Goal: Transaction & Acquisition: Purchase product/service

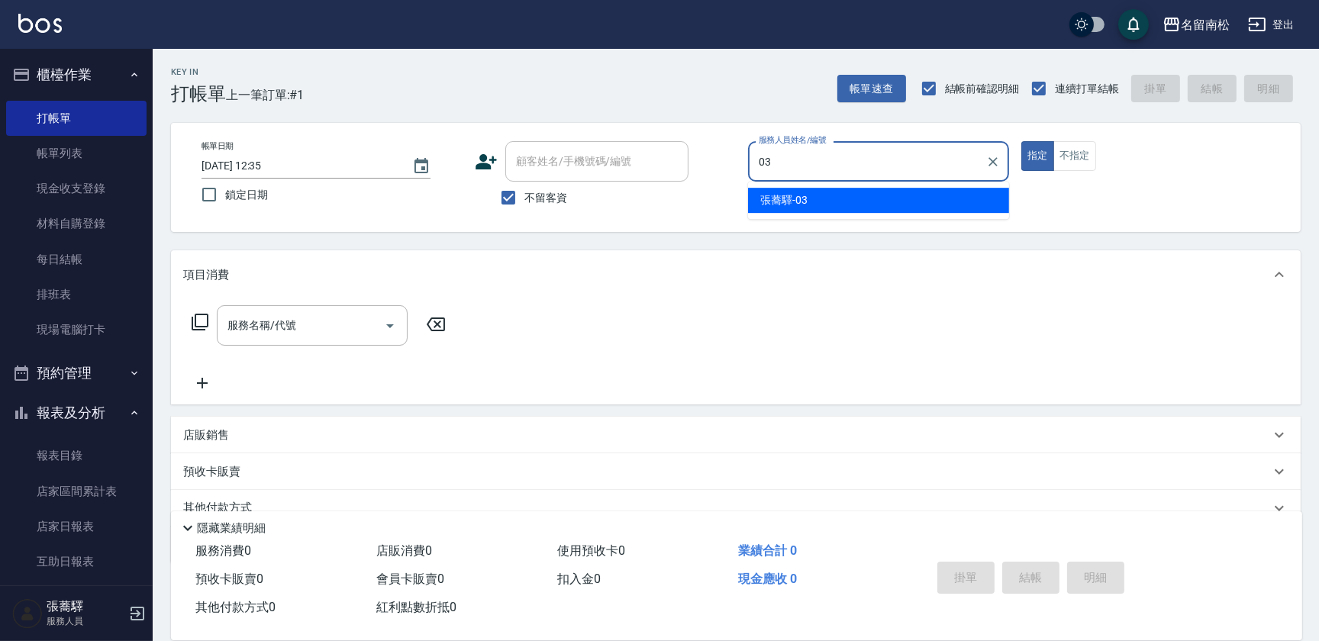
type input "[PERSON_NAME]-03"
type button "true"
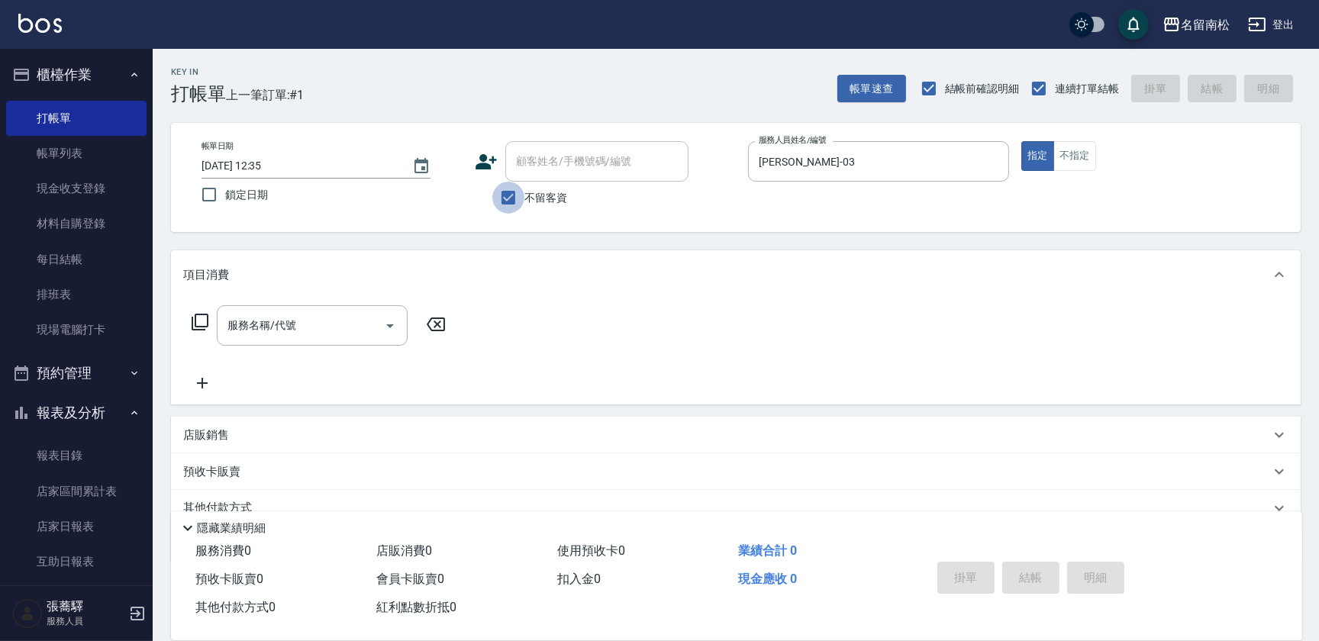
click at [501, 194] on input "不留客資" at bounding box center [508, 198] width 32 height 32
checkbox input "false"
click at [572, 161] on input "顧客姓名/手機號碼/編號" at bounding box center [585, 161] width 147 height 27
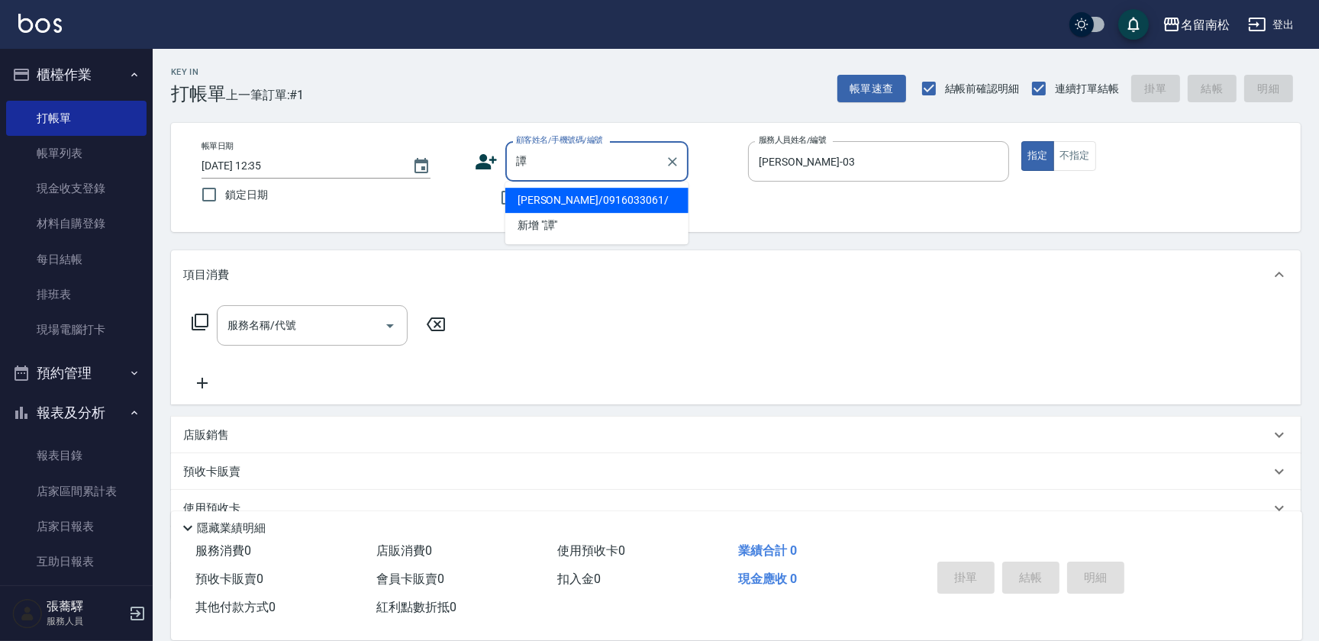
click at [590, 201] on li "[PERSON_NAME]/0916033061/" at bounding box center [596, 200] width 183 height 25
type input "[PERSON_NAME]/0916033061/"
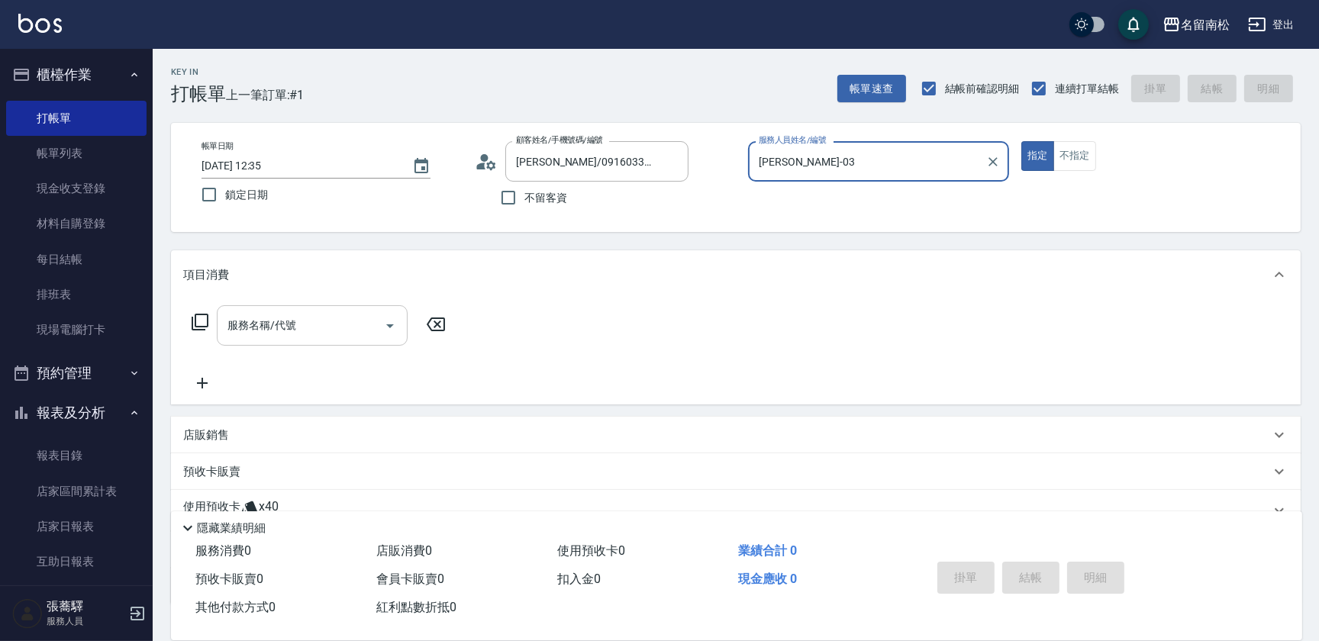
click at [305, 330] on input "服務名稱/代號" at bounding box center [301, 325] width 154 height 27
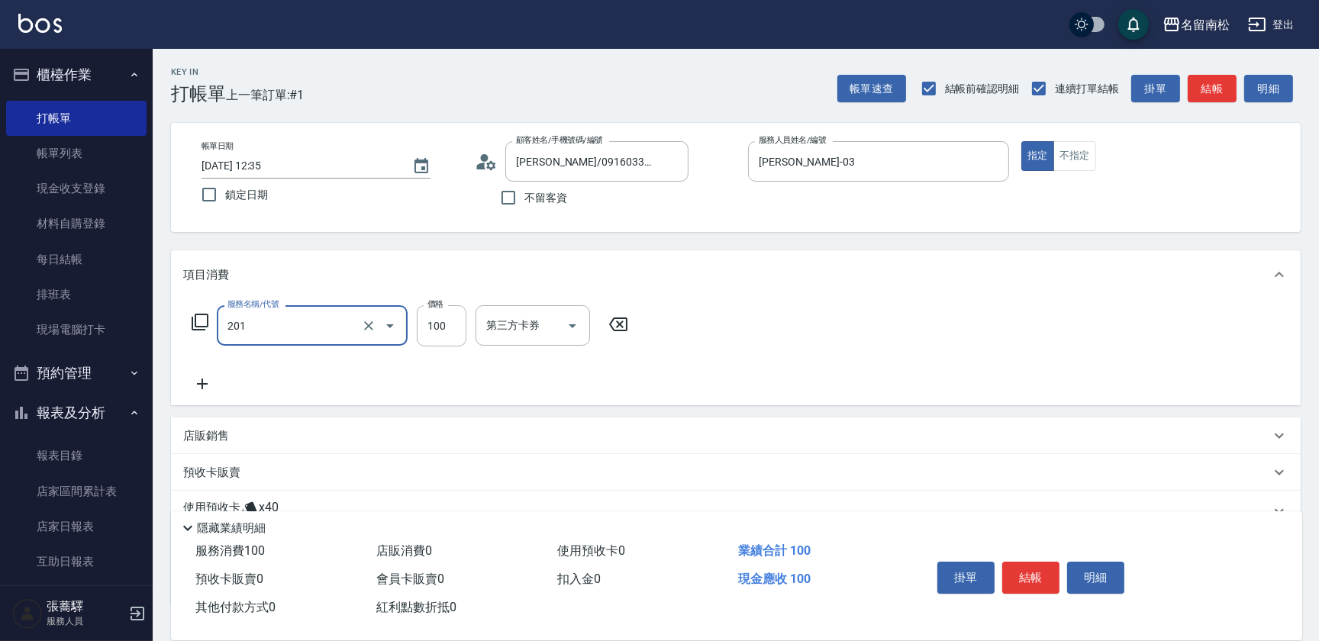
type input "洗髮[100](201)"
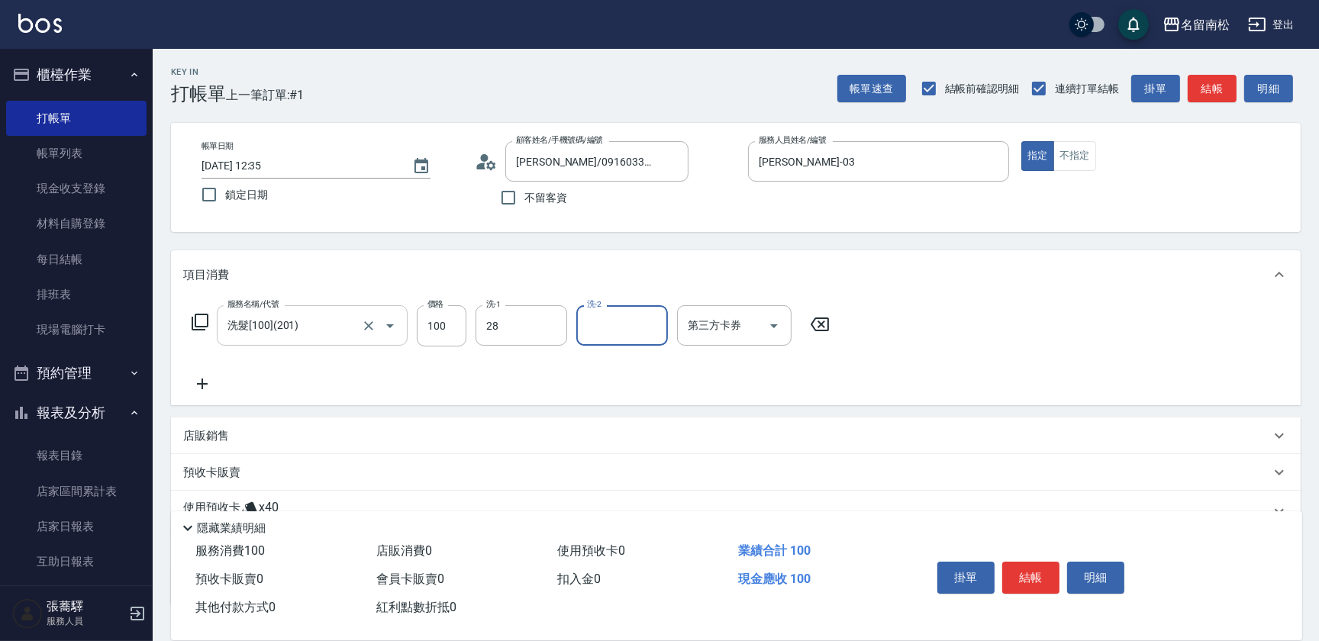
type input "[PERSON_NAME]-28"
click at [204, 389] on icon at bounding box center [202, 384] width 38 height 18
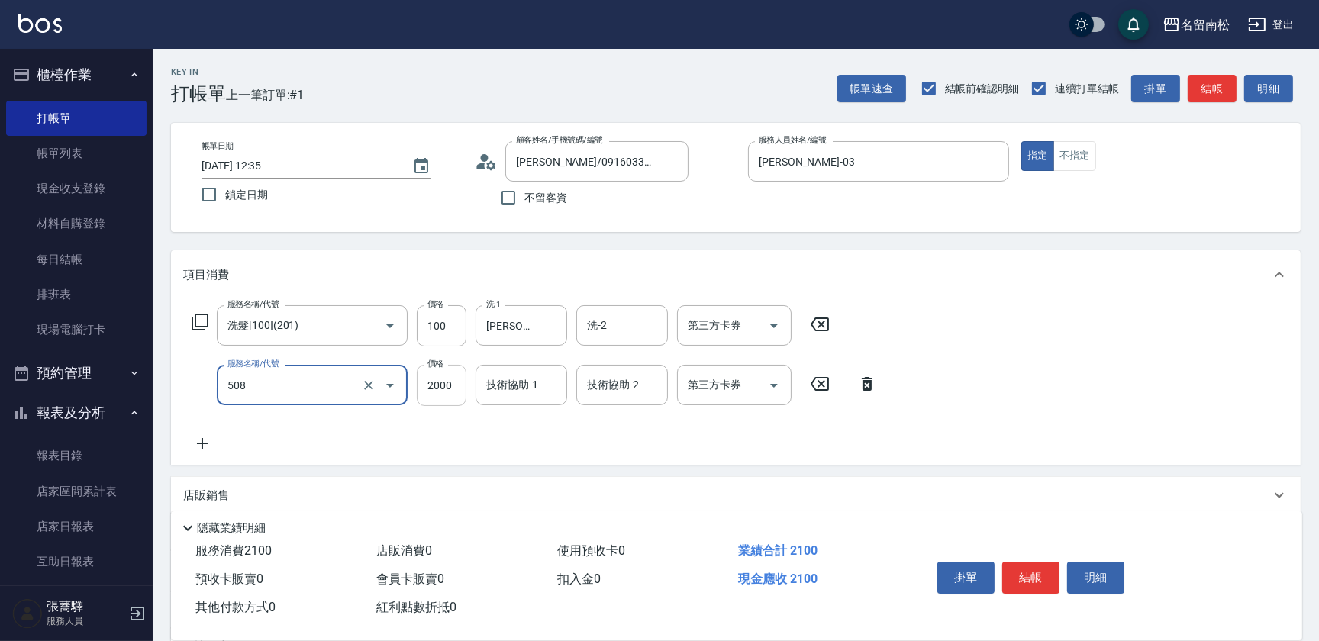
type input "染髮[2000](508)"
click at [438, 388] on input "2000" at bounding box center [442, 385] width 50 height 41
type input "1900"
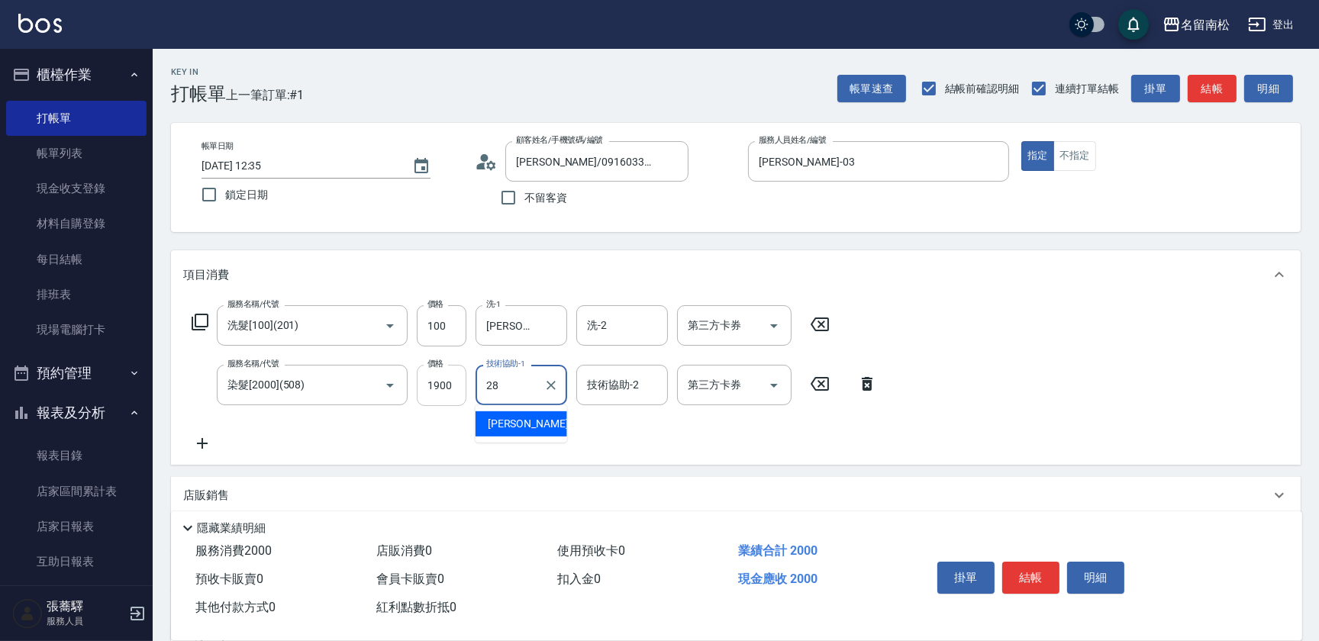
type input "[PERSON_NAME]-28"
click at [1027, 578] on button "結帳" at bounding box center [1030, 578] width 57 height 32
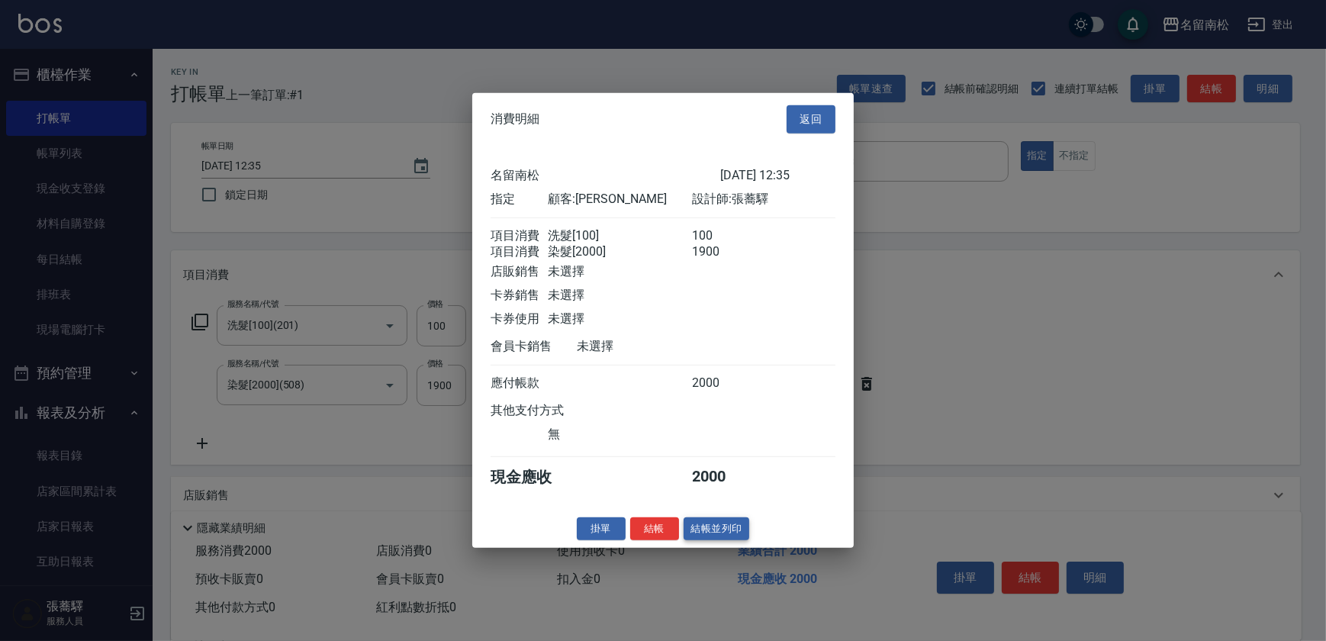
click at [728, 533] on button "結帳並列印" at bounding box center [717, 529] width 66 height 24
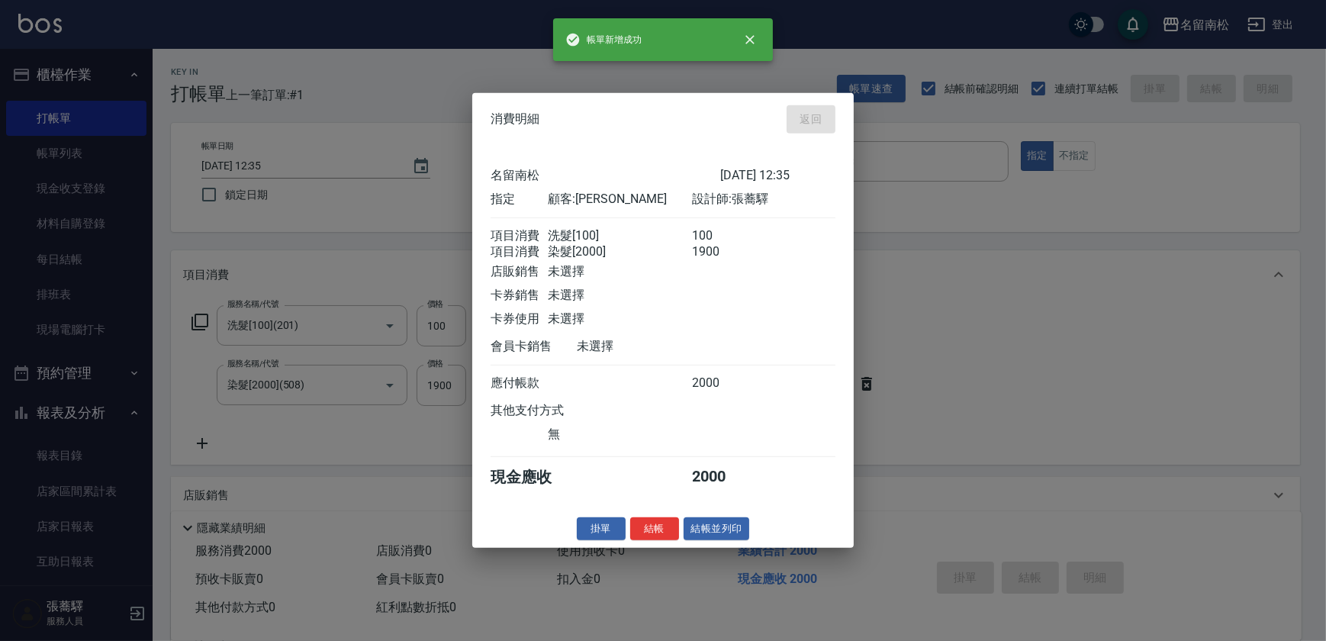
type input "[DATE] 16:06"
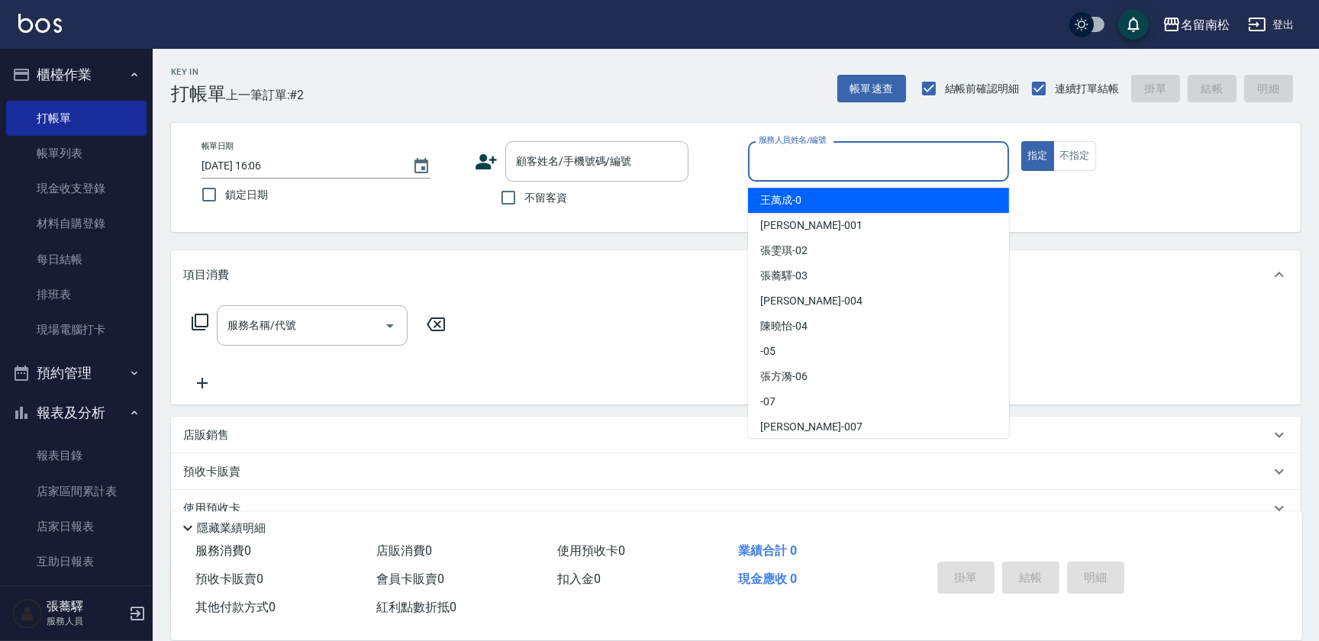
click at [927, 163] on input "服務人員姓名/編號" at bounding box center [878, 161] width 247 height 27
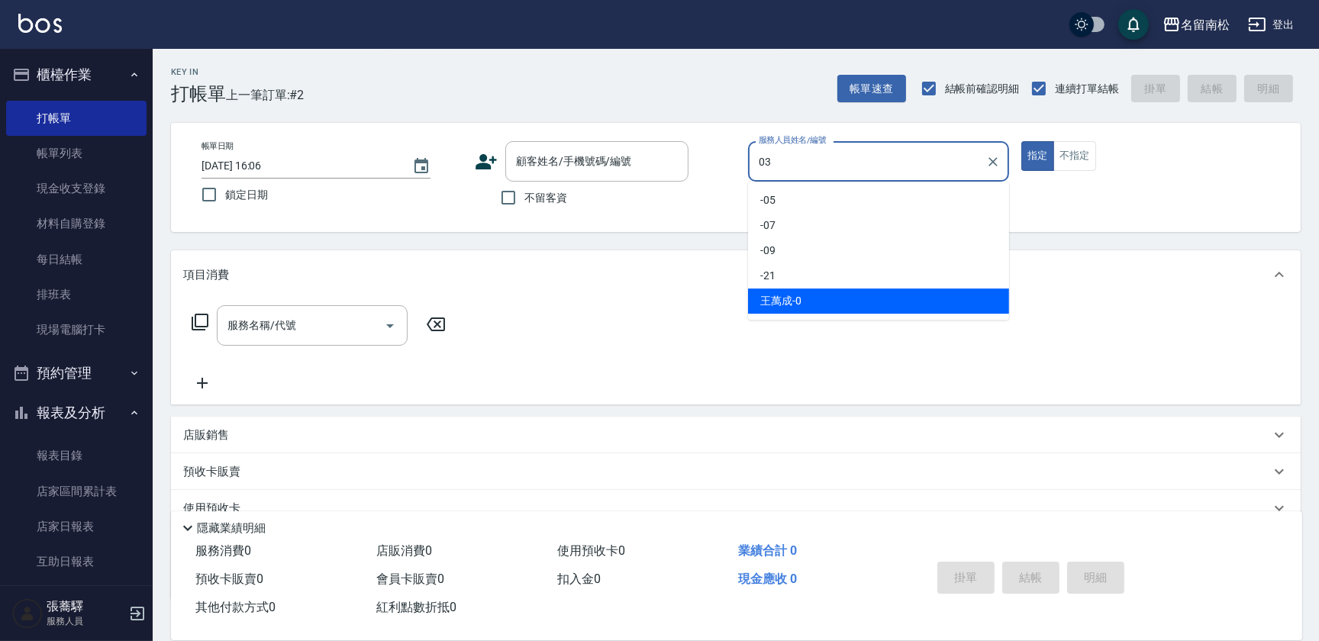
type input "[PERSON_NAME]-03"
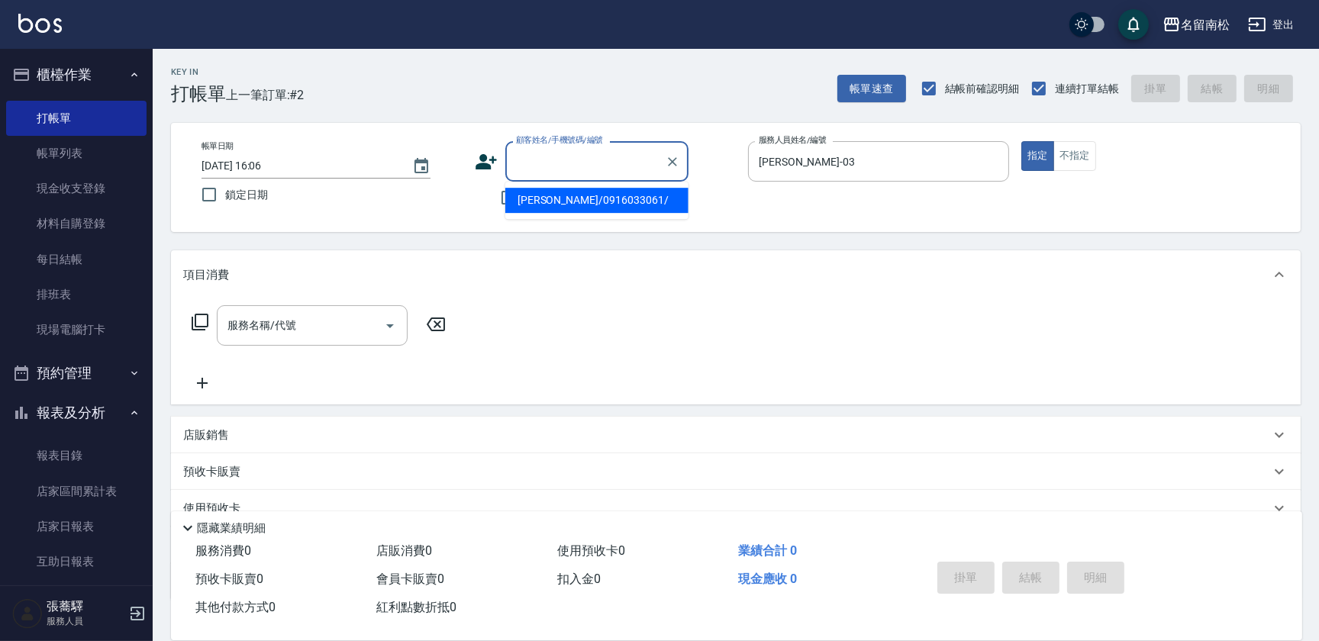
click at [570, 169] on input "顧客姓名/手機號碼/編號" at bounding box center [585, 161] width 147 height 27
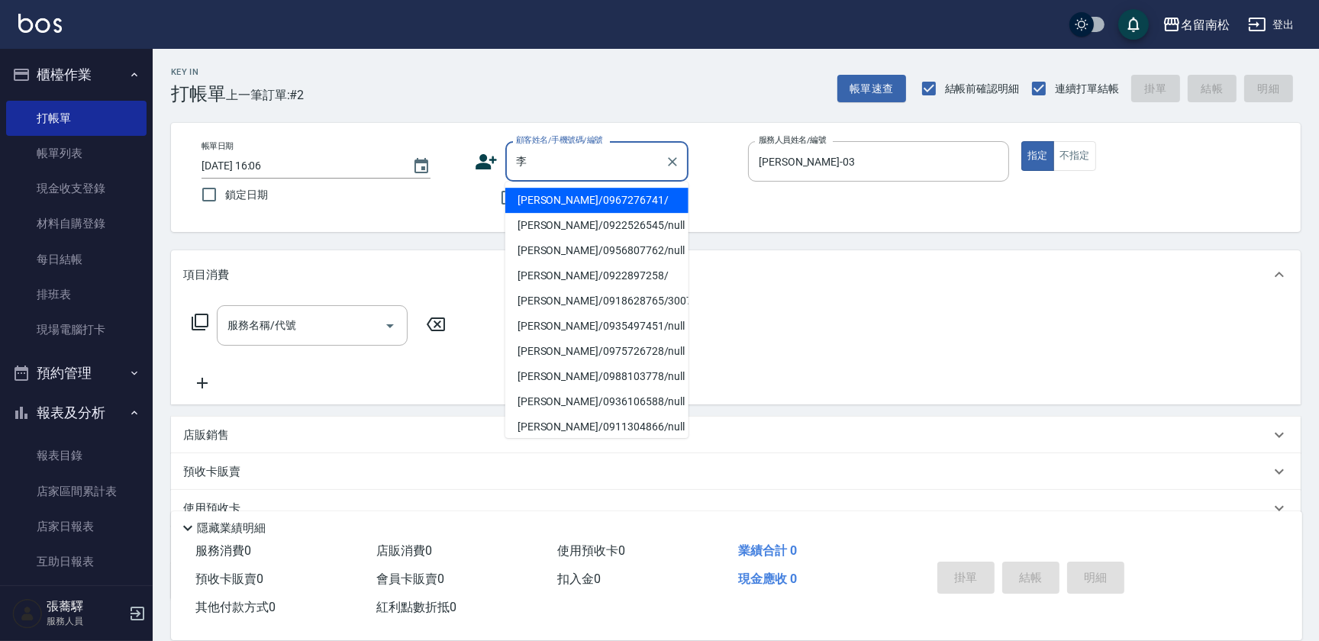
click at [594, 298] on li "[PERSON_NAME]/0918628765/3007" at bounding box center [596, 300] width 183 height 25
type input "[PERSON_NAME]/0918628765/3007"
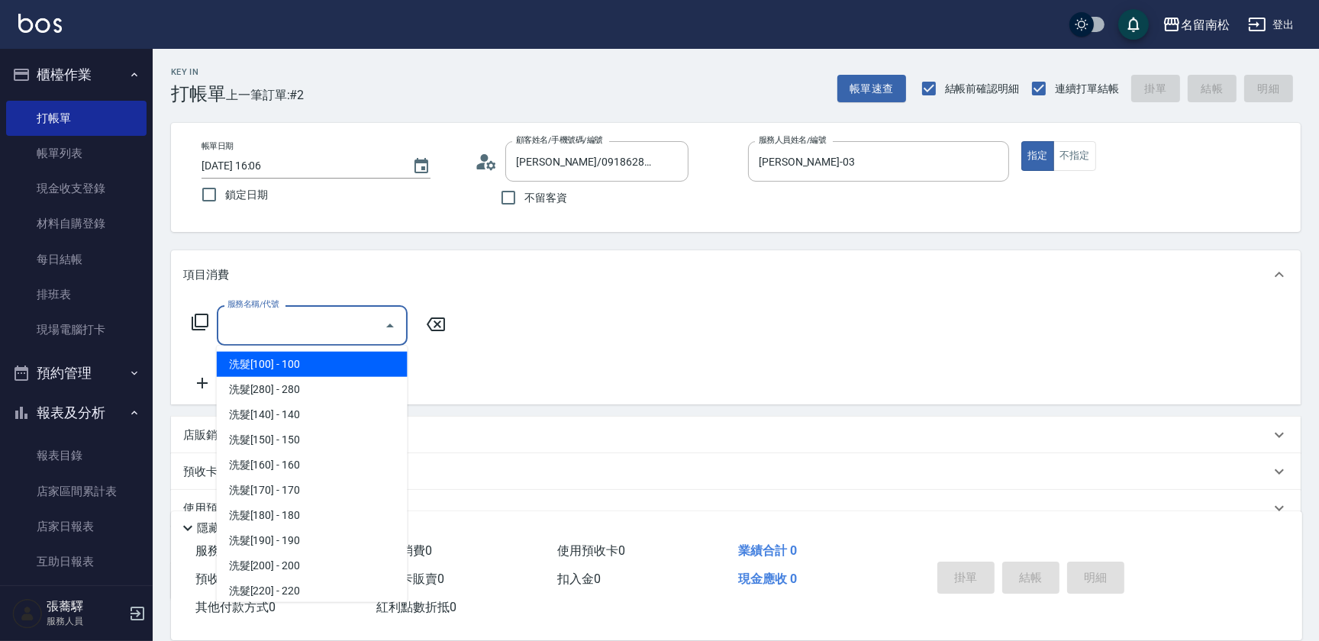
click at [297, 328] on input "服務名稱/代號" at bounding box center [301, 325] width 154 height 27
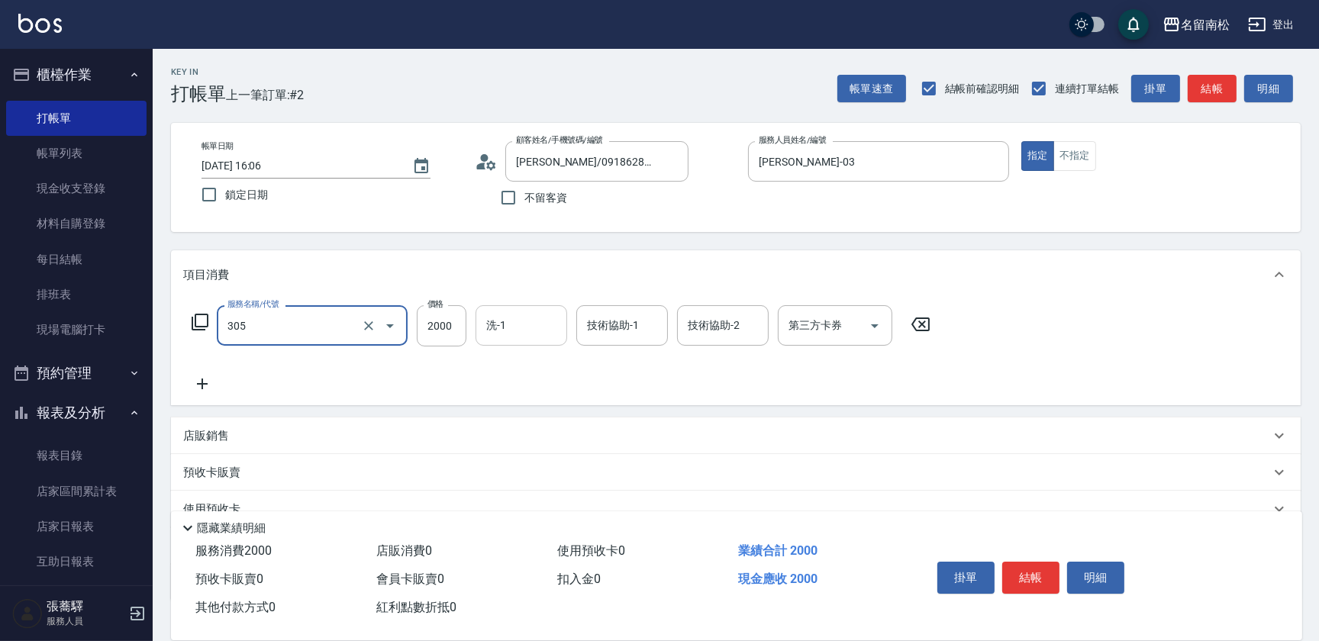
type input "離子燙[2000](305)"
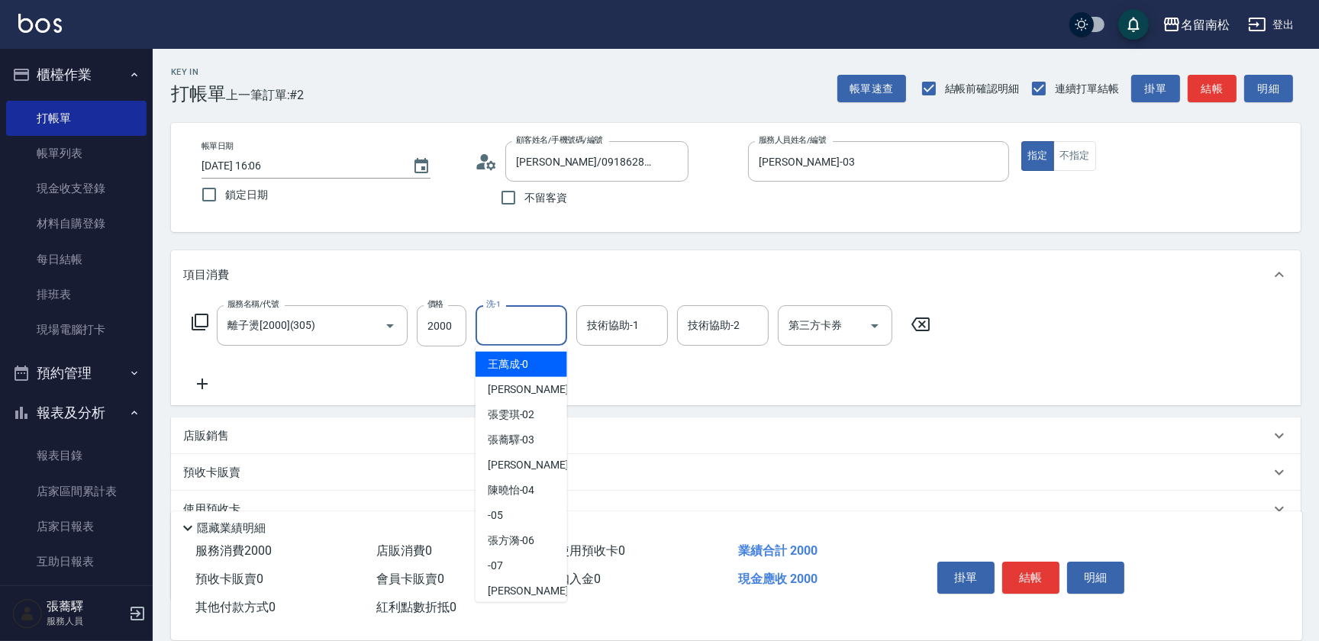
click at [548, 330] on input "洗-1" at bounding box center [521, 325] width 78 height 27
type input "[PERSON_NAME]-03"
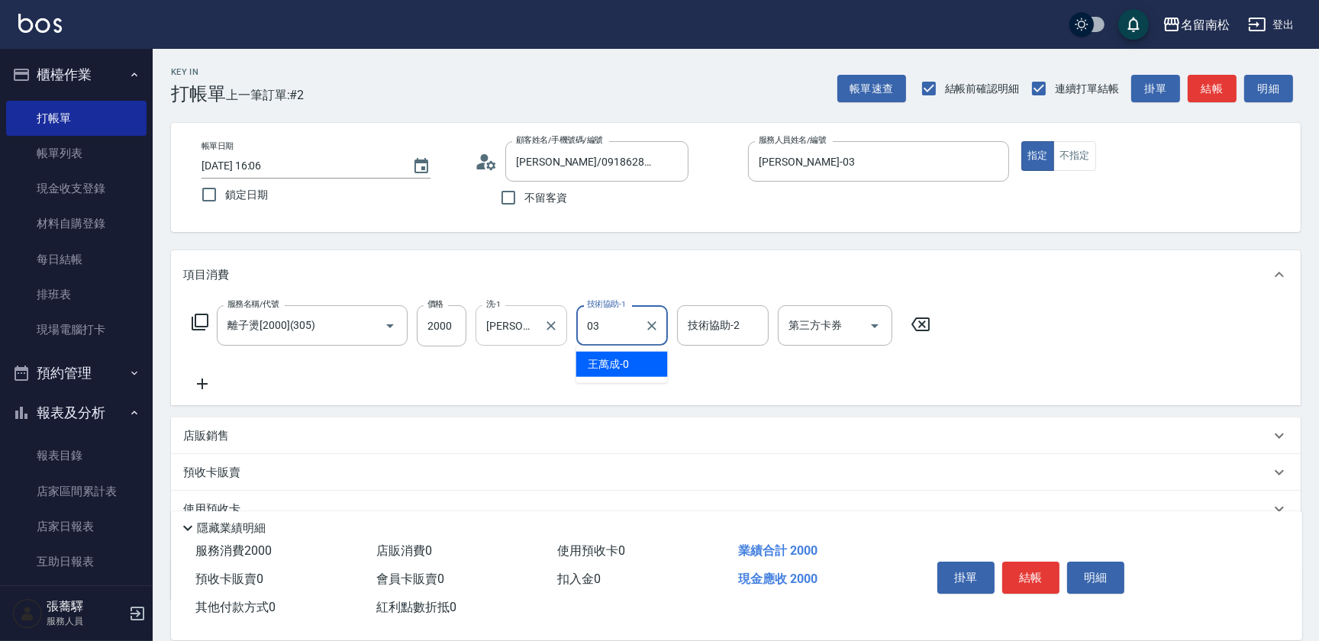
type input "[PERSON_NAME]-03"
click at [1038, 572] on button "結帳" at bounding box center [1030, 578] width 57 height 32
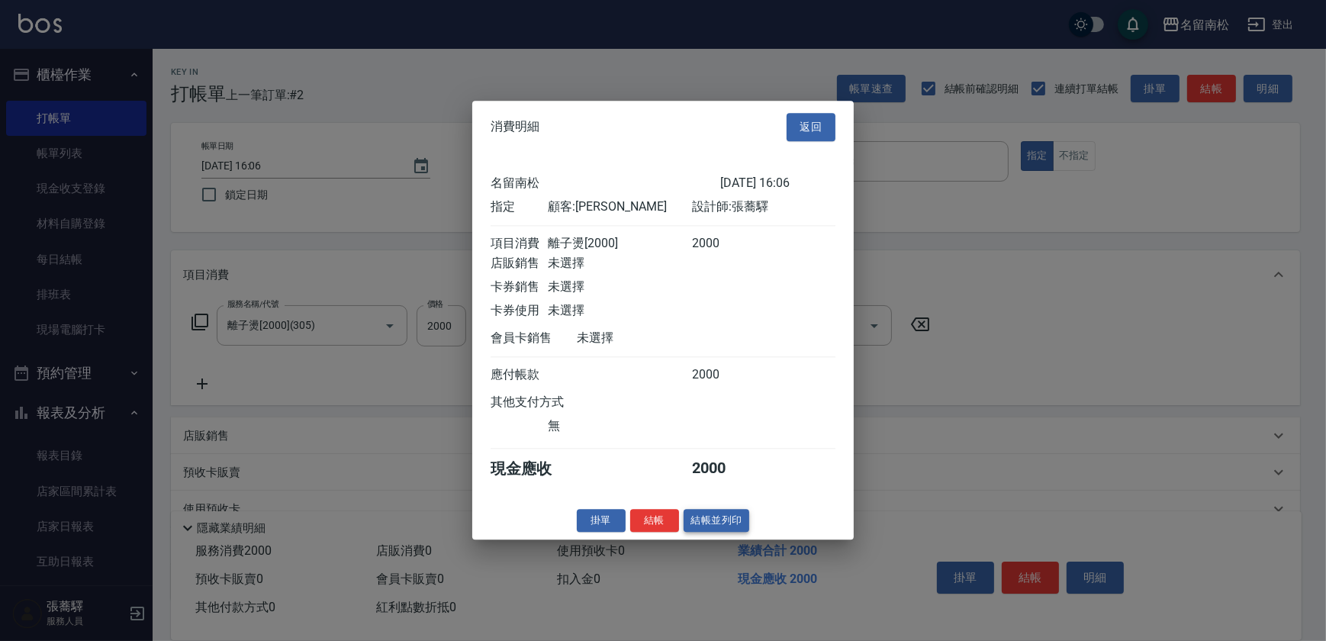
click at [713, 527] on button "結帳並列印" at bounding box center [717, 521] width 66 height 24
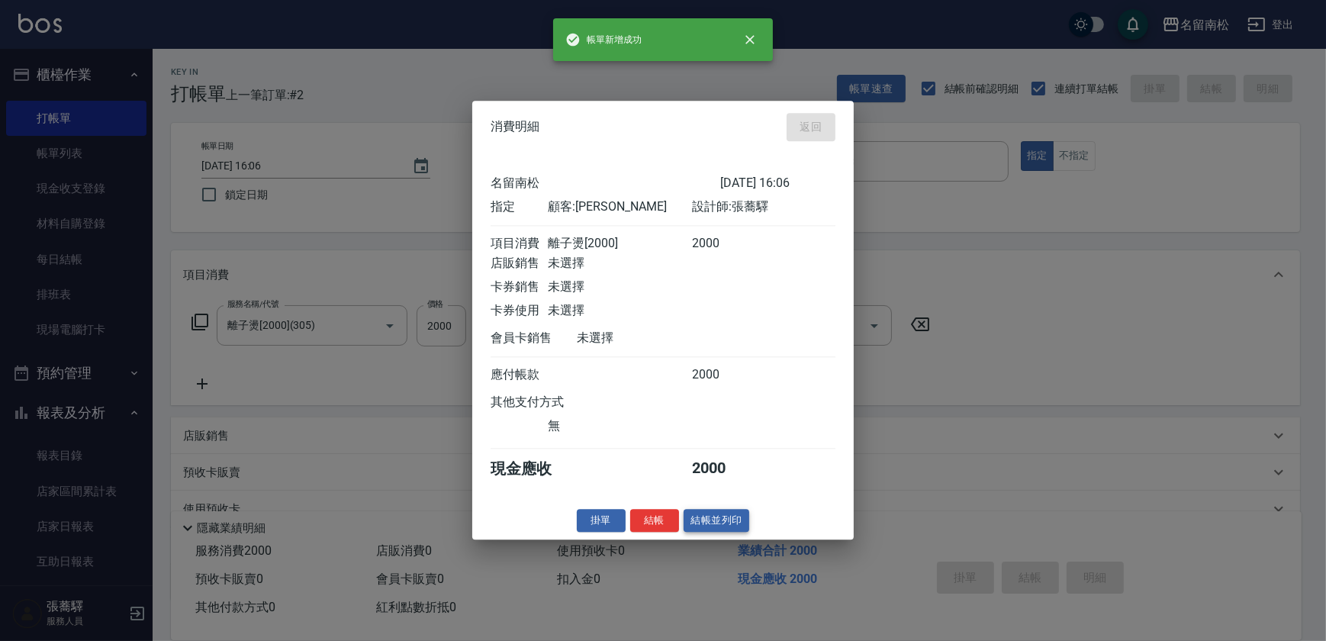
type input "[DATE] 16:07"
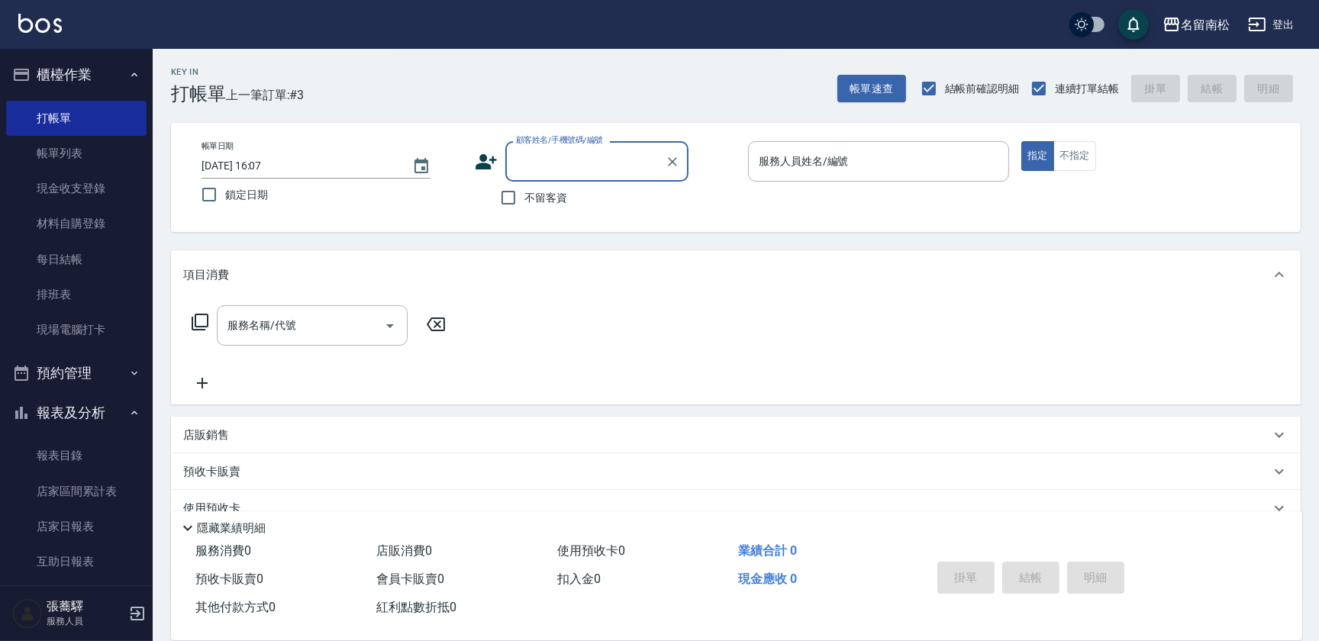
click at [549, 160] on div "顧客姓名/手機號碼/編號 顧客姓名/手機號碼/編號" at bounding box center [596, 161] width 183 height 40
click at [579, 199] on li "咬指/0938793377-016/03016" at bounding box center [596, 200] width 183 height 25
type input "咬指/0938793377-016/03016"
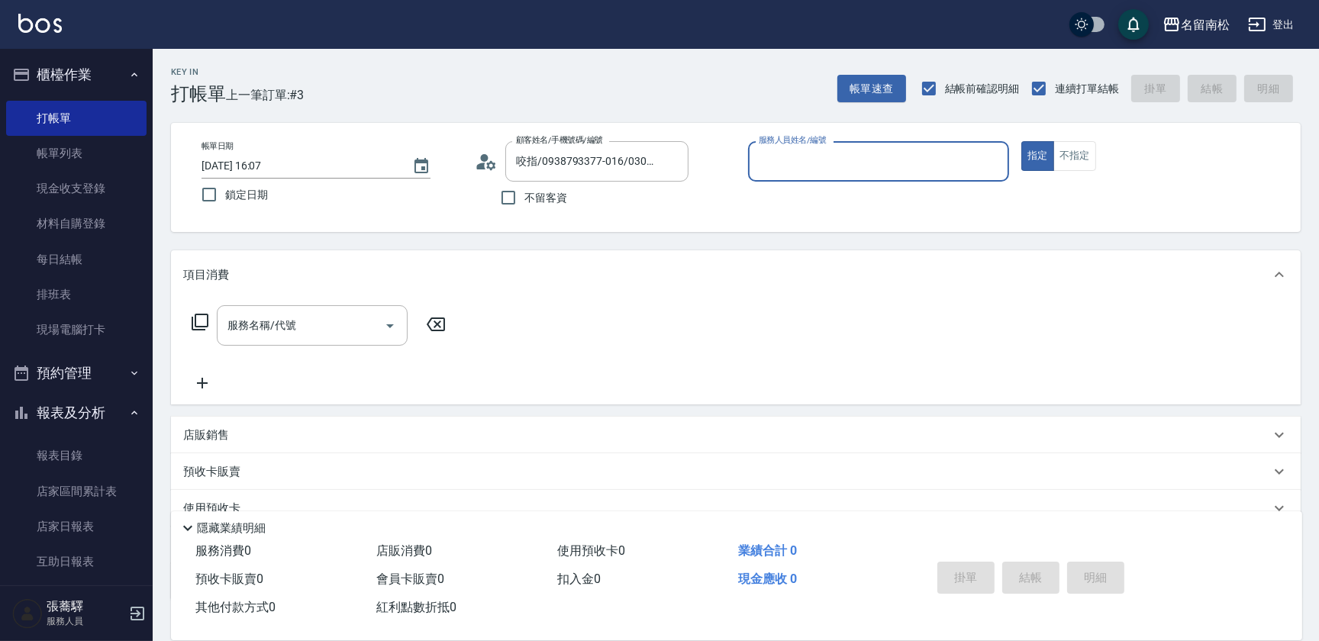
type input "[PERSON_NAME]-03"
click at [316, 326] on input "服務名稱/代號" at bounding box center [301, 325] width 154 height 27
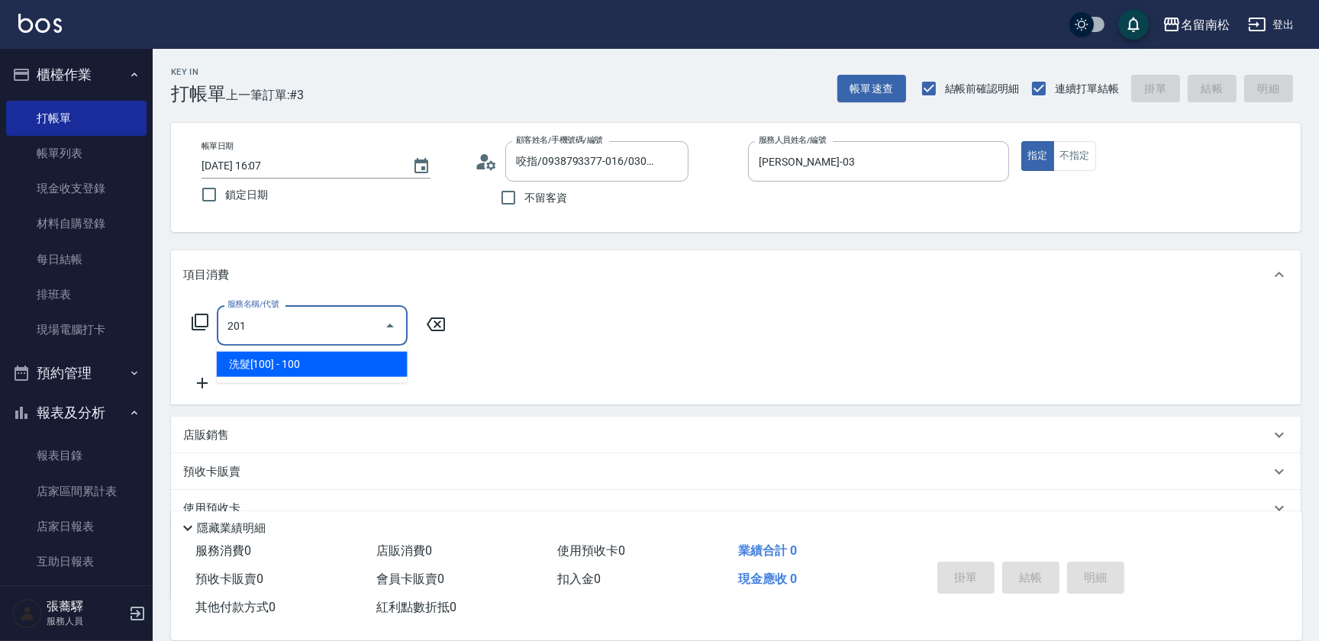
type input "洗髮[100](201)"
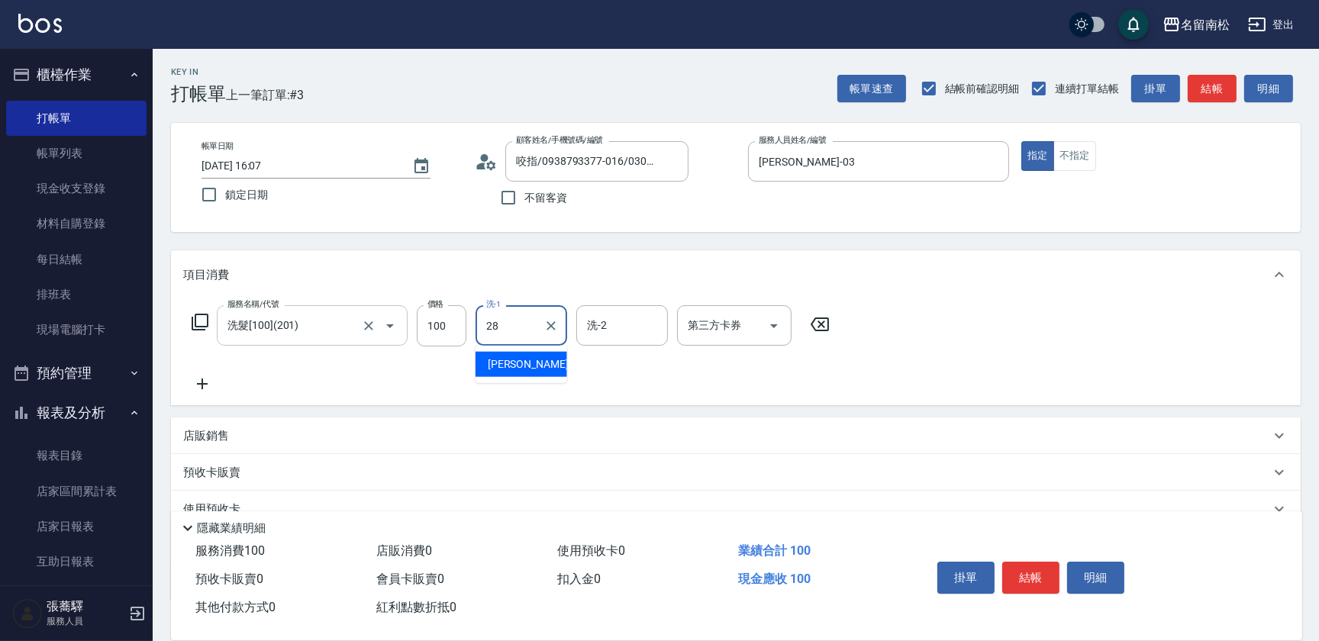
type input "[PERSON_NAME]-28"
click at [214, 383] on icon at bounding box center [202, 384] width 38 height 18
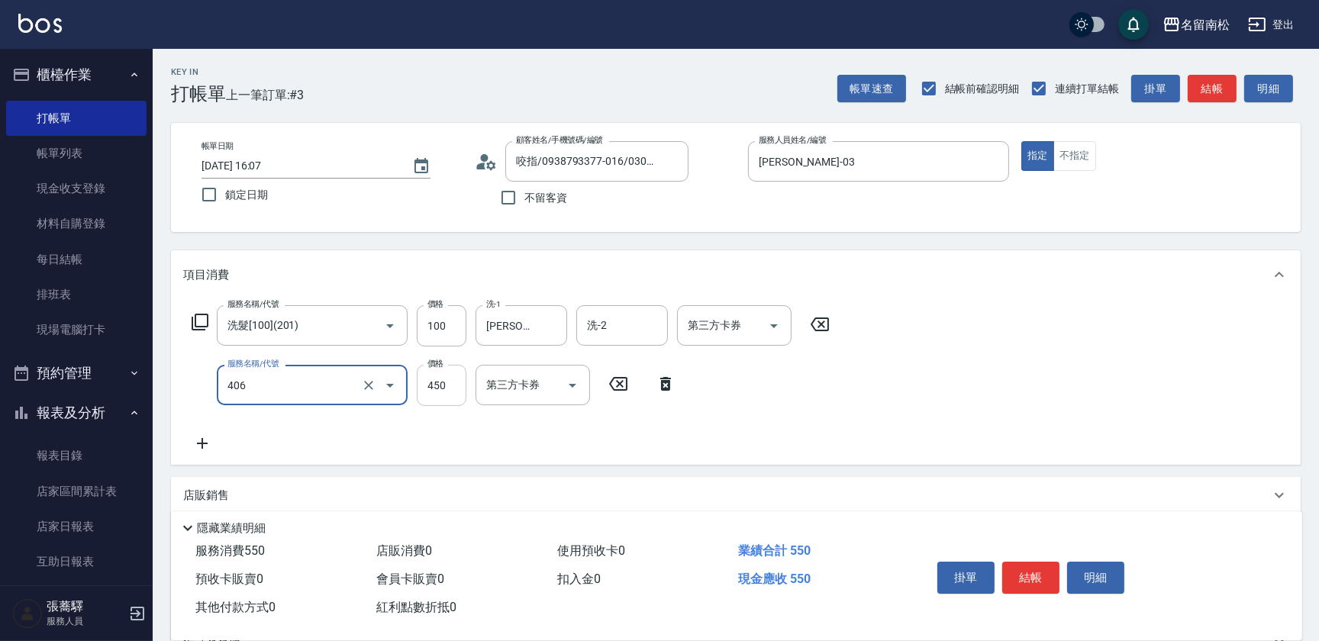
type input "剪髮(450)(406)"
click at [439, 385] on input "450" at bounding box center [442, 385] width 50 height 41
type input "480"
click at [1025, 582] on button "結帳" at bounding box center [1030, 578] width 57 height 32
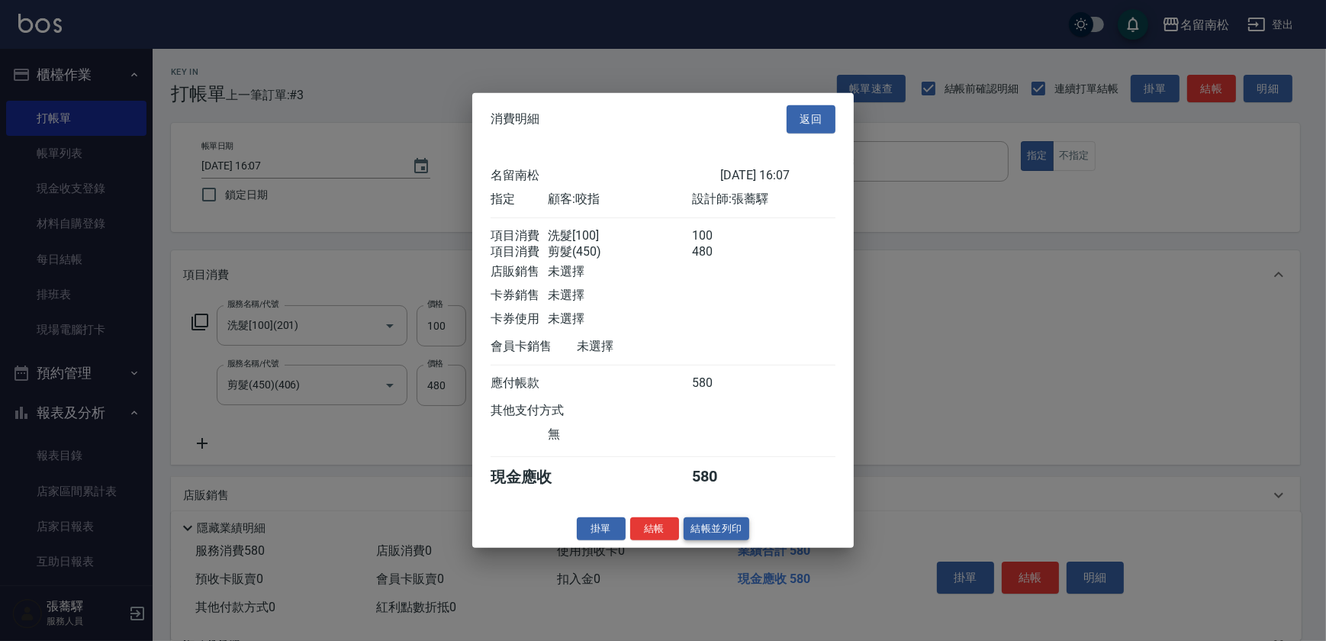
click at [732, 530] on button "結帳並列印" at bounding box center [717, 529] width 66 height 24
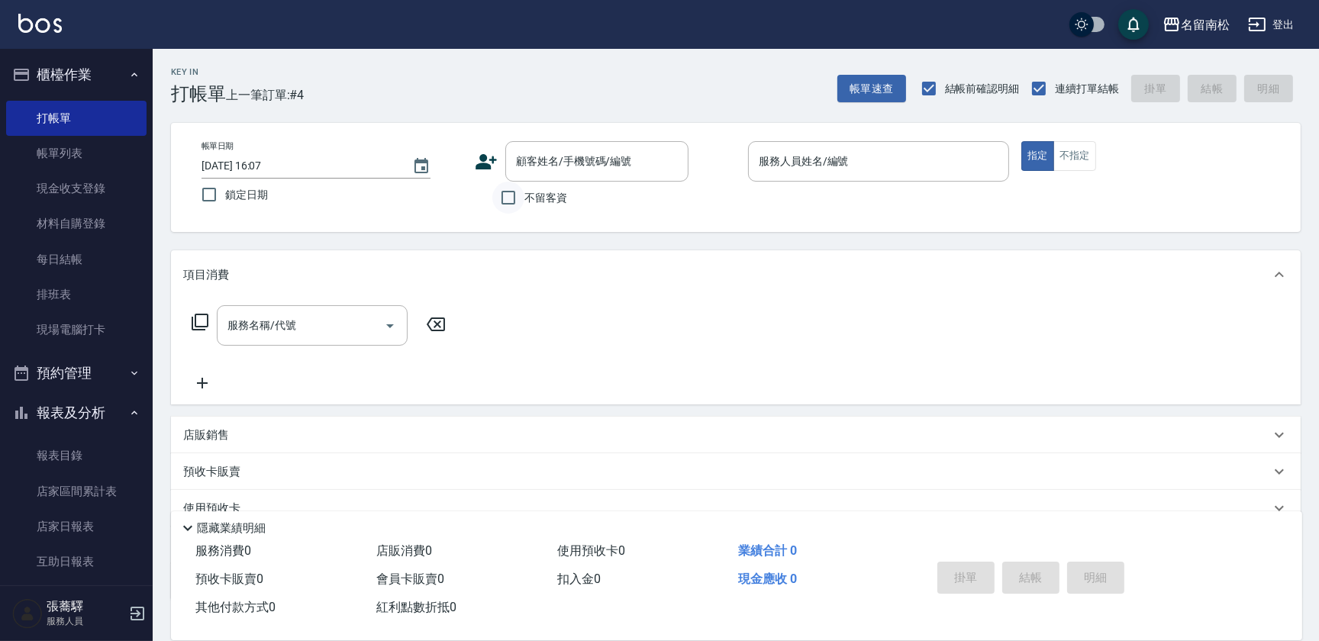
click at [508, 200] on input "不留客資" at bounding box center [508, 198] width 32 height 32
checkbox input "true"
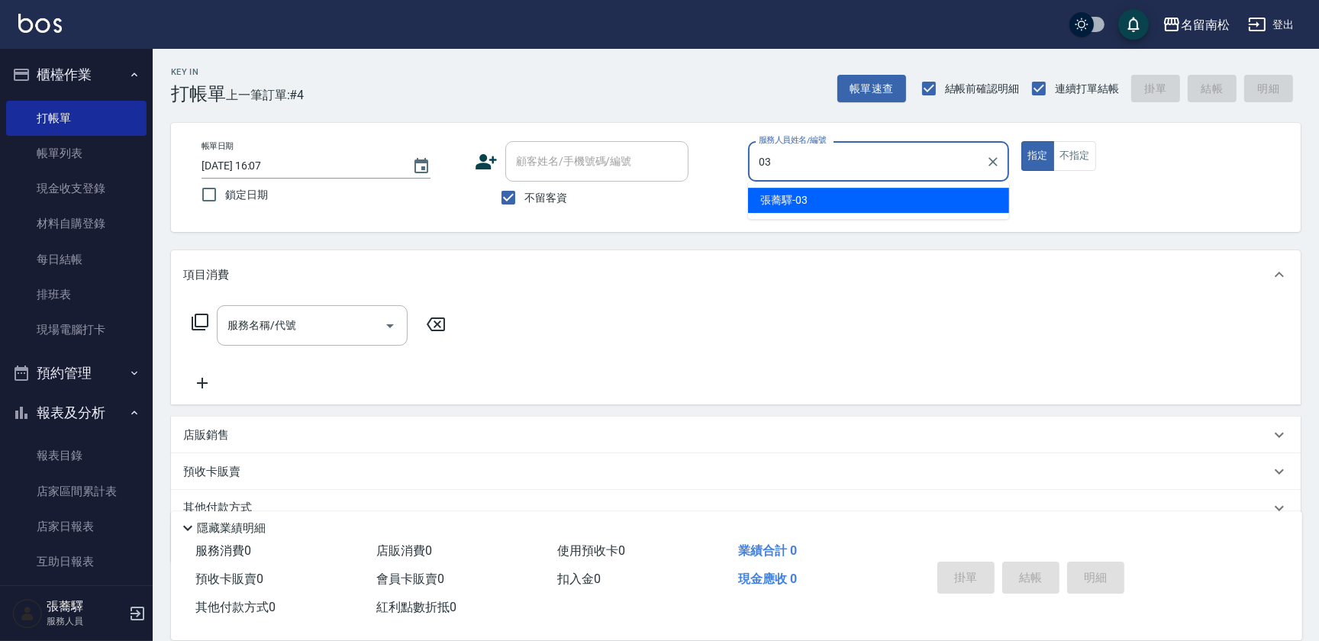
type input "[PERSON_NAME]-03"
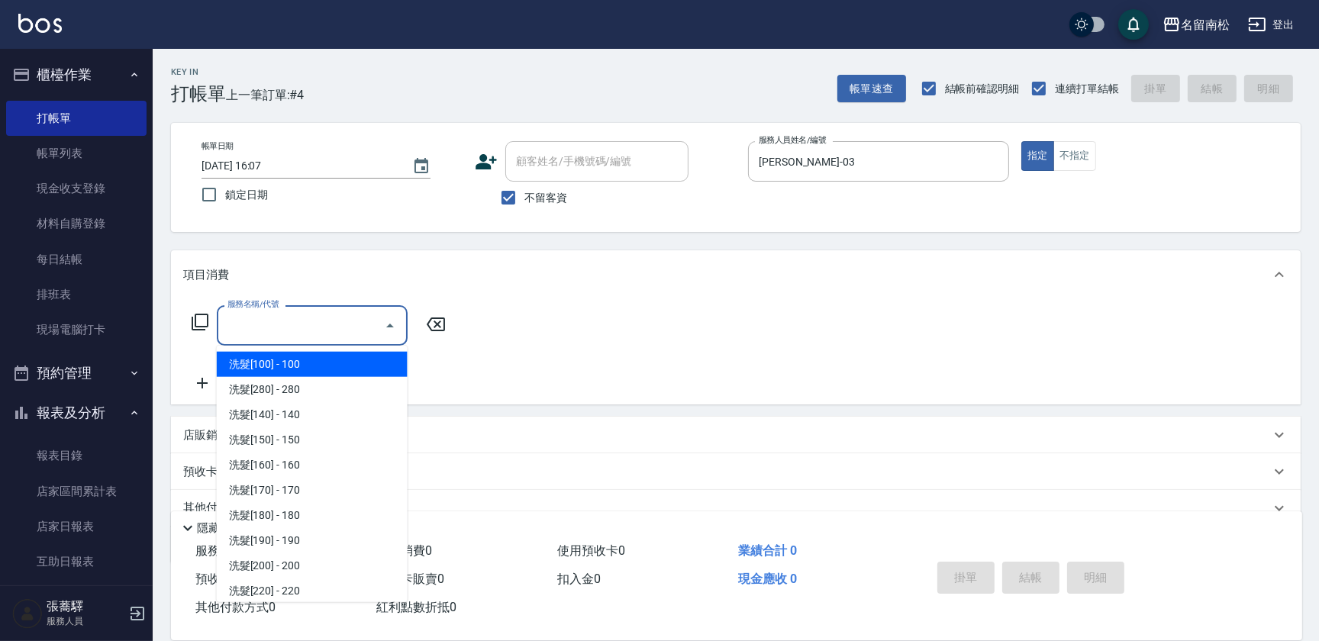
click at [327, 314] on input "服務名稱/代號" at bounding box center [301, 325] width 154 height 27
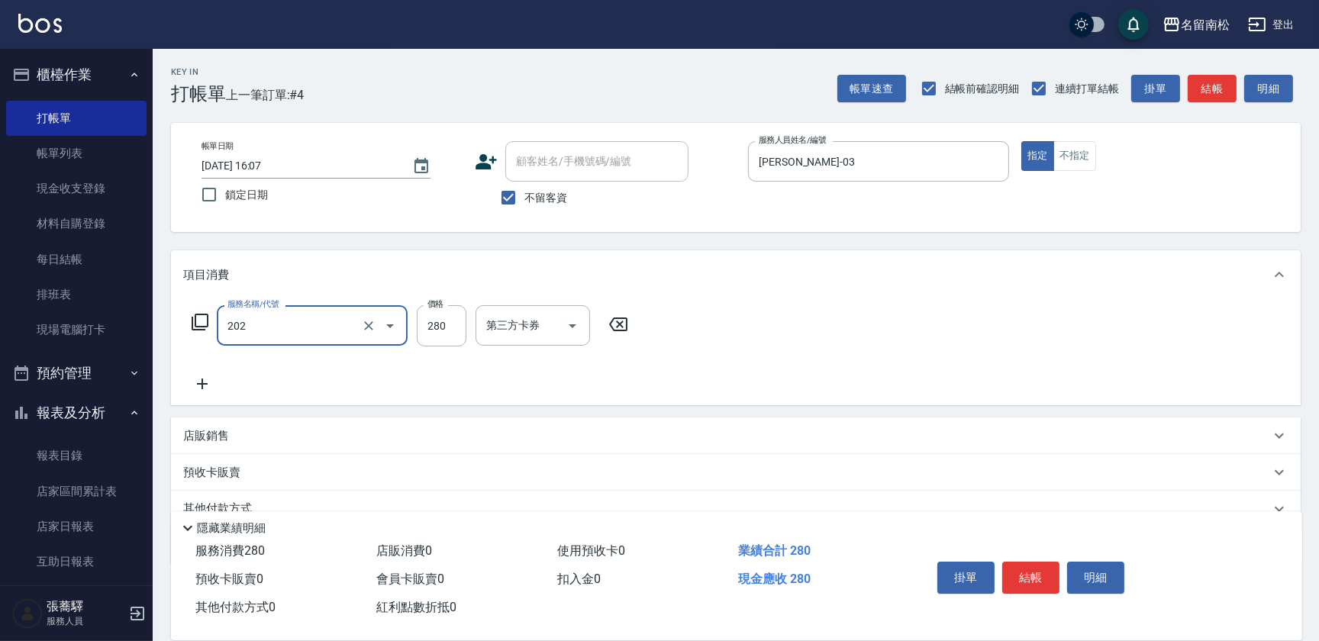
type input "洗髮[280](202)"
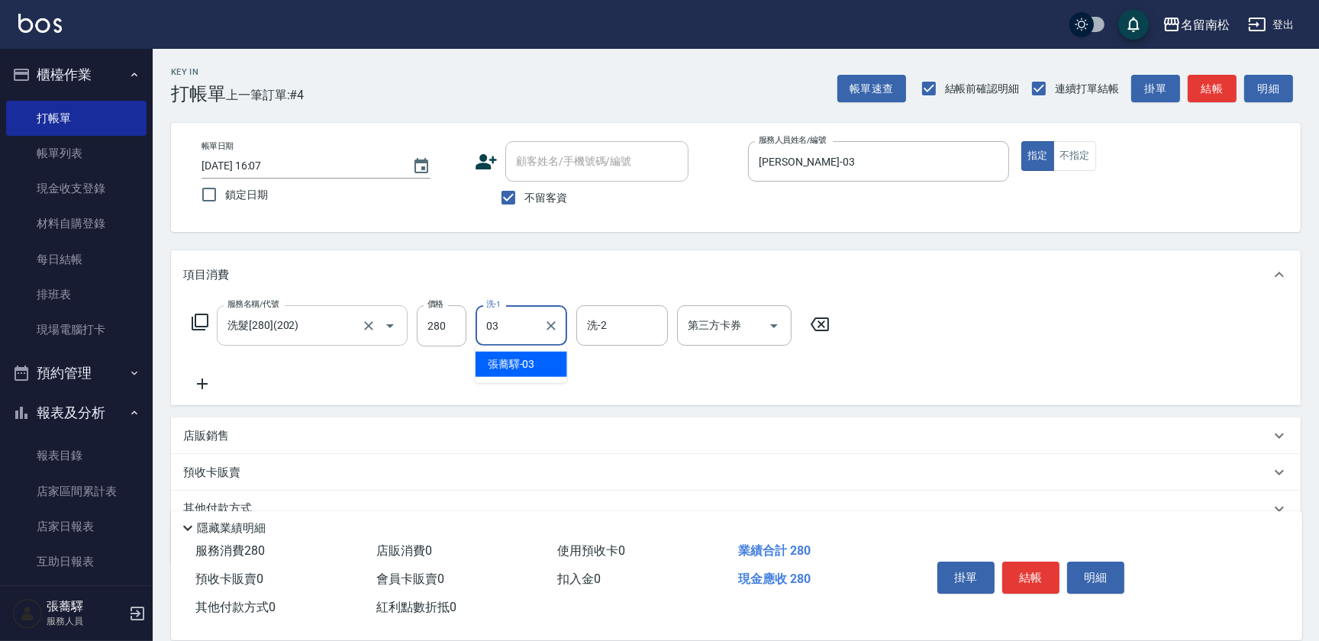
type input "[PERSON_NAME]-03"
click at [198, 391] on icon at bounding box center [202, 384] width 38 height 18
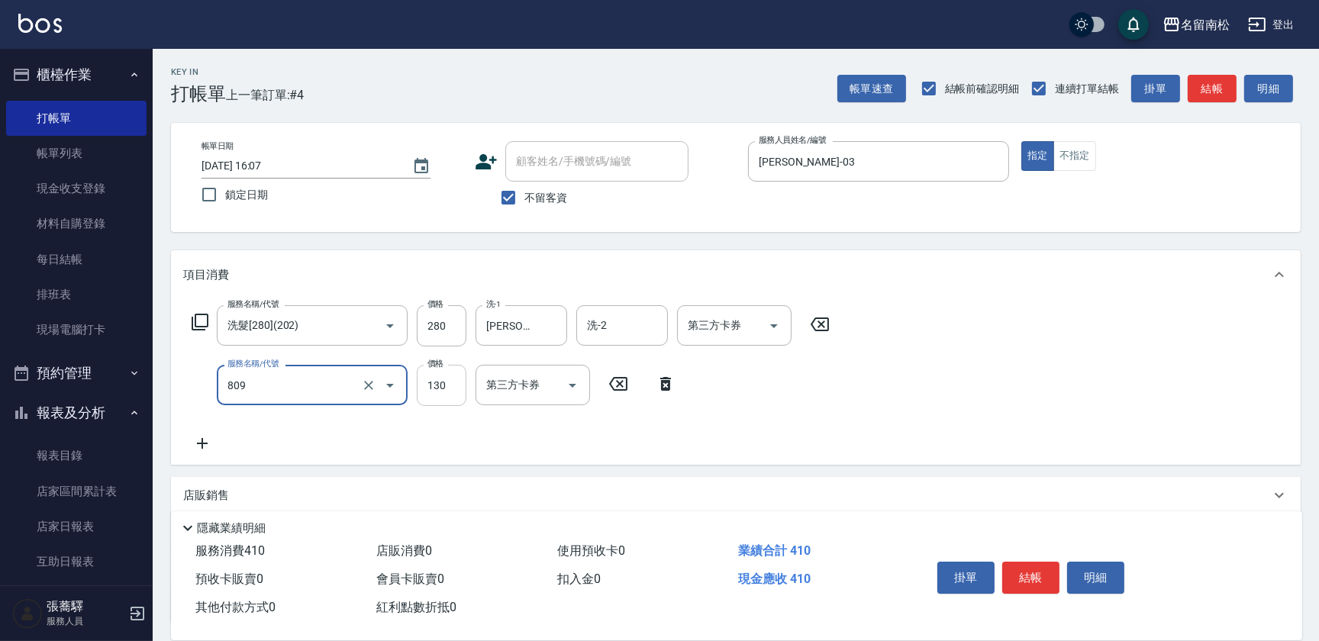
type input "單梳(809)"
click at [443, 392] on input "130" at bounding box center [442, 385] width 50 height 41
type input "100"
click at [1019, 563] on button "結帳" at bounding box center [1030, 578] width 57 height 32
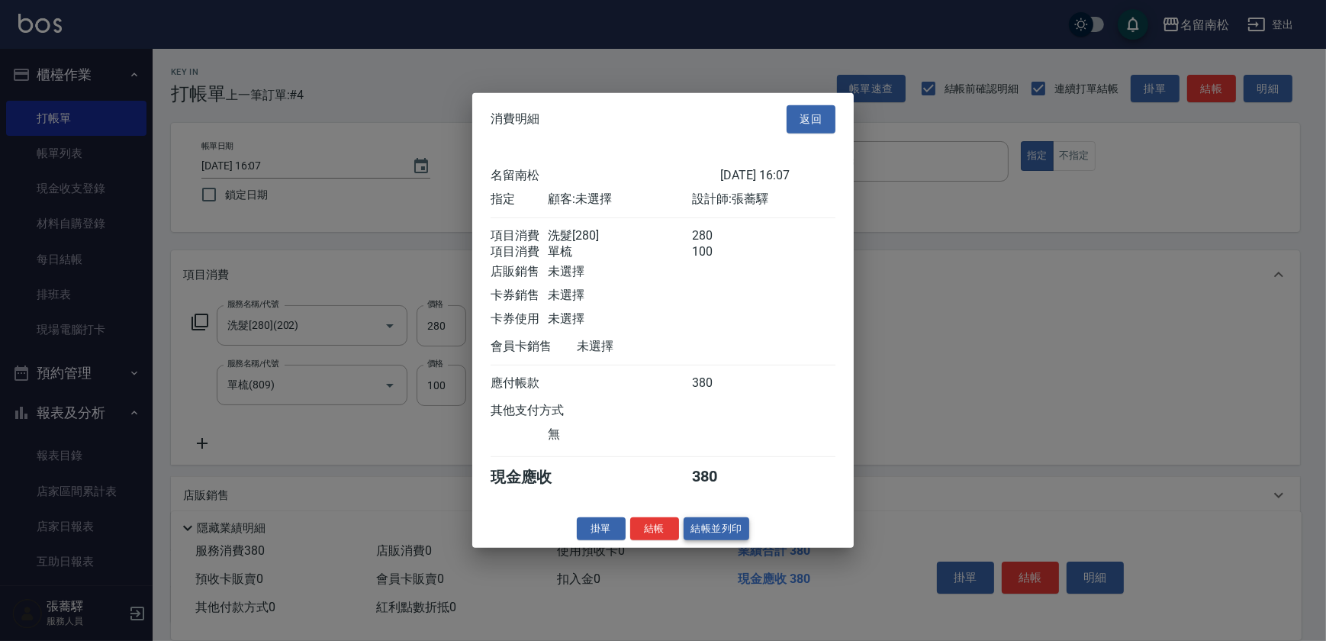
click at [720, 537] on button "結帳並列印" at bounding box center [717, 529] width 66 height 24
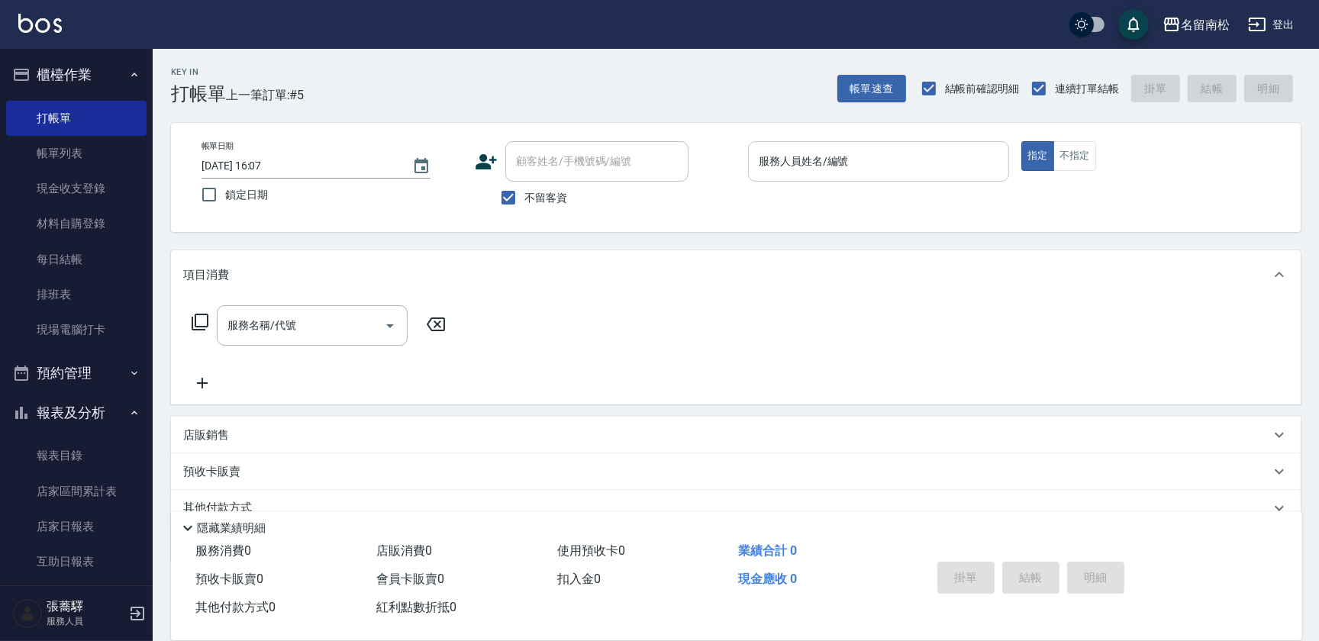
click at [872, 171] on input "服務人員姓名/編號" at bounding box center [878, 161] width 247 height 27
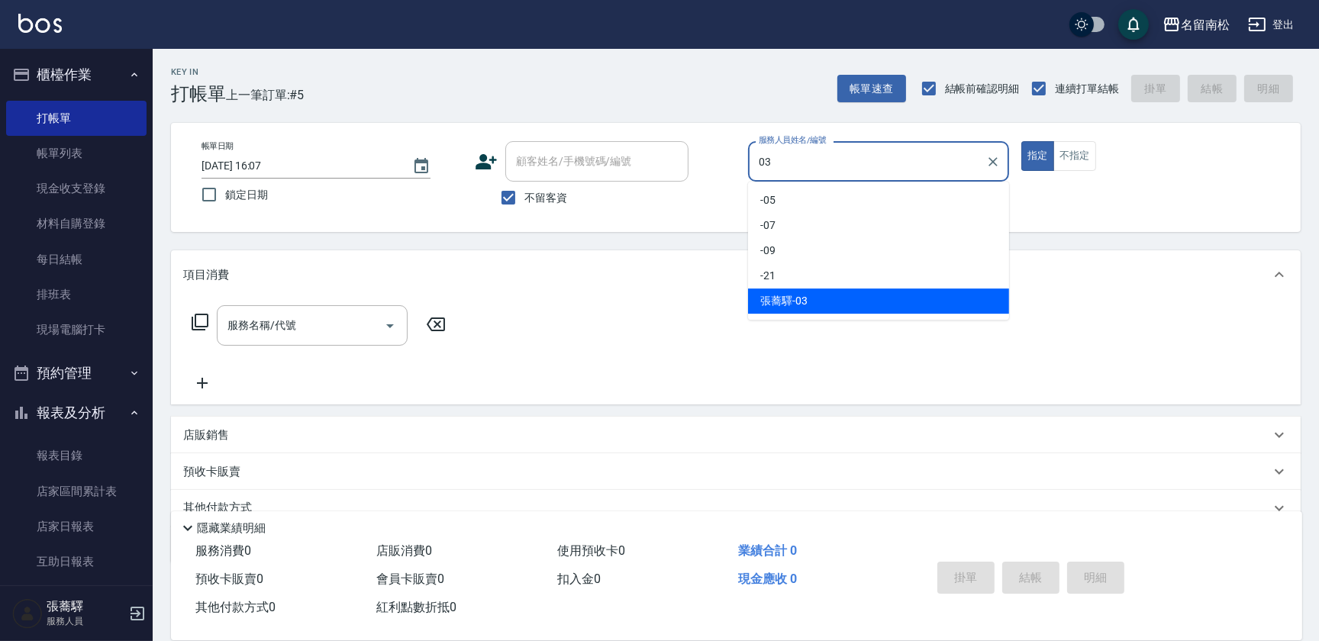
type input "[PERSON_NAME]-03"
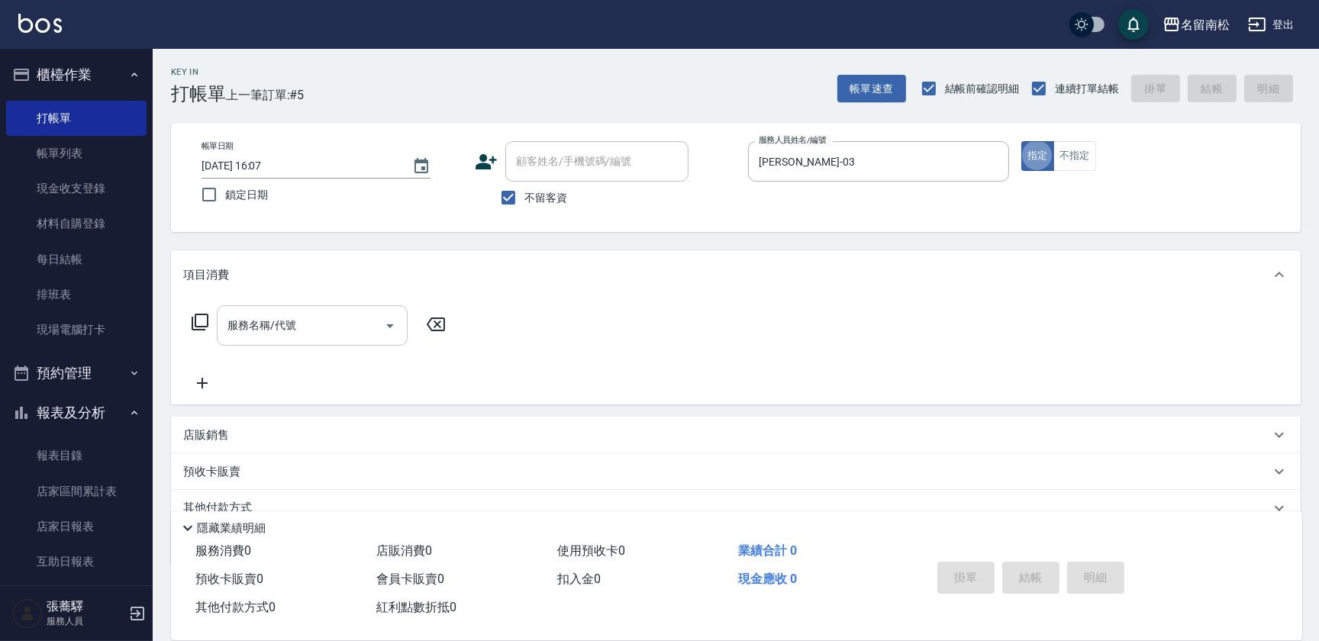
click at [334, 318] on input "服務名稱/代號" at bounding box center [301, 325] width 154 height 27
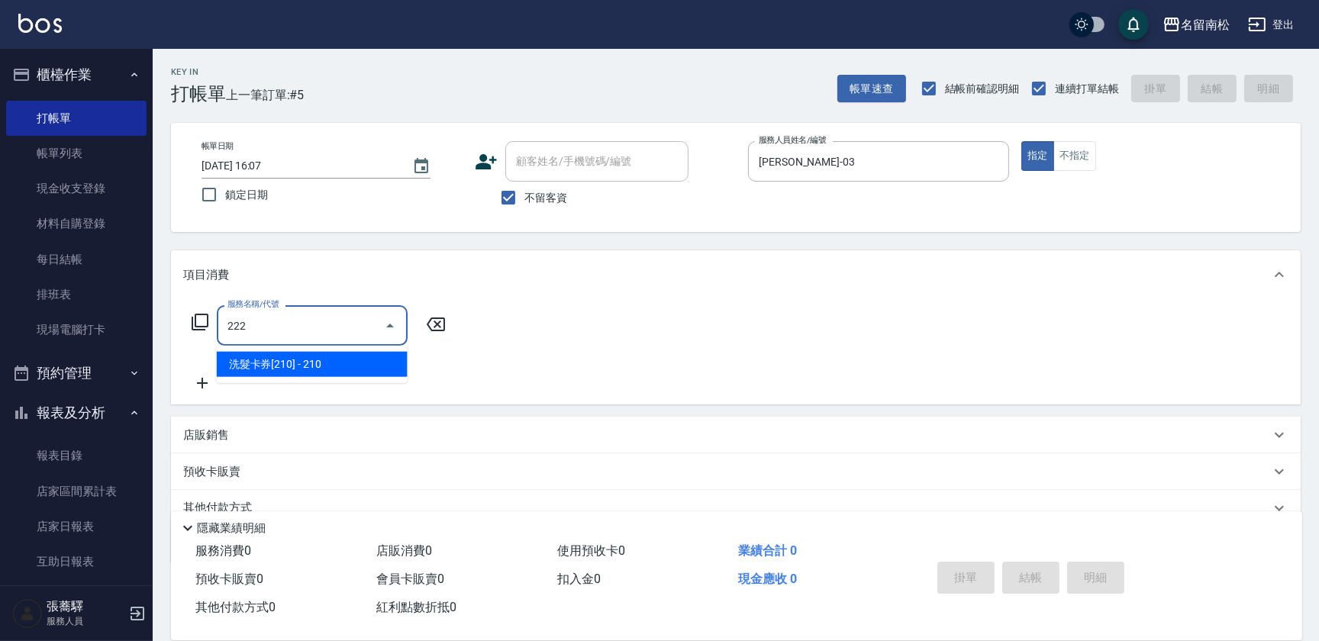
type input "洗髮卡券[210](222)"
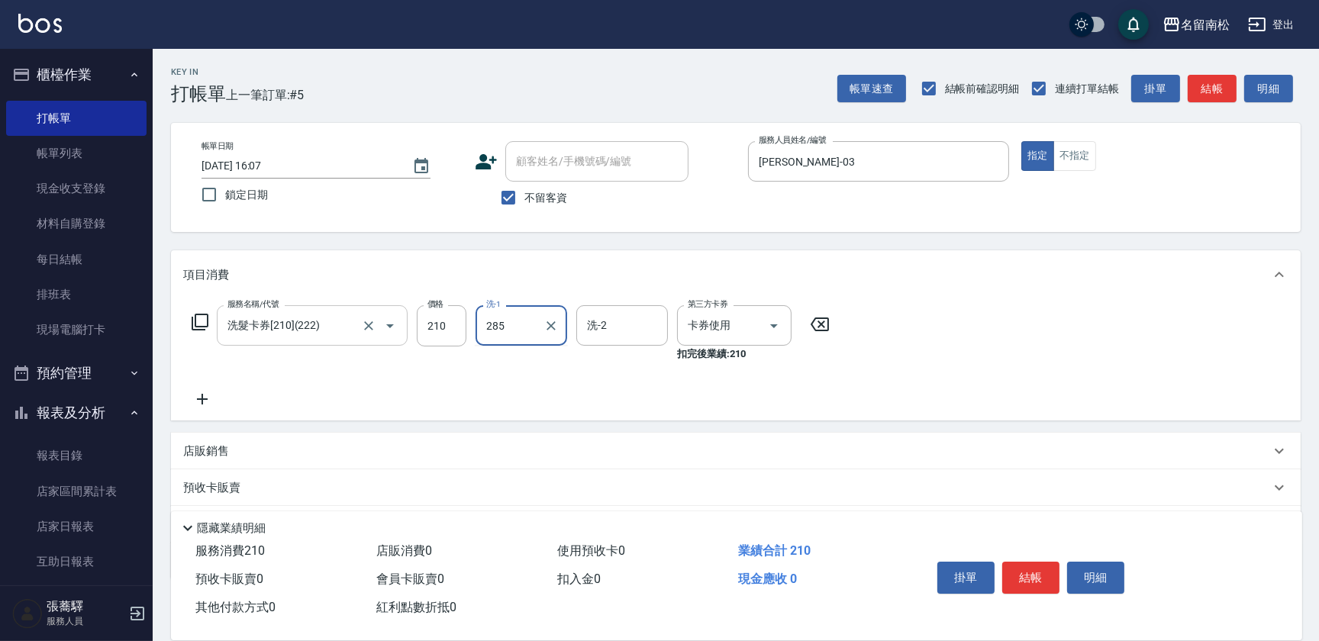
type input "285"
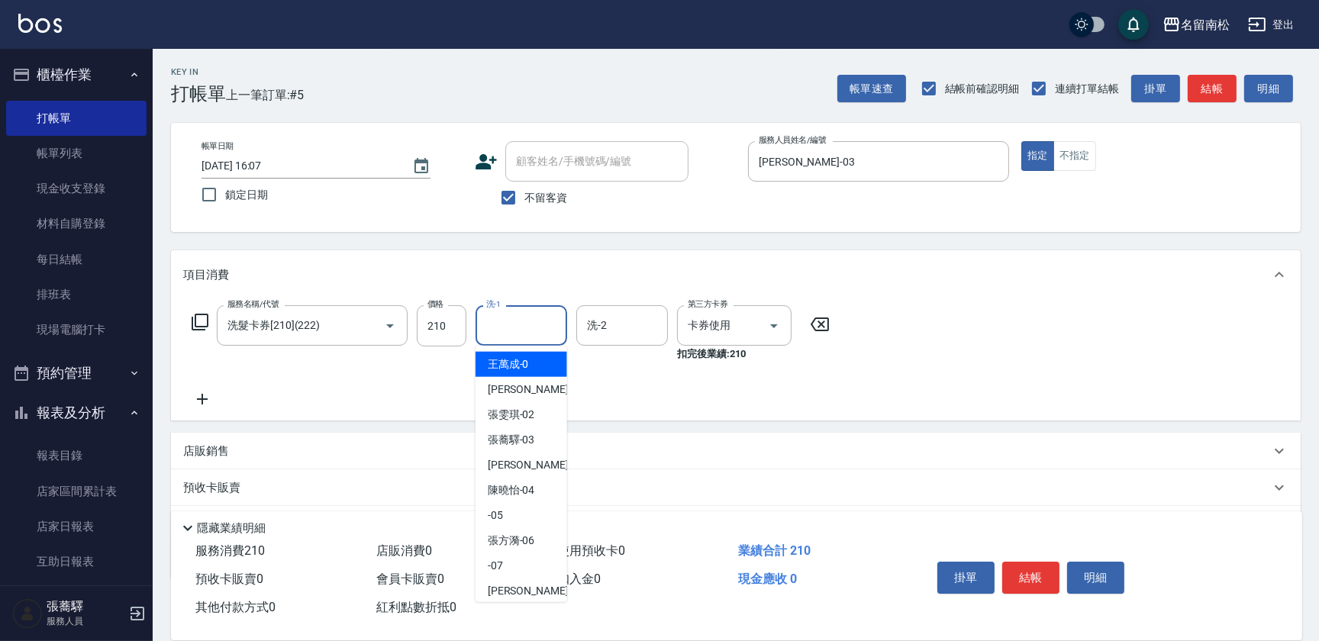
click at [520, 330] on input "洗-1" at bounding box center [521, 325] width 78 height 27
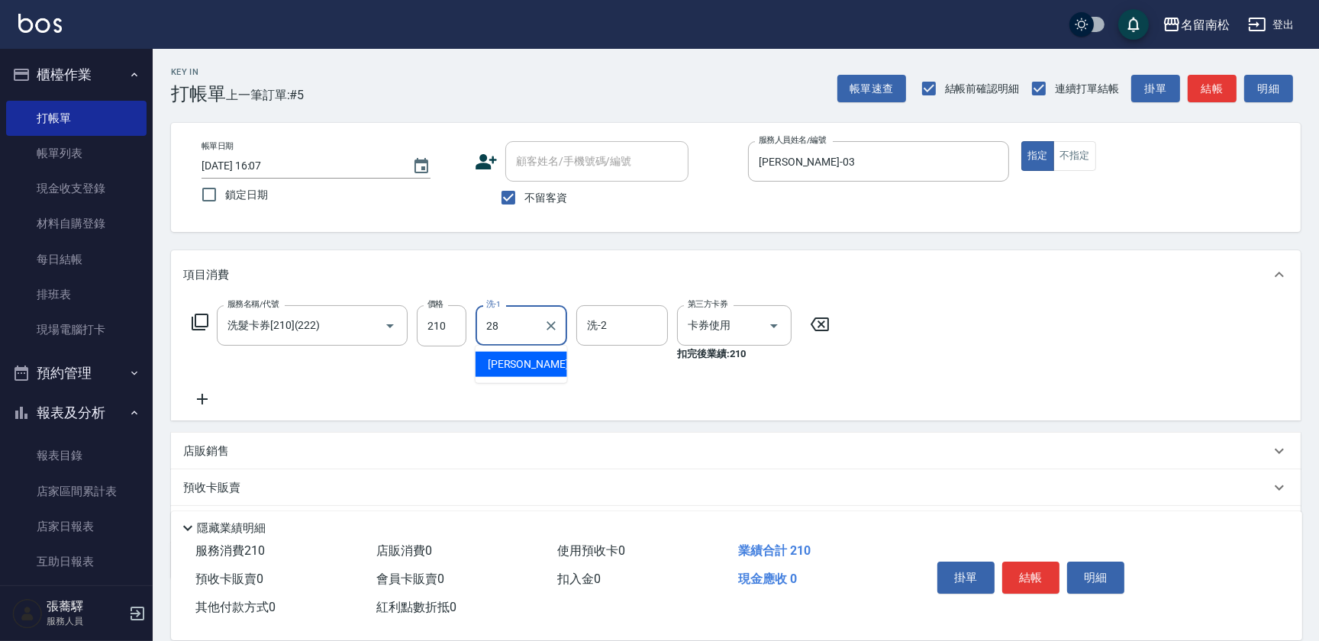
type input "[PERSON_NAME]-28"
click at [1037, 572] on button "結帳" at bounding box center [1030, 578] width 57 height 32
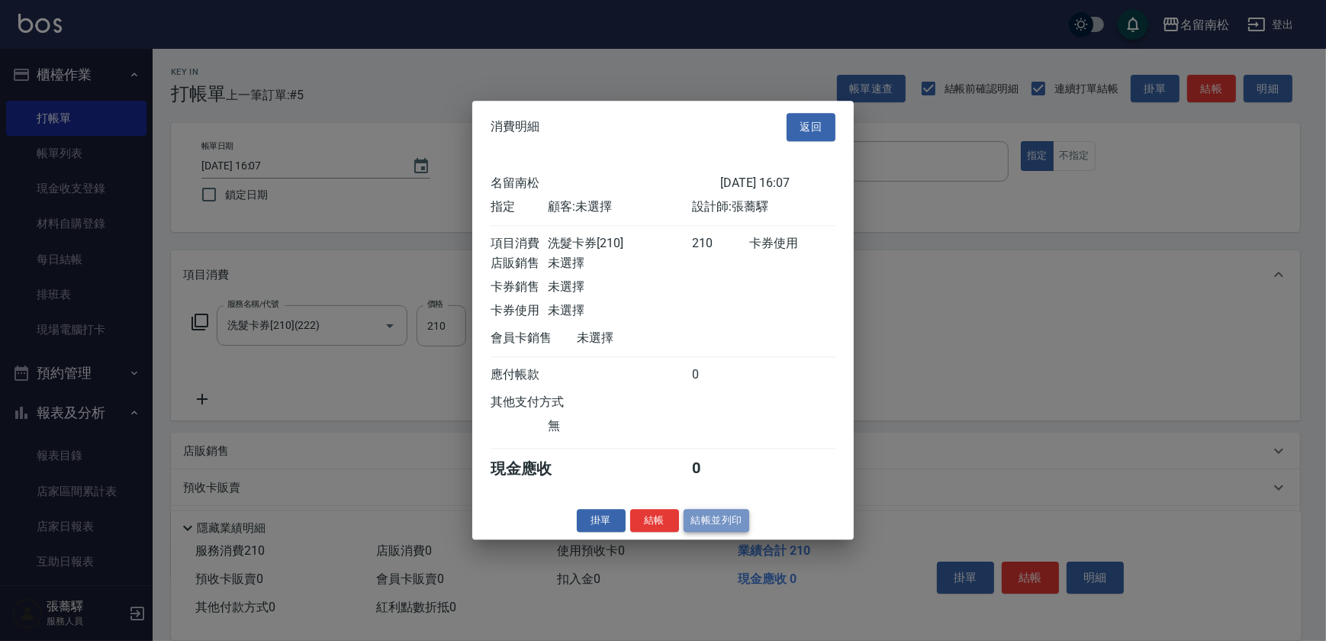
click at [709, 527] on button "結帳並列印" at bounding box center [717, 521] width 66 height 24
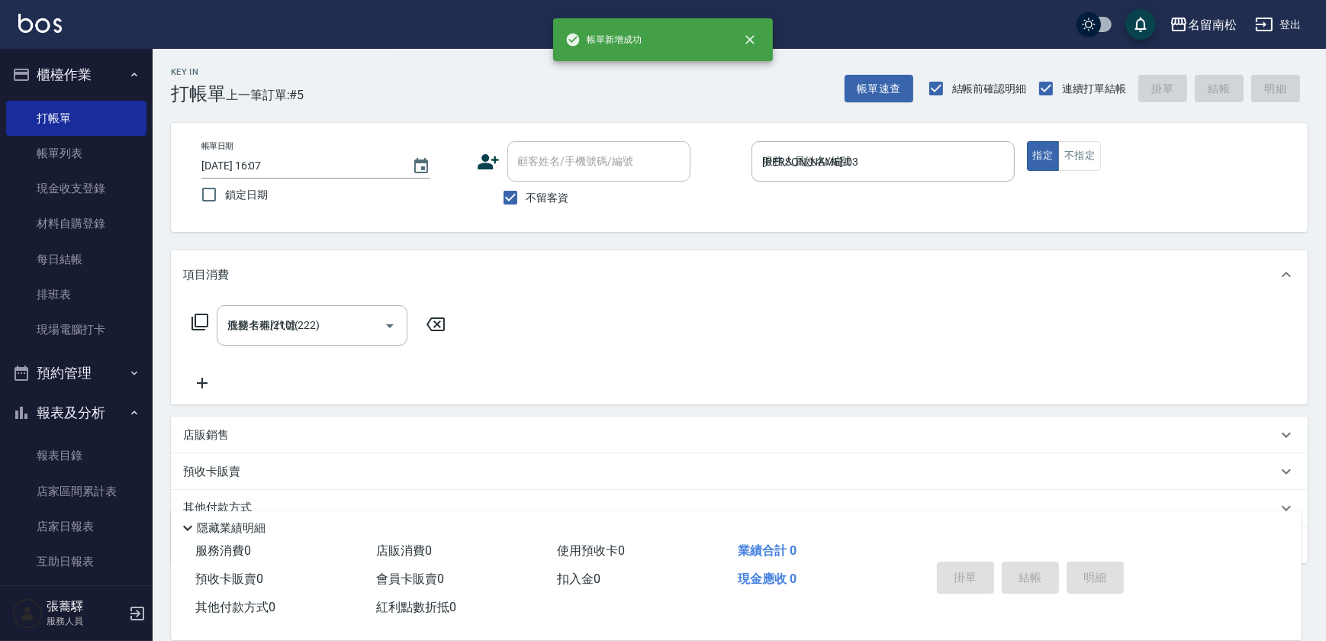
type input "[DATE] 16:08"
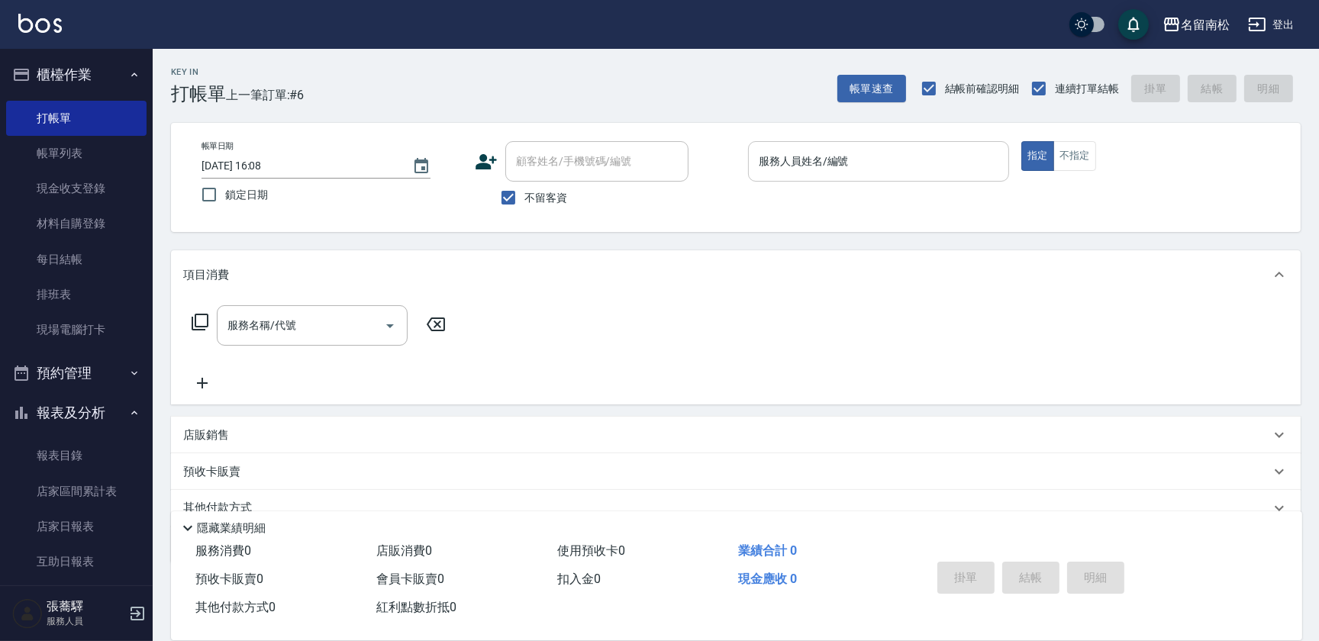
click at [890, 176] on div "服務人員姓名/編號" at bounding box center [878, 161] width 261 height 40
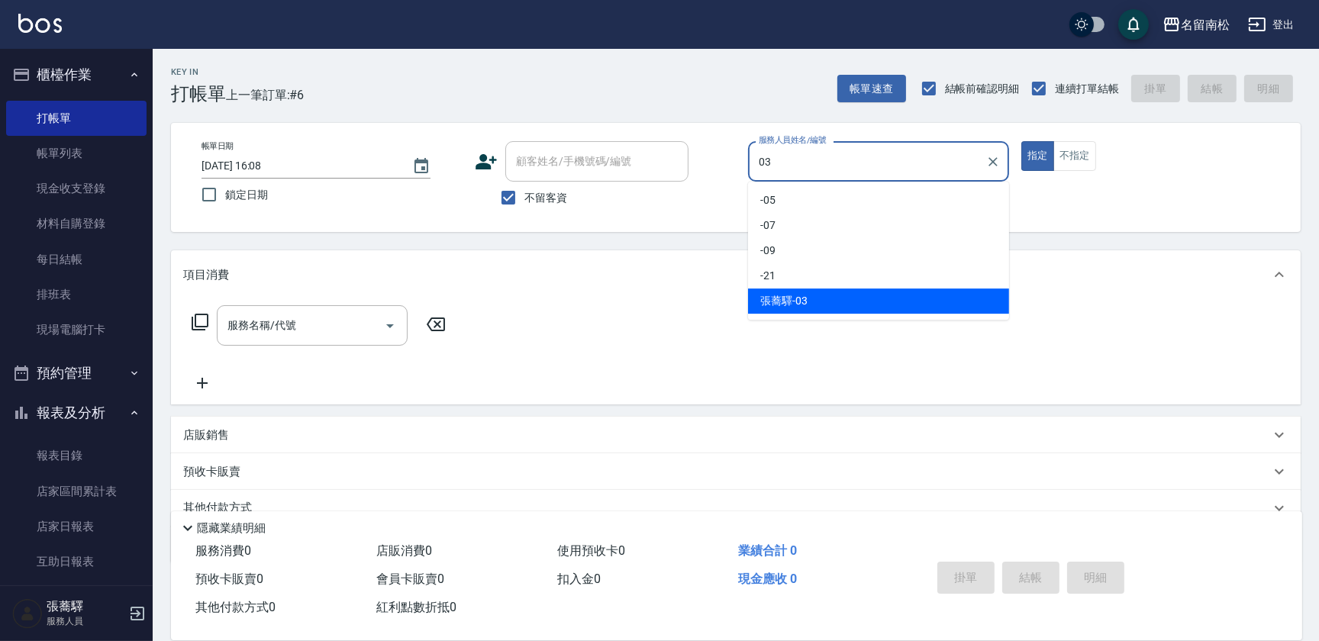
type input "[PERSON_NAME]-03"
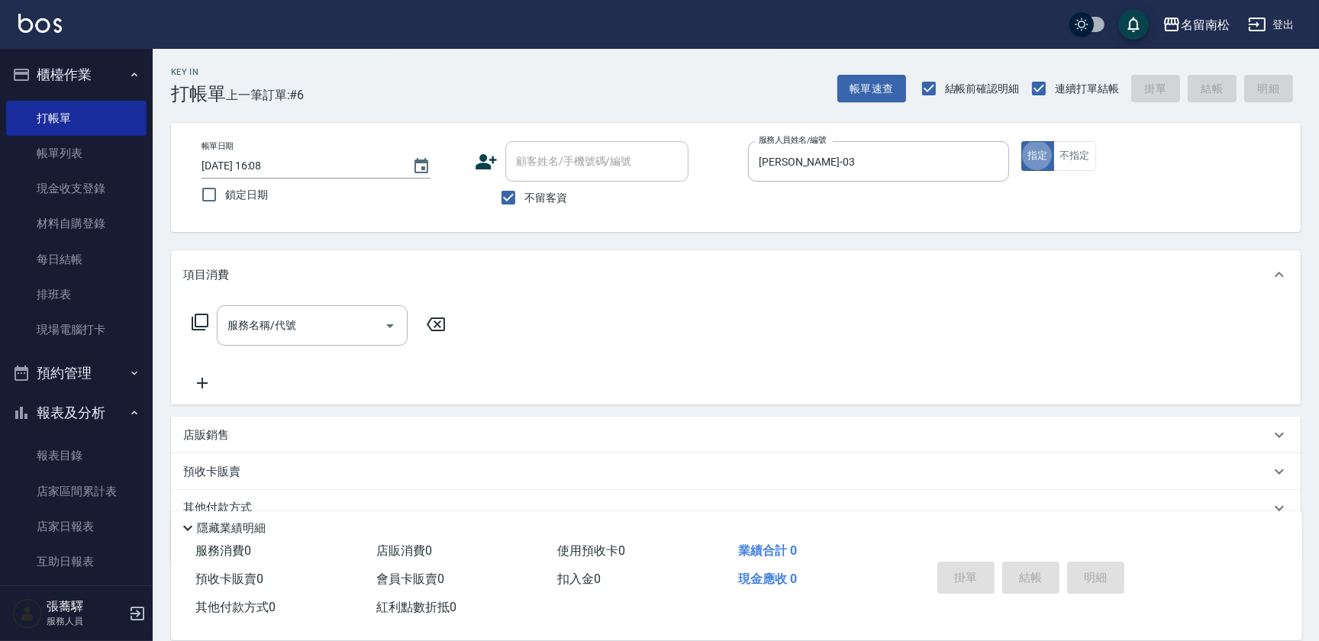
click at [279, 331] on input "服務名稱/代號" at bounding box center [301, 325] width 154 height 27
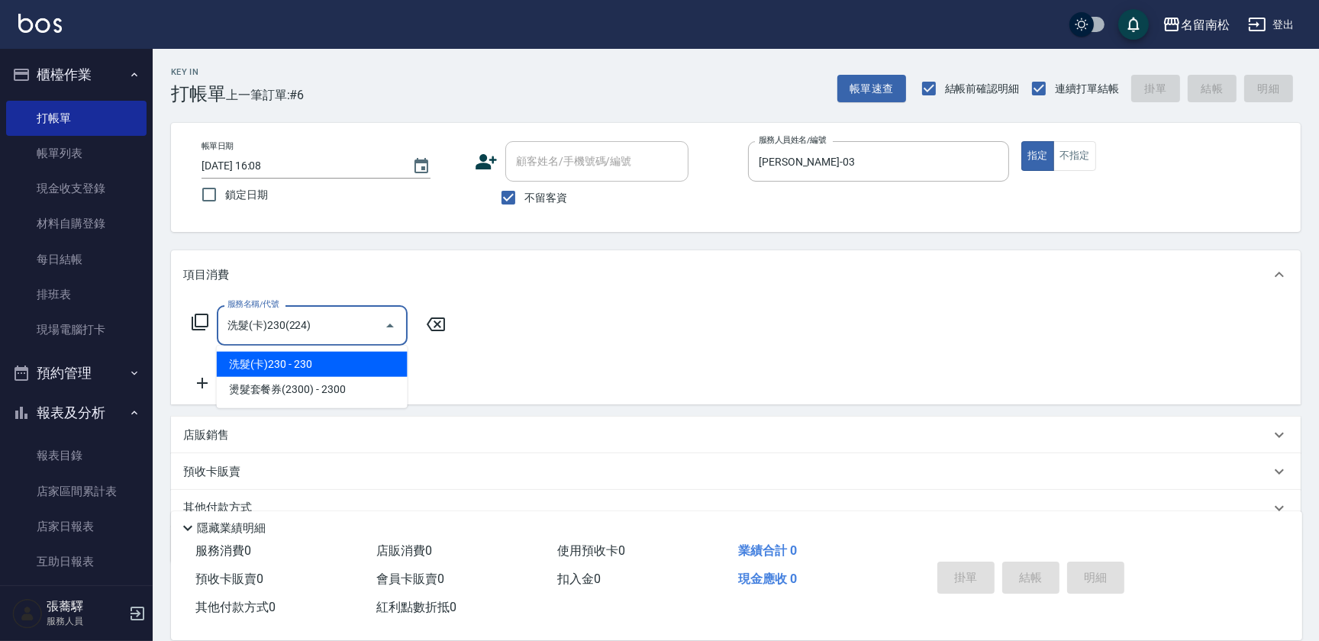
type input "洗髮(卡)230(224)"
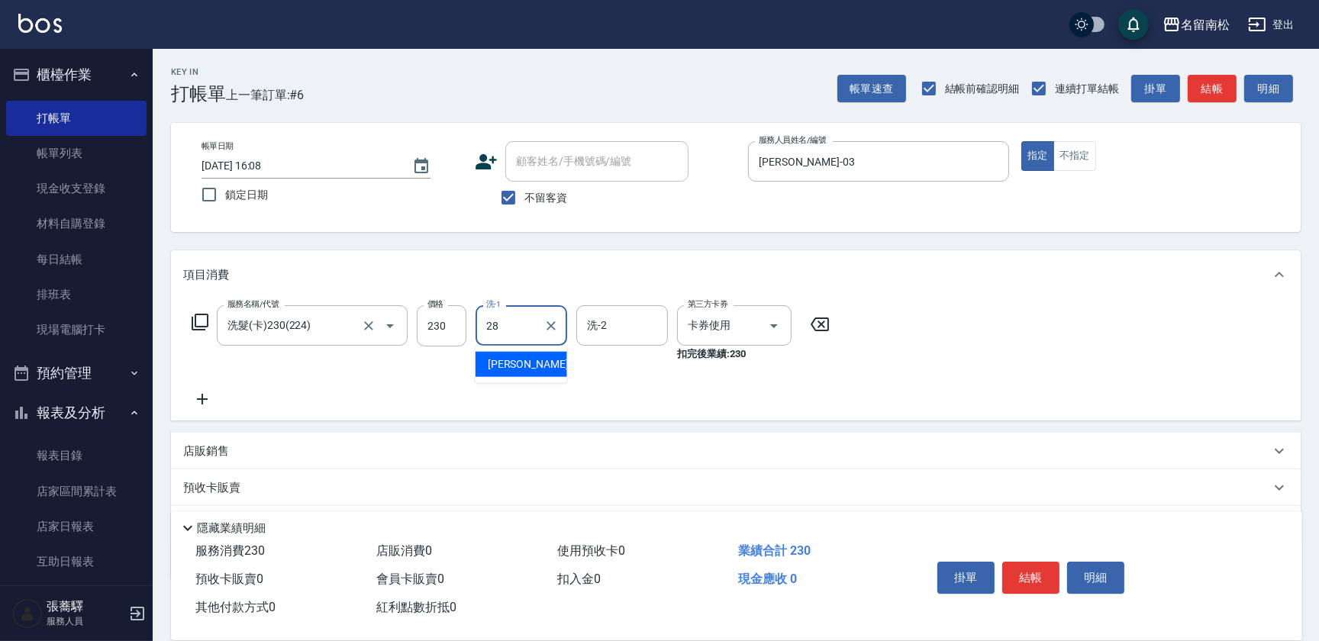
type input "[PERSON_NAME]-28"
click at [1046, 578] on button "結帳" at bounding box center [1030, 578] width 57 height 32
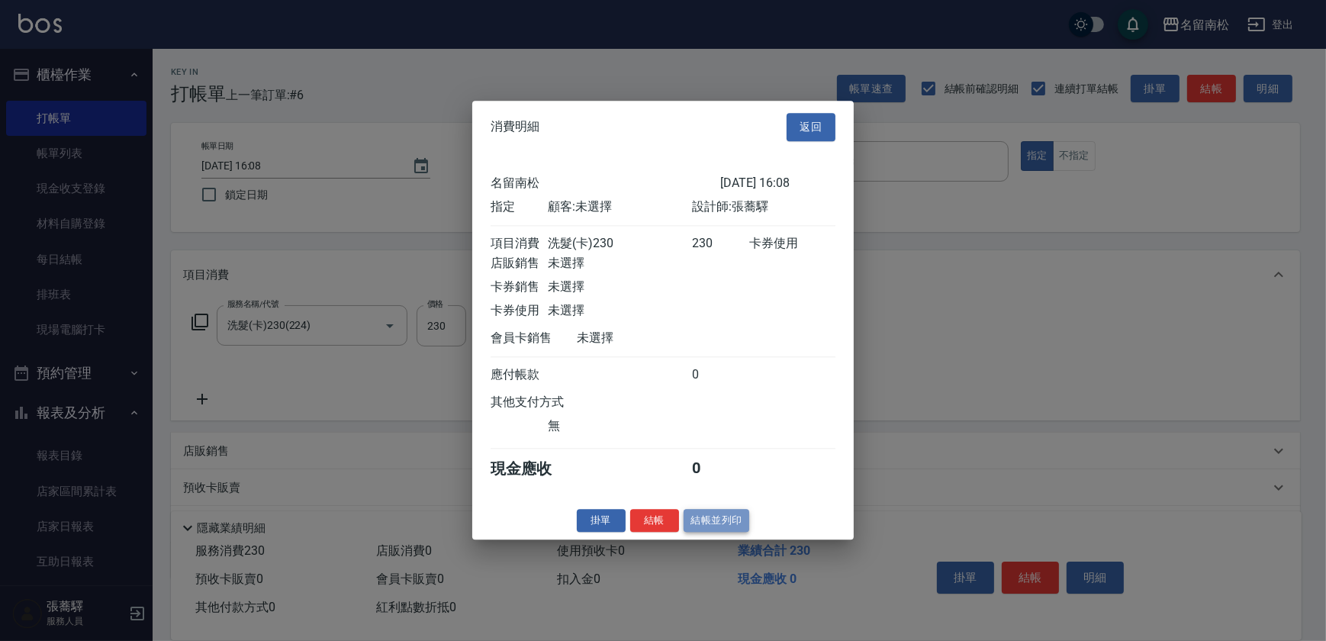
click at [722, 523] on button "結帳並列印" at bounding box center [717, 521] width 66 height 24
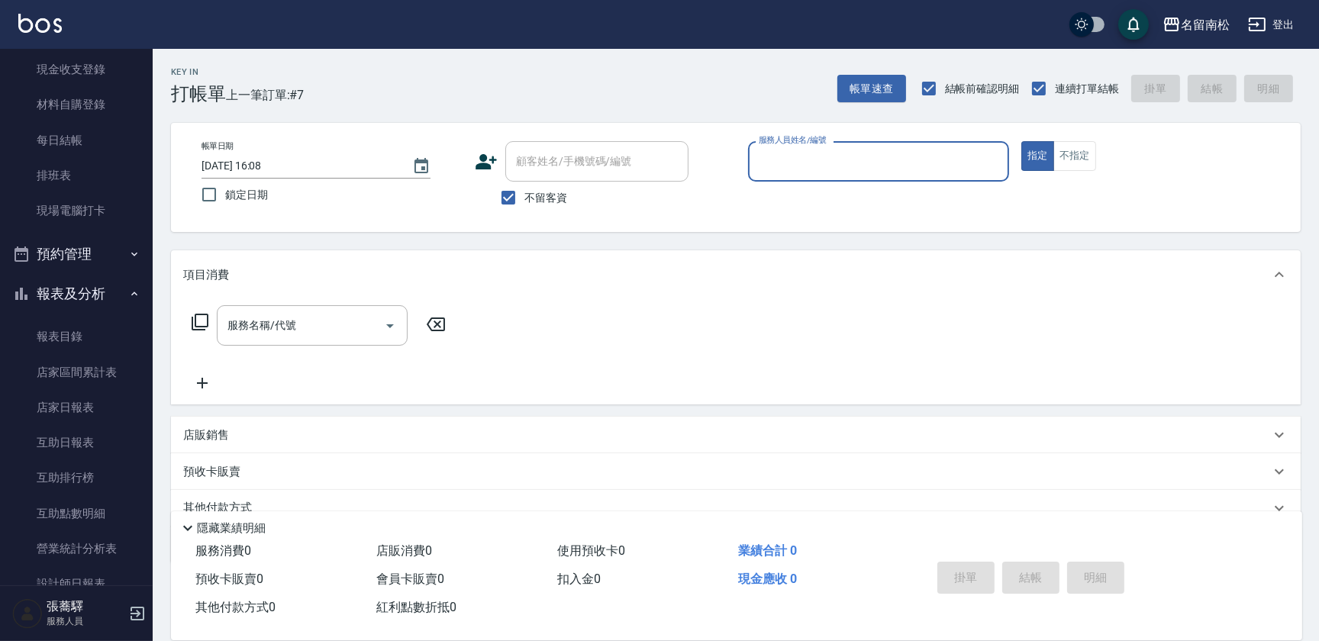
scroll to position [192, 0]
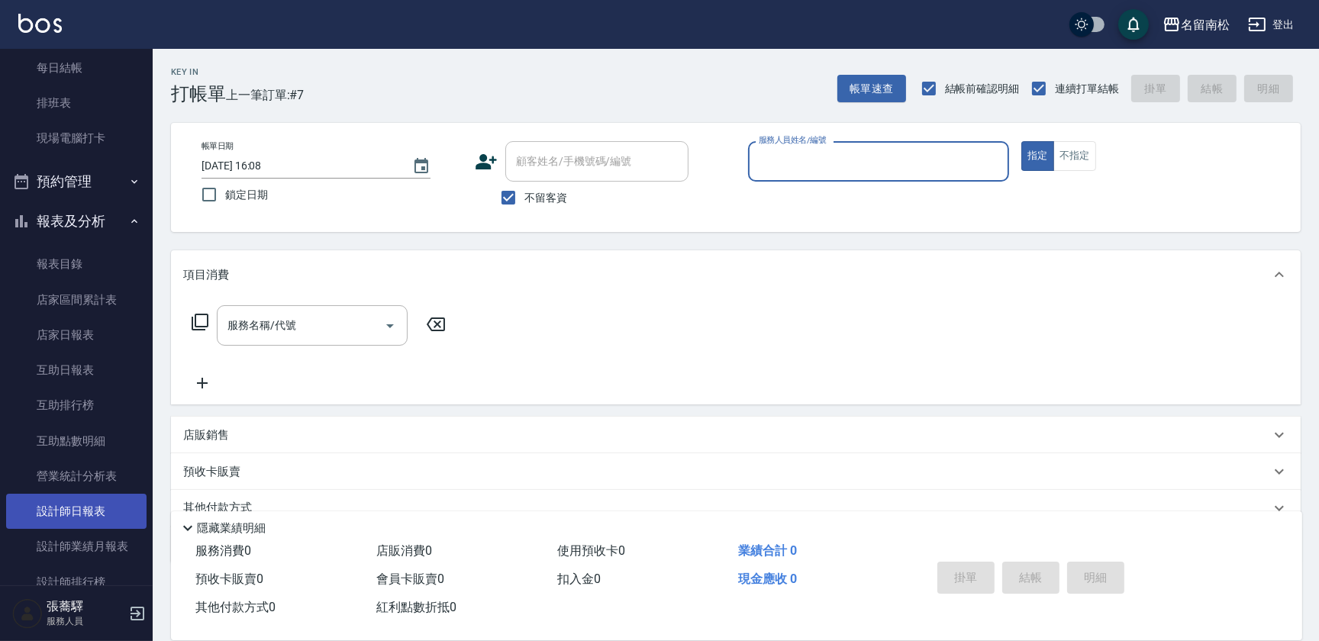
click at [80, 520] on link "設計師日報表" at bounding box center [76, 511] width 140 height 35
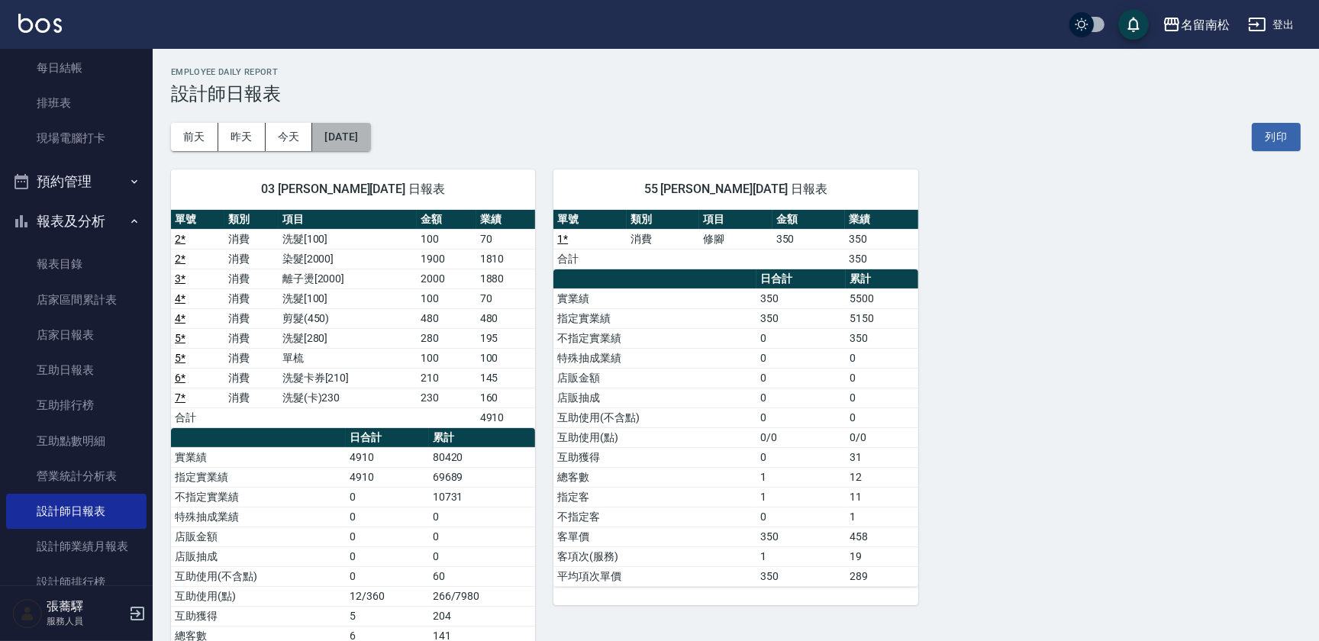
click at [353, 137] on button "[DATE]" at bounding box center [341, 137] width 58 height 28
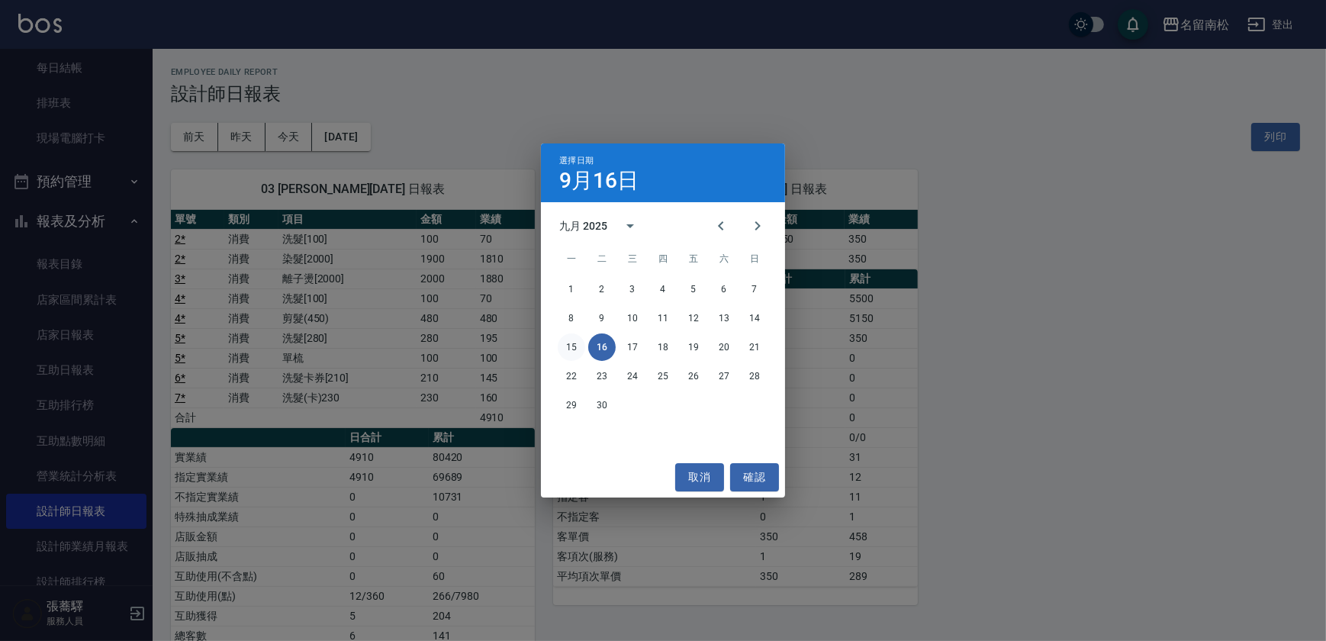
click at [560, 344] on button "15" at bounding box center [571, 347] width 27 height 27
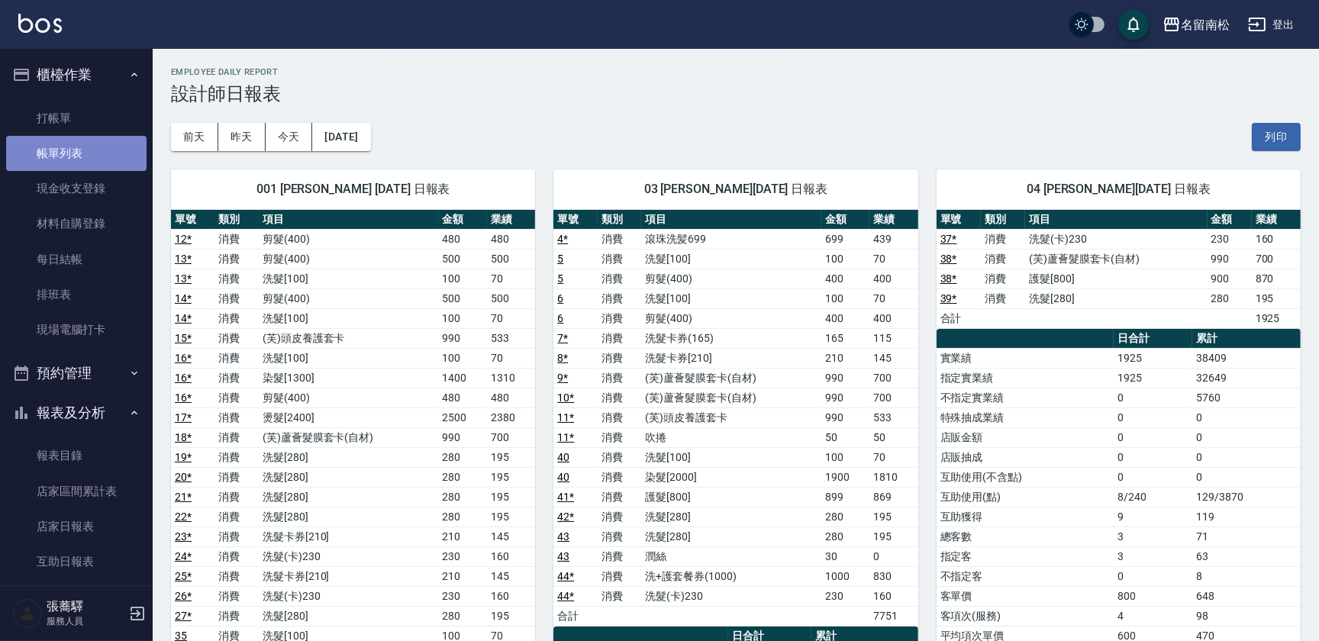
click at [102, 160] on link "帳單列表" at bounding box center [76, 153] width 140 height 35
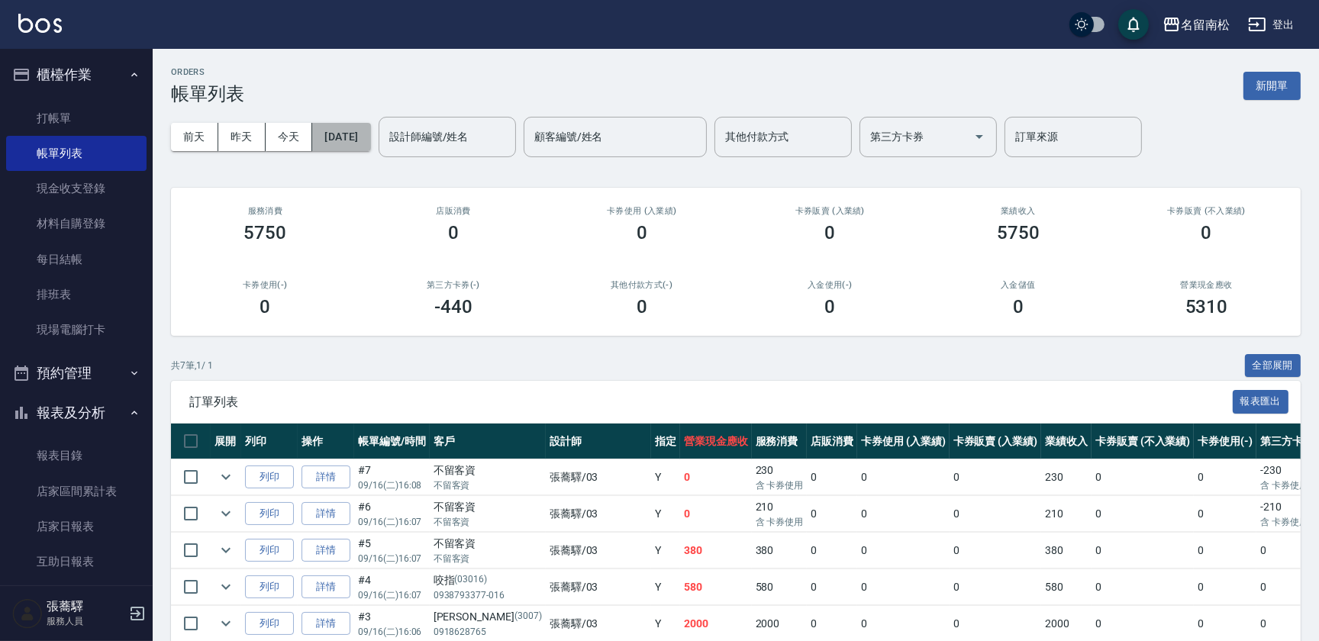
click at [361, 141] on button "[DATE]" at bounding box center [341, 137] width 58 height 28
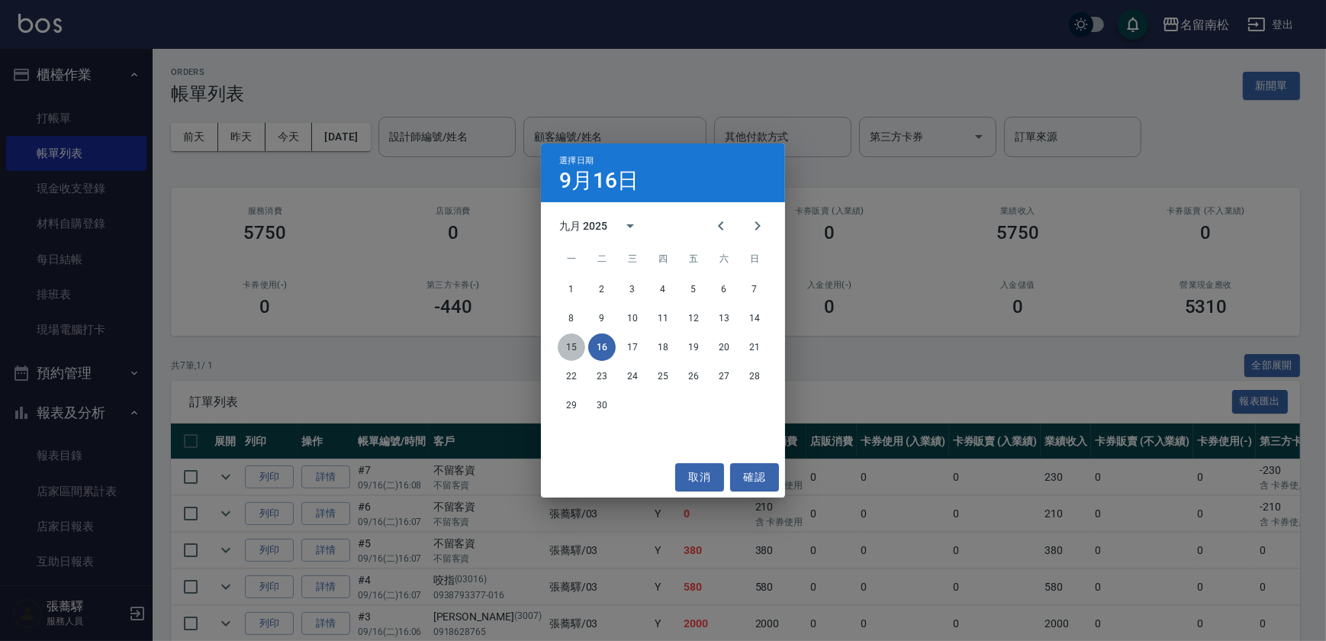
click at [578, 350] on button "15" at bounding box center [571, 347] width 27 height 27
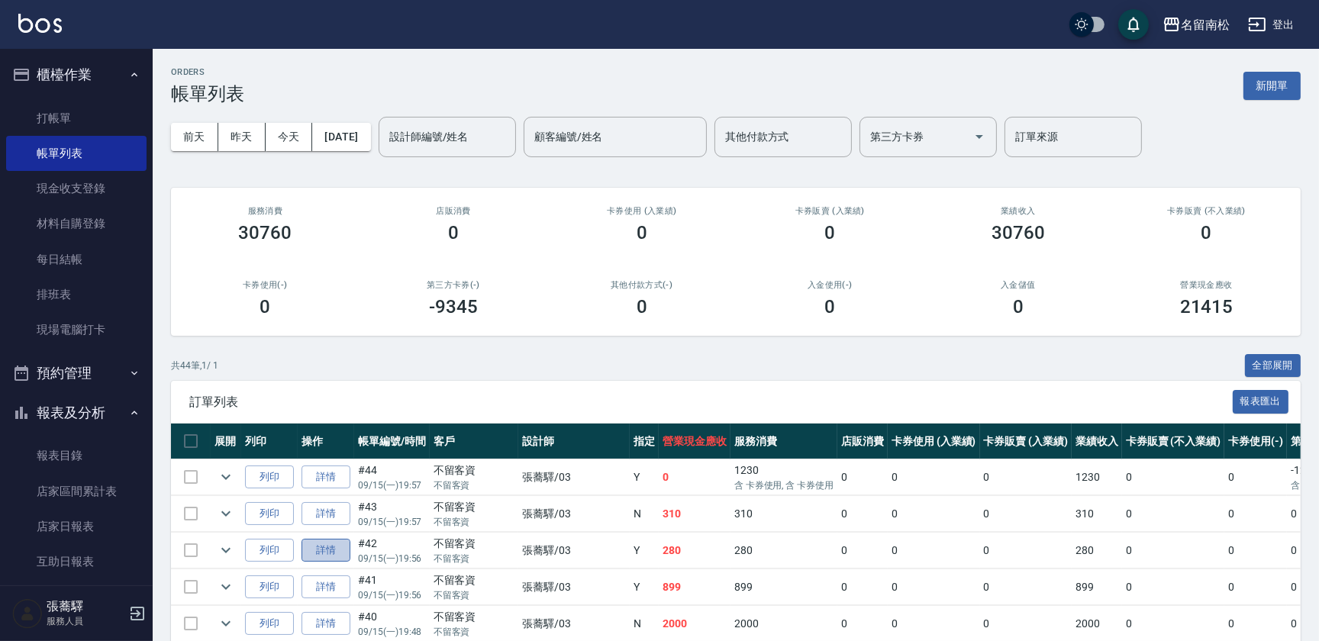
click at [335, 549] on link "詳情" at bounding box center [325, 551] width 49 height 24
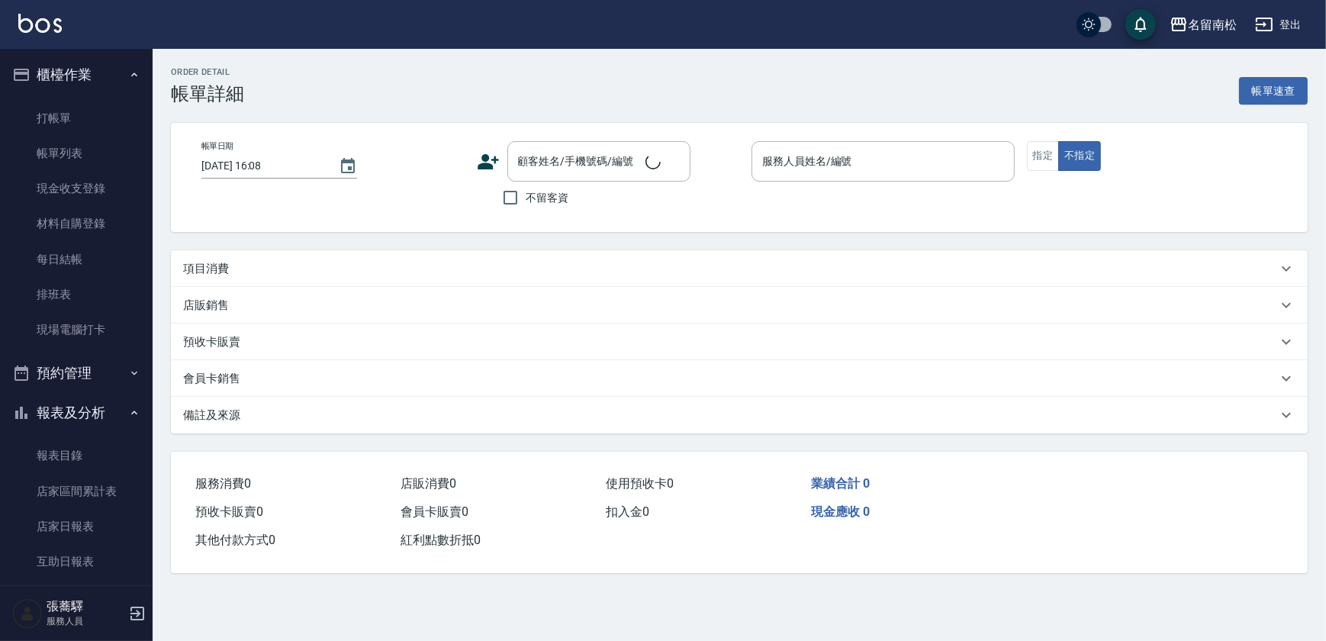
type input "[DATE] 19:56"
checkbox input "true"
type input "[PERSON_NAME]-03"
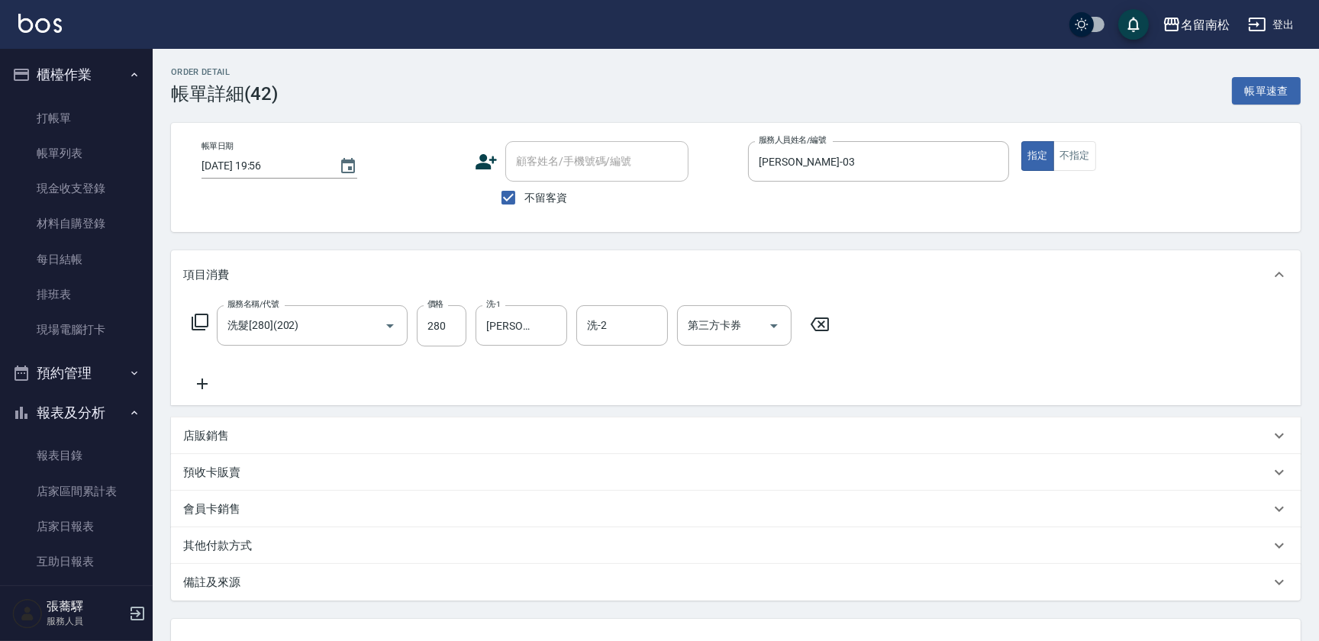
type input "洗髮[280](202)"
drag, startPoint x: 820, startPoint y: 319, endPoint x: 662, endPoint y: 353, distance: 162.3
click at [820, 321] on icon at bounding box center [820, 324] width 38 height 18
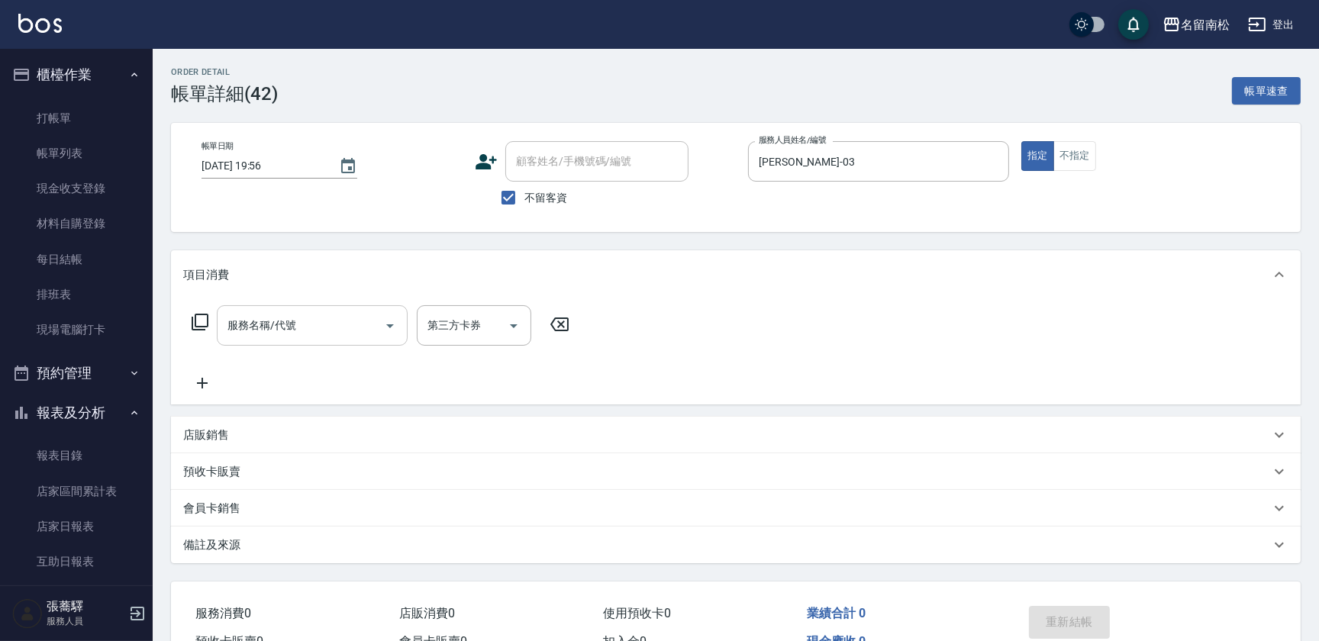
drag, startPoint x: 301, startPoint y: 334, endPoint x: 295, endPoint y: 321, distance: 13.7
click at [298, 327] on input "服務名稱/代號" at bounding box center [301, 325] width 154 height 27
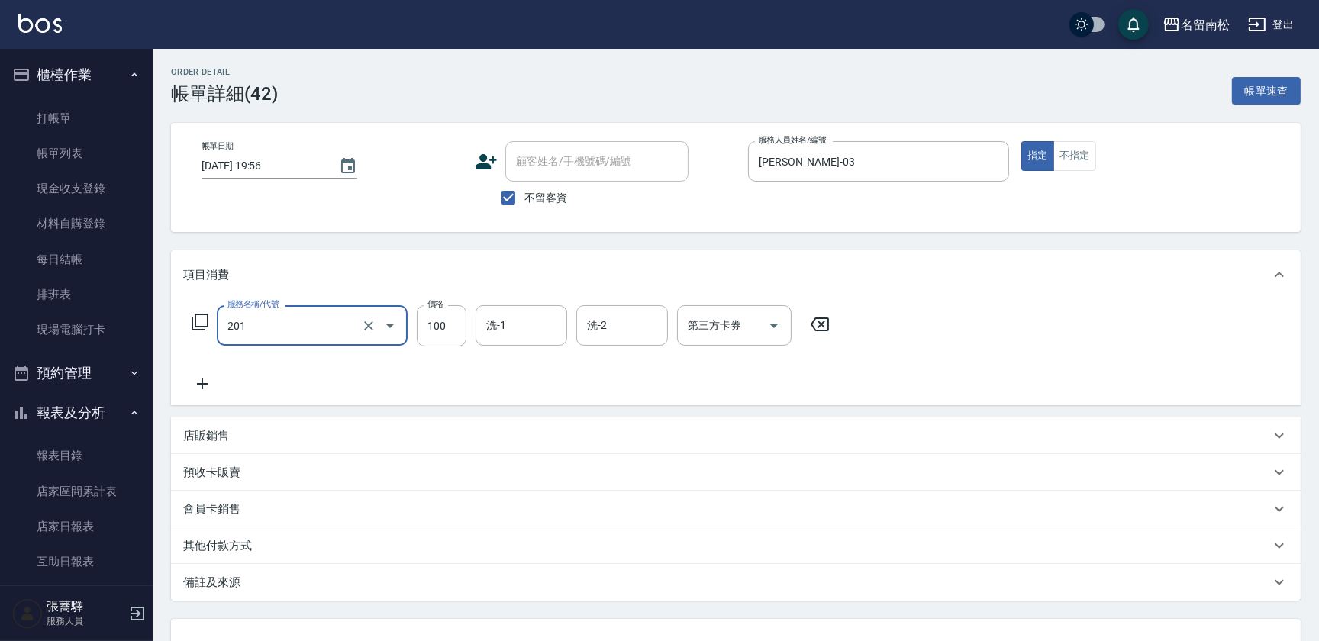
type input "洗髮[100](201)"
type input "280"
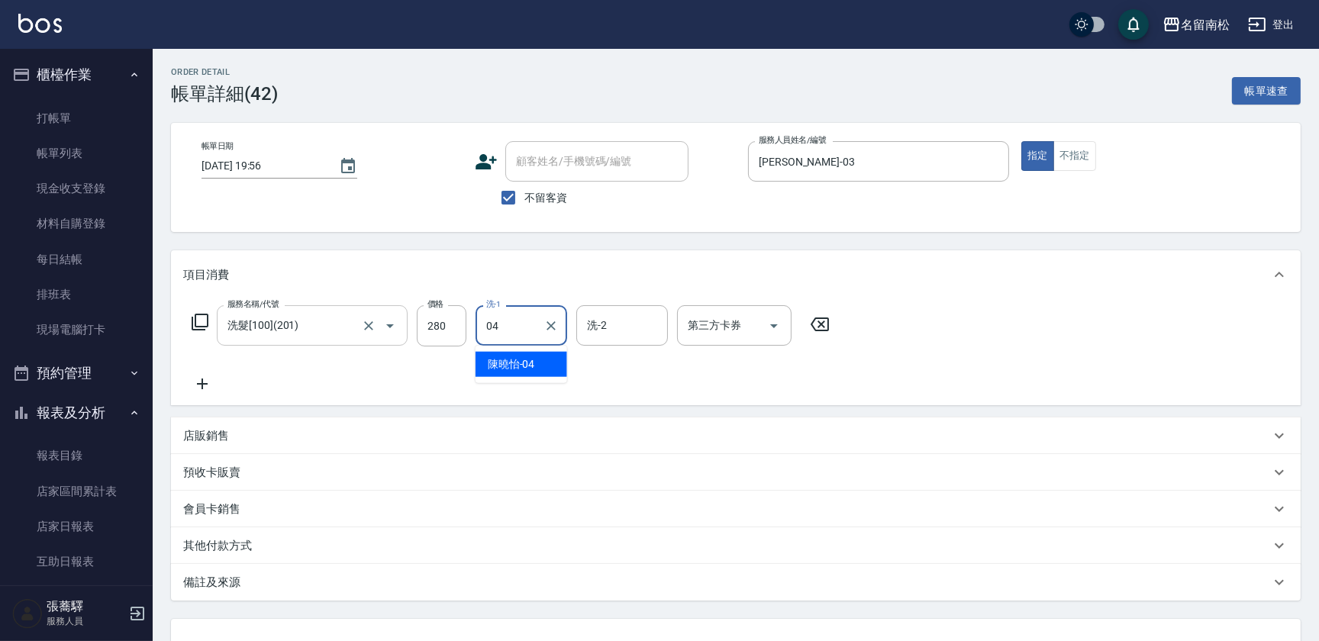
type input "[PERSON_NAME]04"
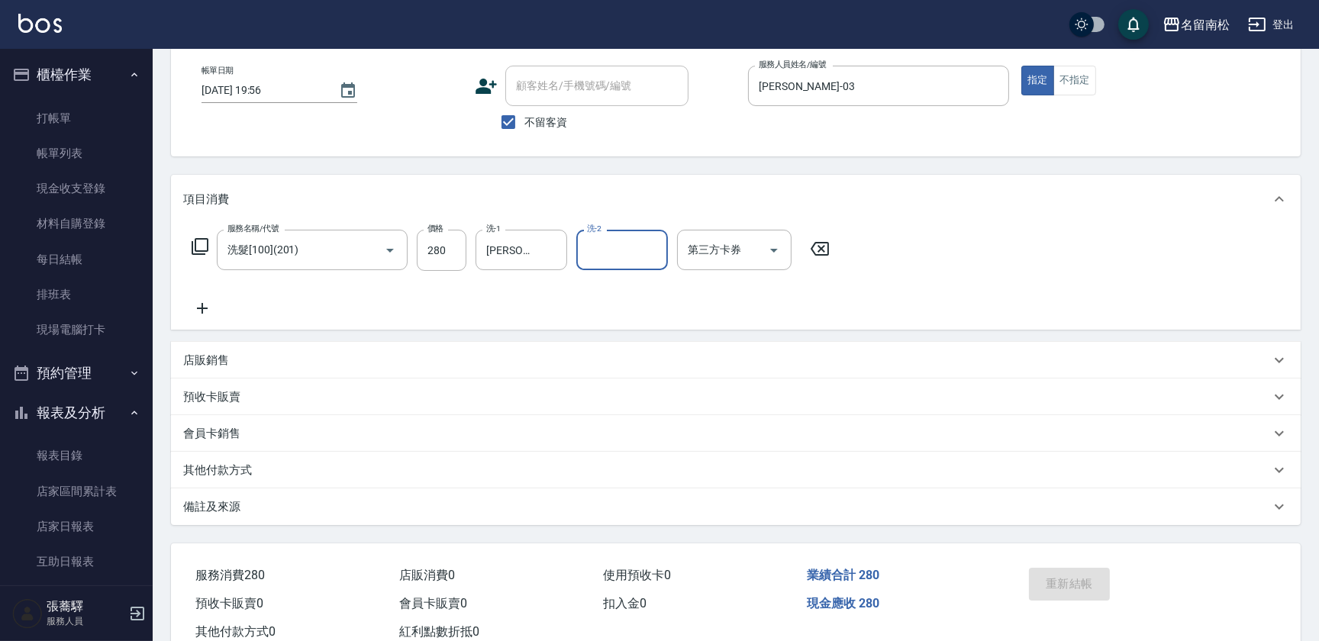
scroll to position [105, 0]
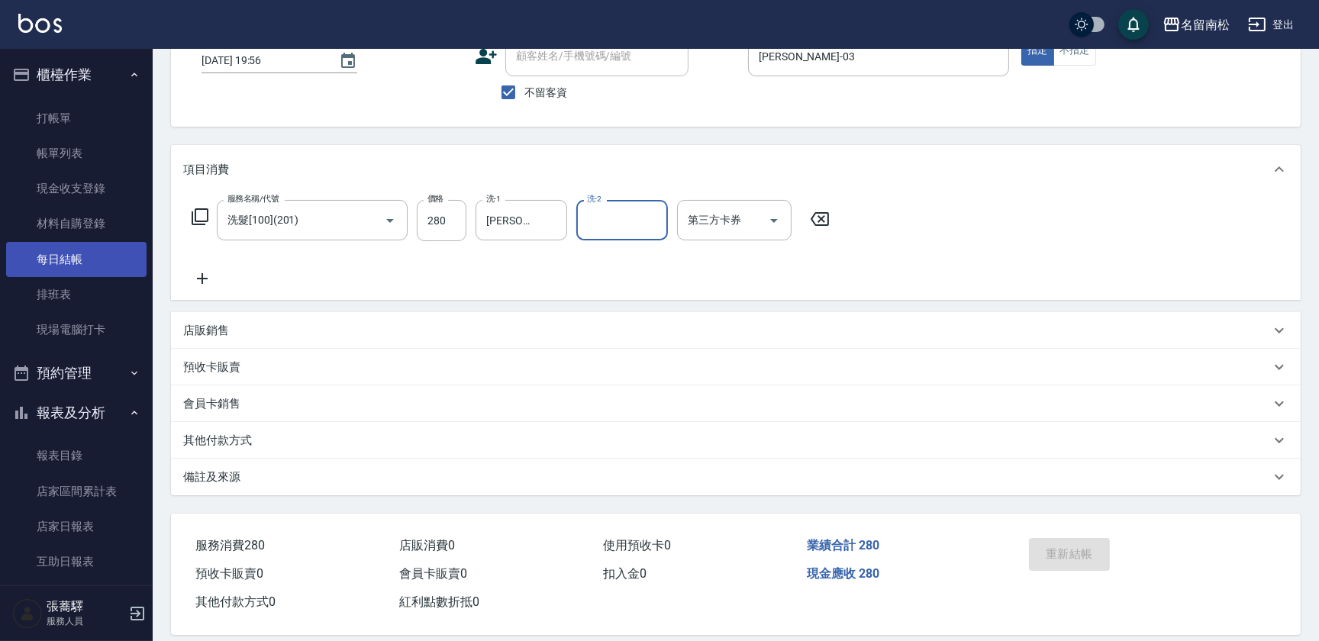
click at [78, 260] on link "每日結帳" at bounding box center [76, 259] width 140 height 35
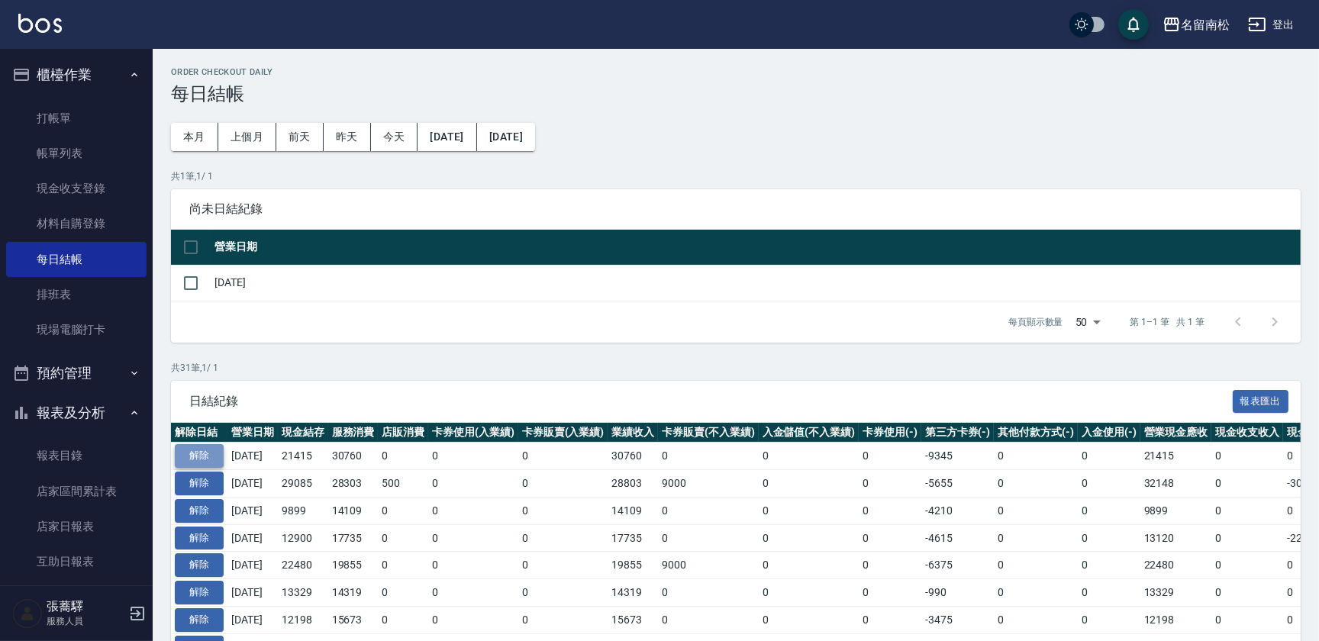
click at [203, 454] on button "解除" at bounding box center [199, 456] width 49 height 24
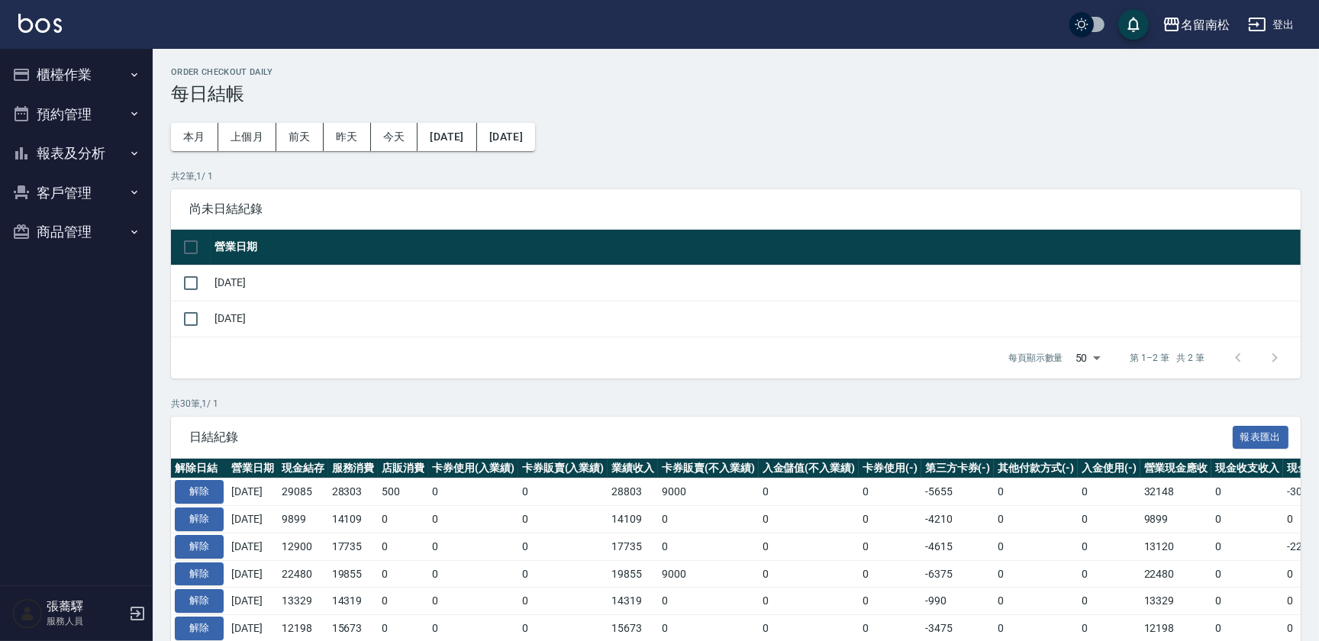
click at [124, 69] on button "櫃檯作業" at bounding box center [76, 75] width 140 height 40
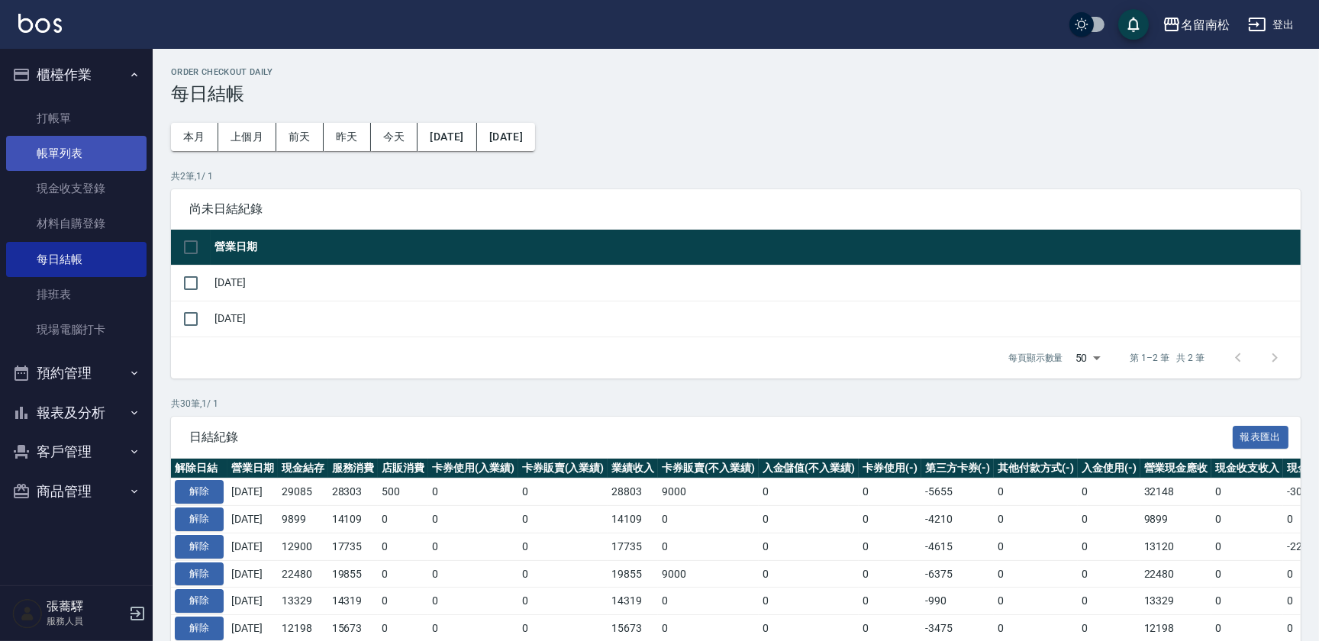
click at [86, 160] on link "帳單列表" at bounding box center [76, 153] width 140 height 35
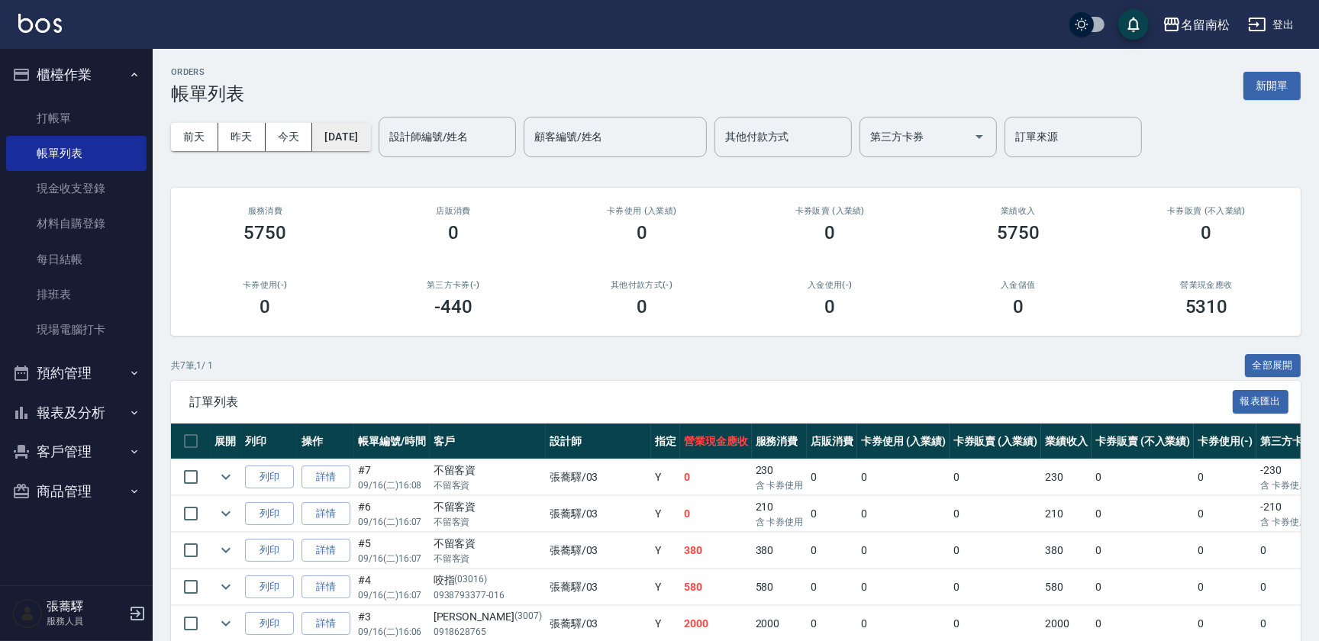
click at [341, 137] on button "[DATE]" at bounding box center [341, 137] width 58 height 28
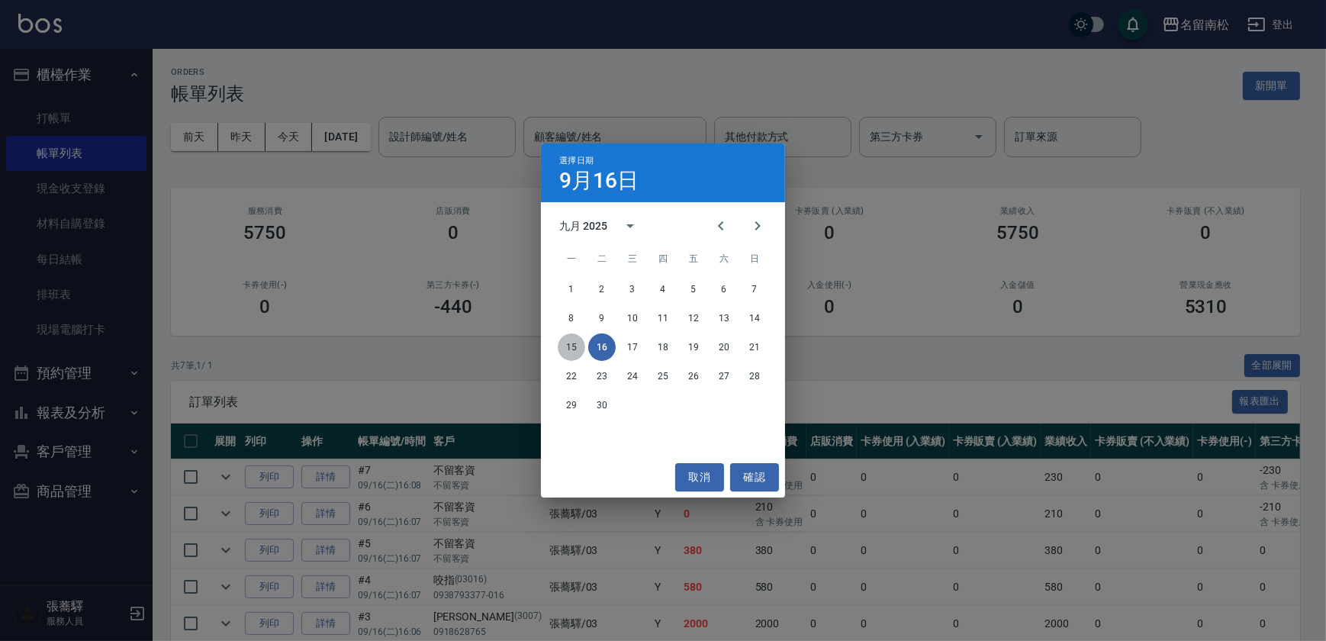
click at [577, 346] on button "15" at bounding box center [571, 347] width 27 height 27
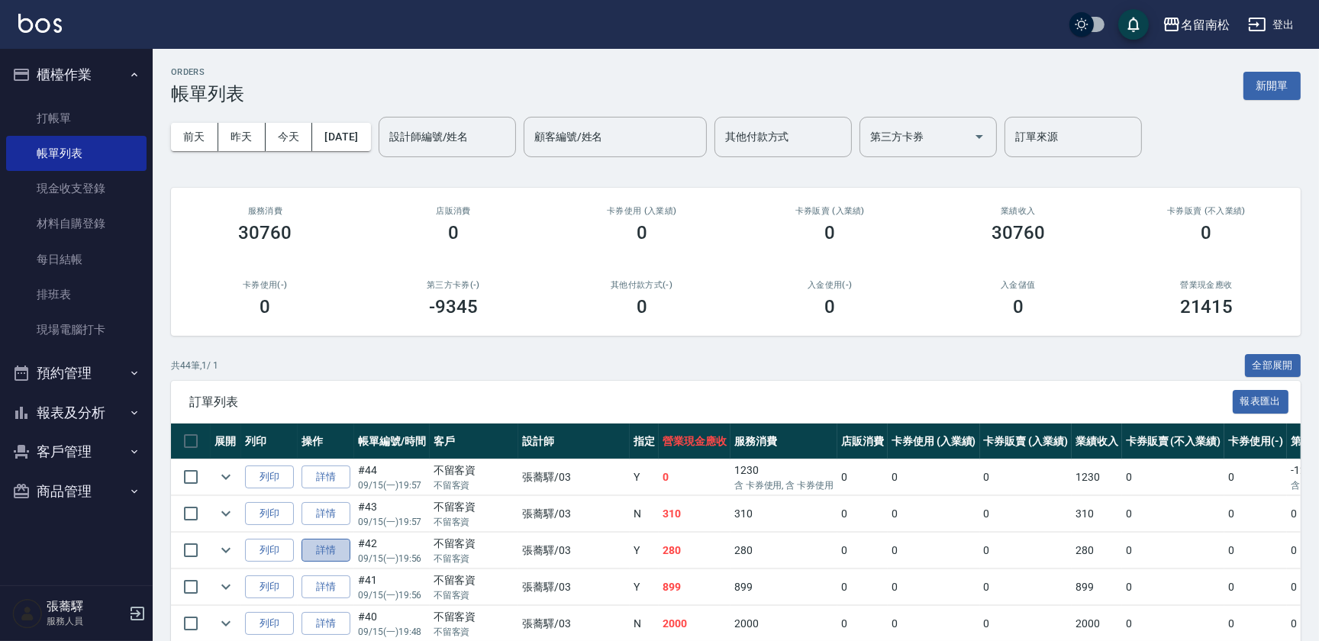
click at [335, 548] on link "詳情" at bounding box center [325, 551] width 49 height 24
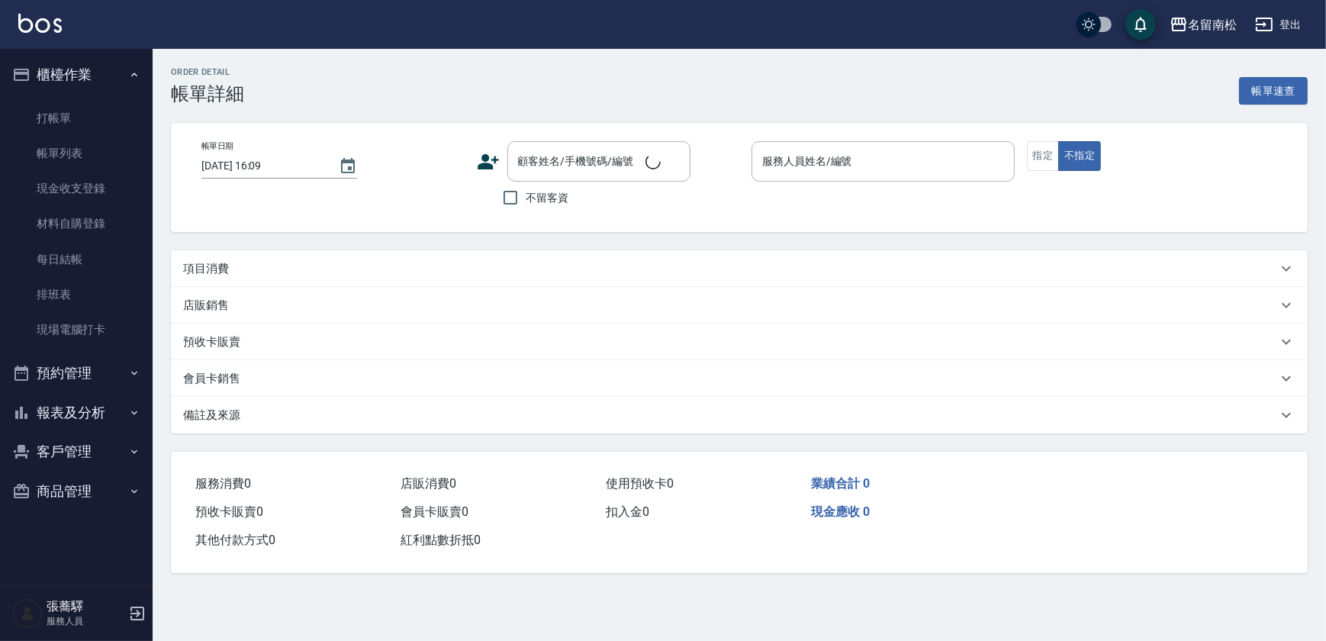
type input "[DATE] 19:56"
checkbox input "true"
type input "[PERSON_NAME]-03"
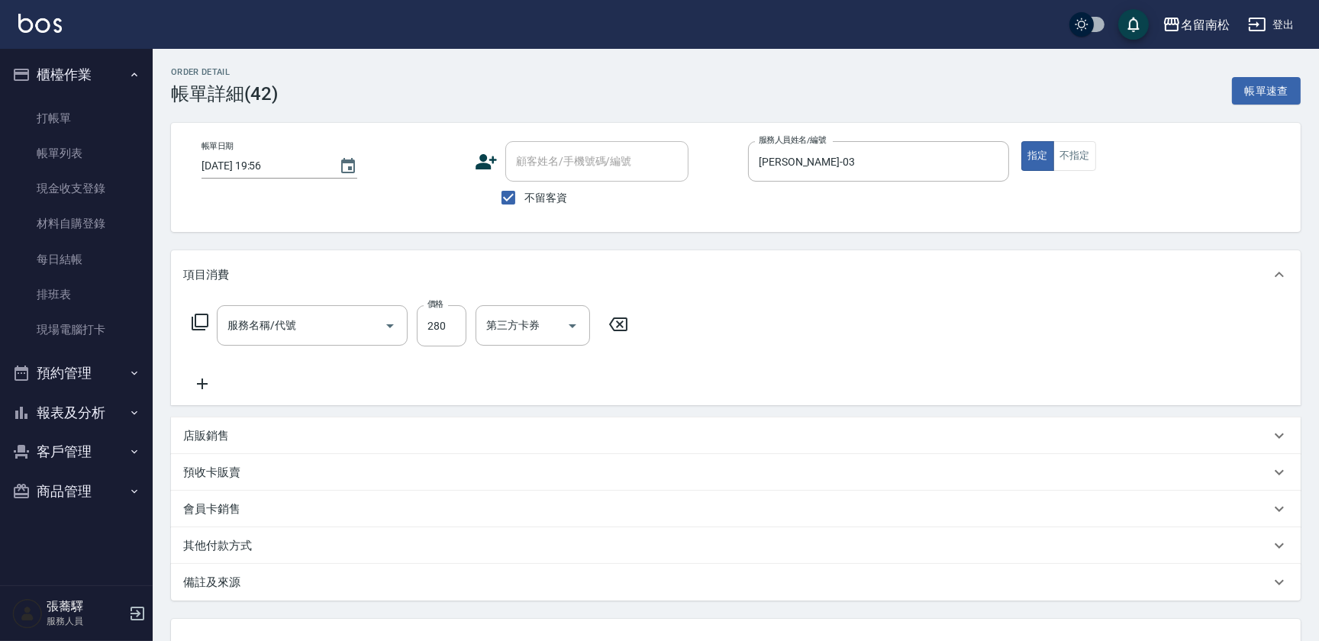
type input "洗髮[280](202)"
click at [817, 323] on icon at bounding box center [820, 324] width 38 height 18
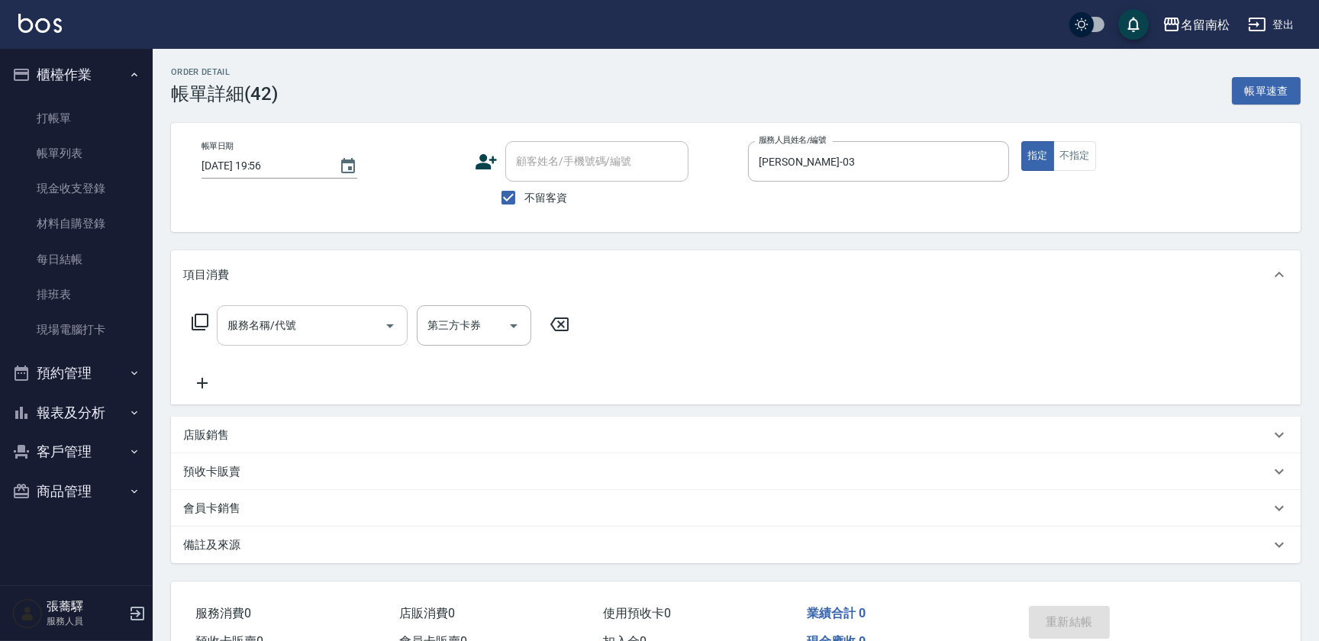
click at [321, 329] on input "服務名稱/代號" at bounding box center [301, 325] width 154 height 27
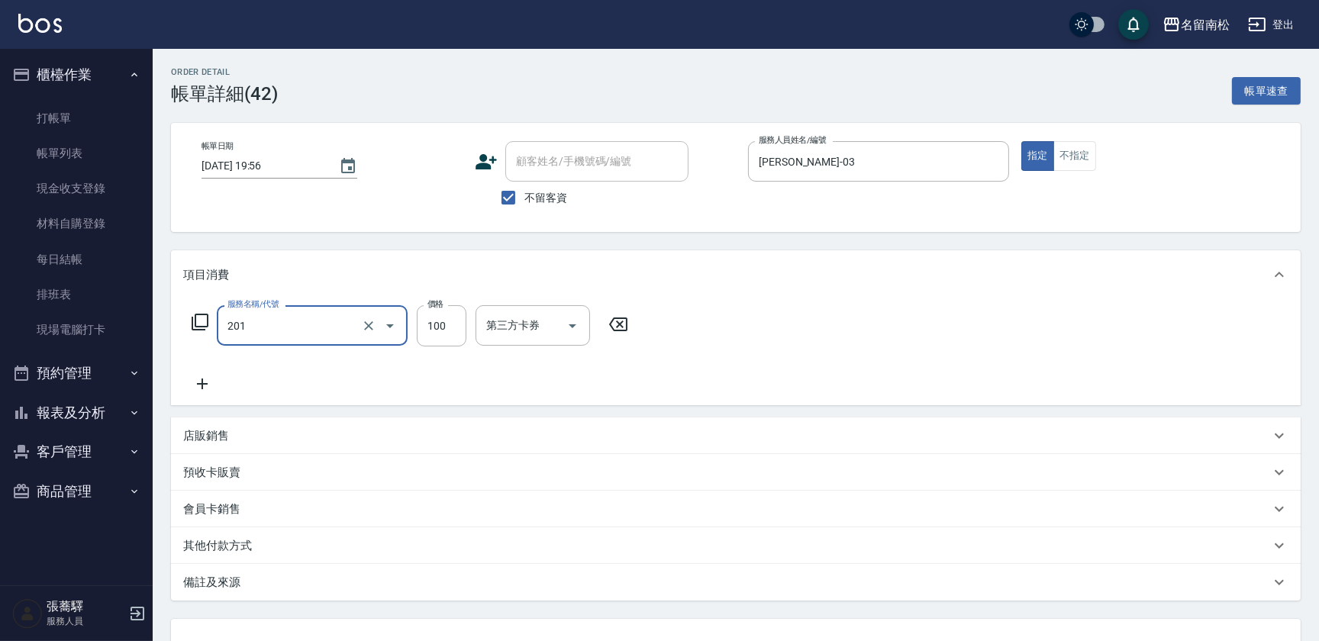
type input "洗髮[100](201)"
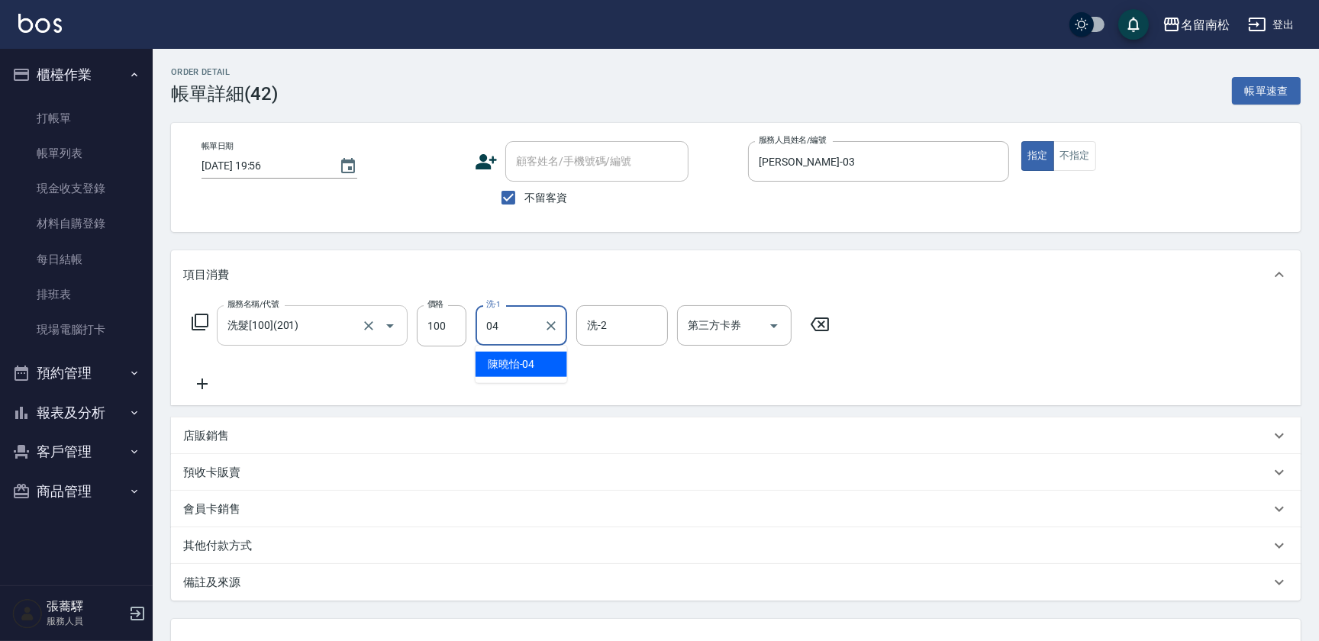
type input "[PERSON_NAME]04"
click at [443, 334] on input "100" at bounding box center [442, 325] width 50 height 41
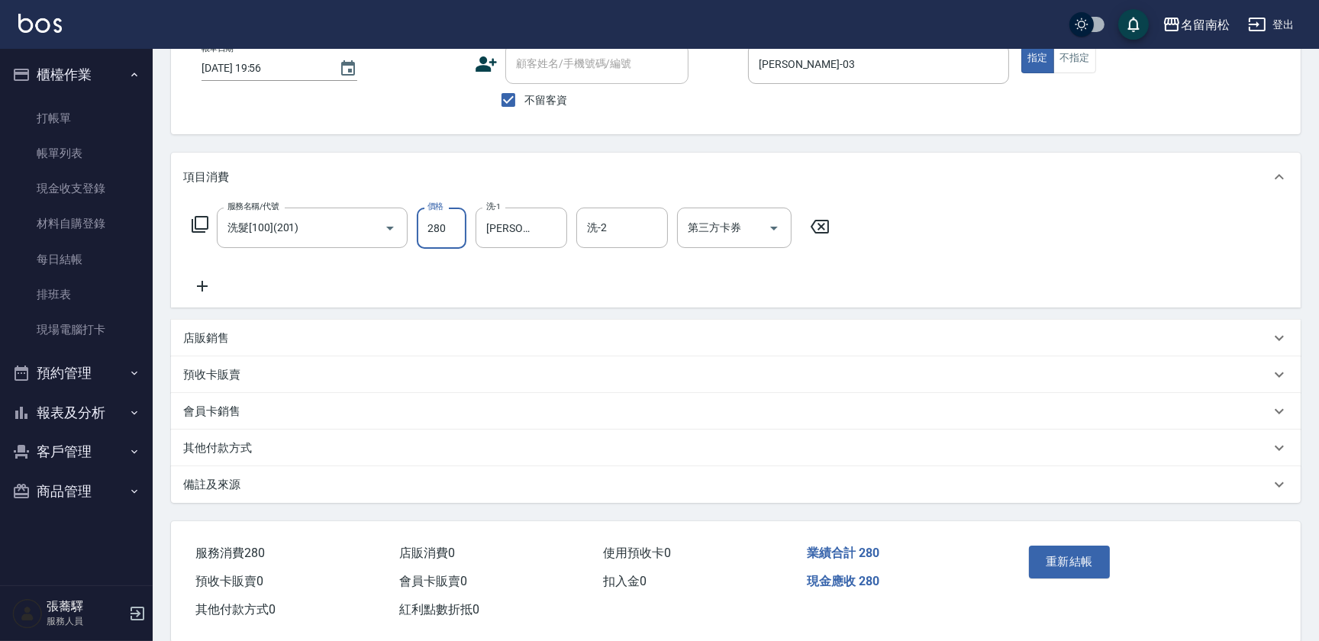
scroll to position [99, 0]
type input "280"
click at [1070, 572] on button "重新結帳" at bounding box center [1069, 560] width 81 height 32
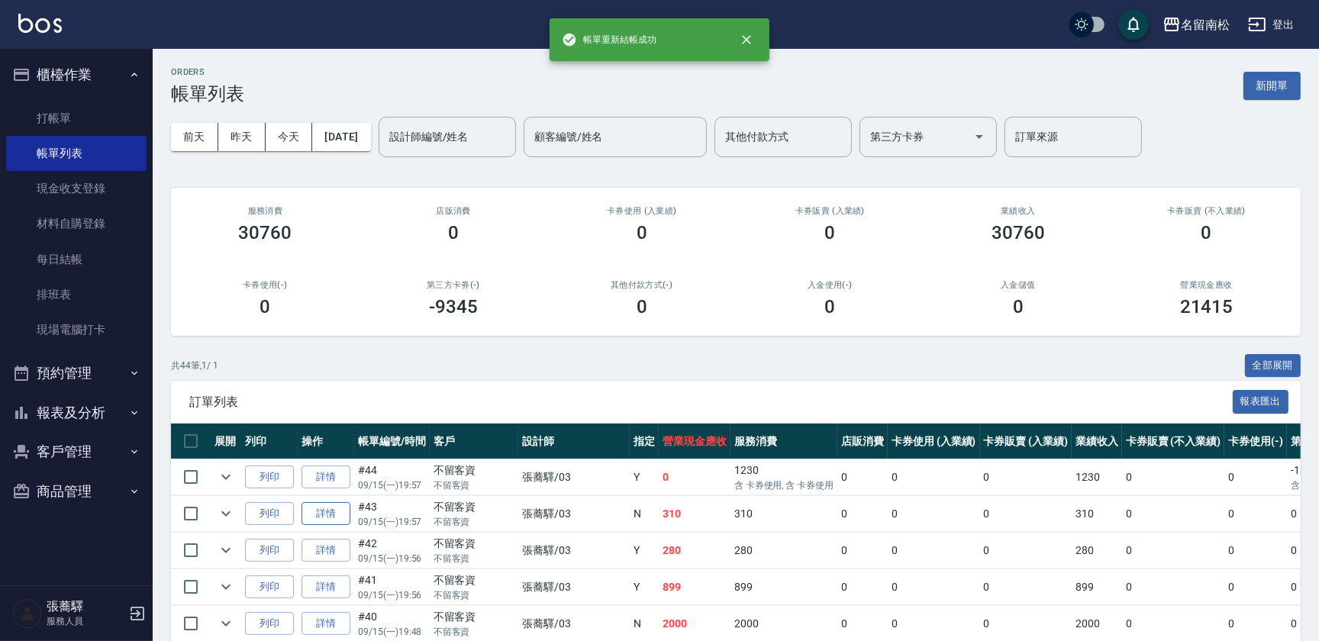
click at [335, 511] on link "詳情" at bounding box center [325, 514] width 49 height 24
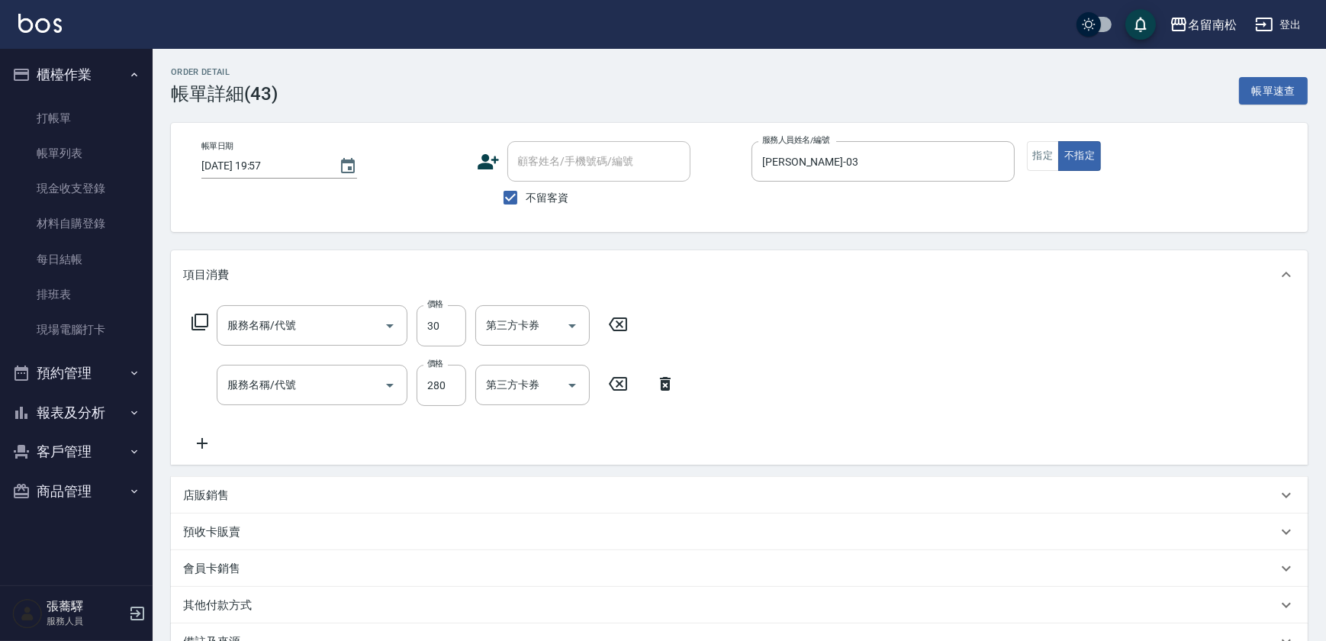
type input "2025/09/15 19:57"
checkbox input "true"
type input "[PERSON_NAME]-03"
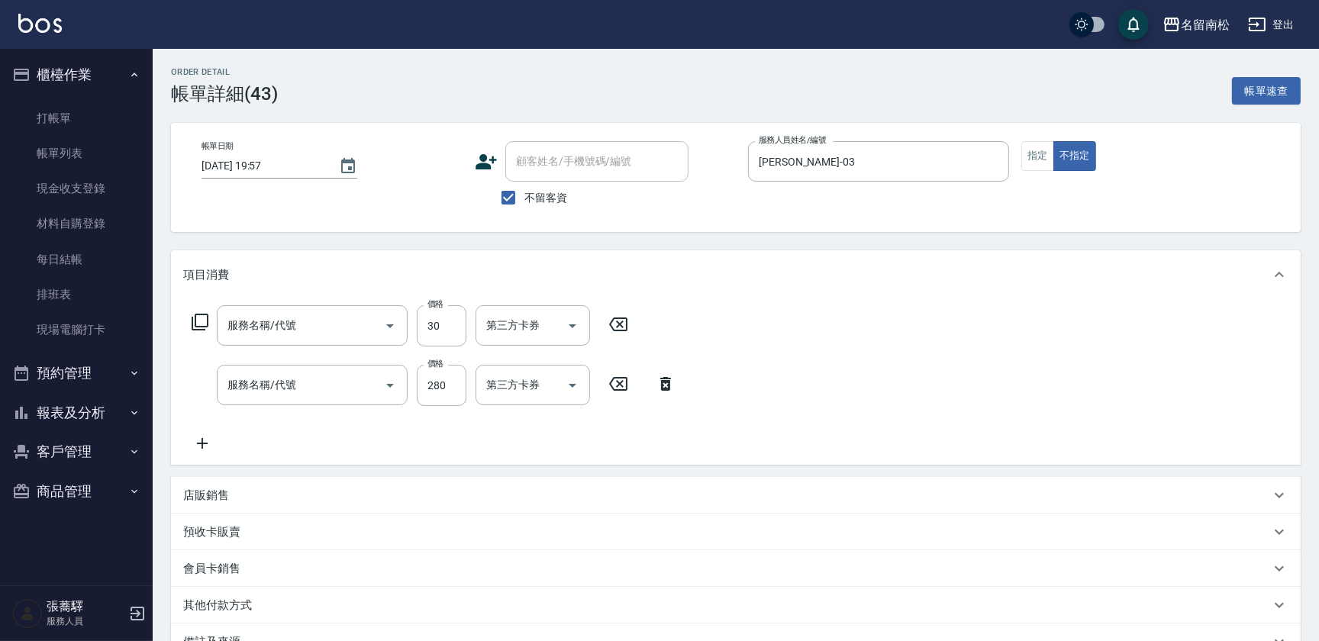
type input "潤絲(801)"
type input "洗髮[280](202)"
click at [863, 385] on icon at bounding box center [867, 384] width 11 height 14
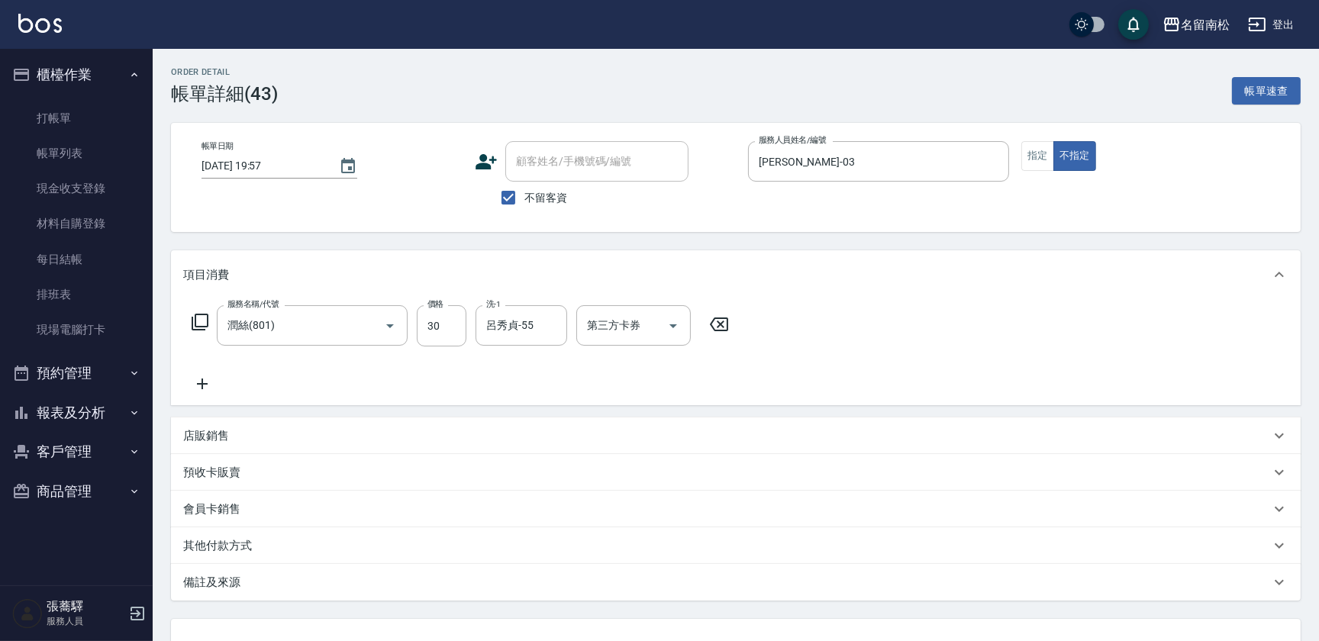
click at [217, 376] on icon at bounding box center [202, 384] width 38 height 18
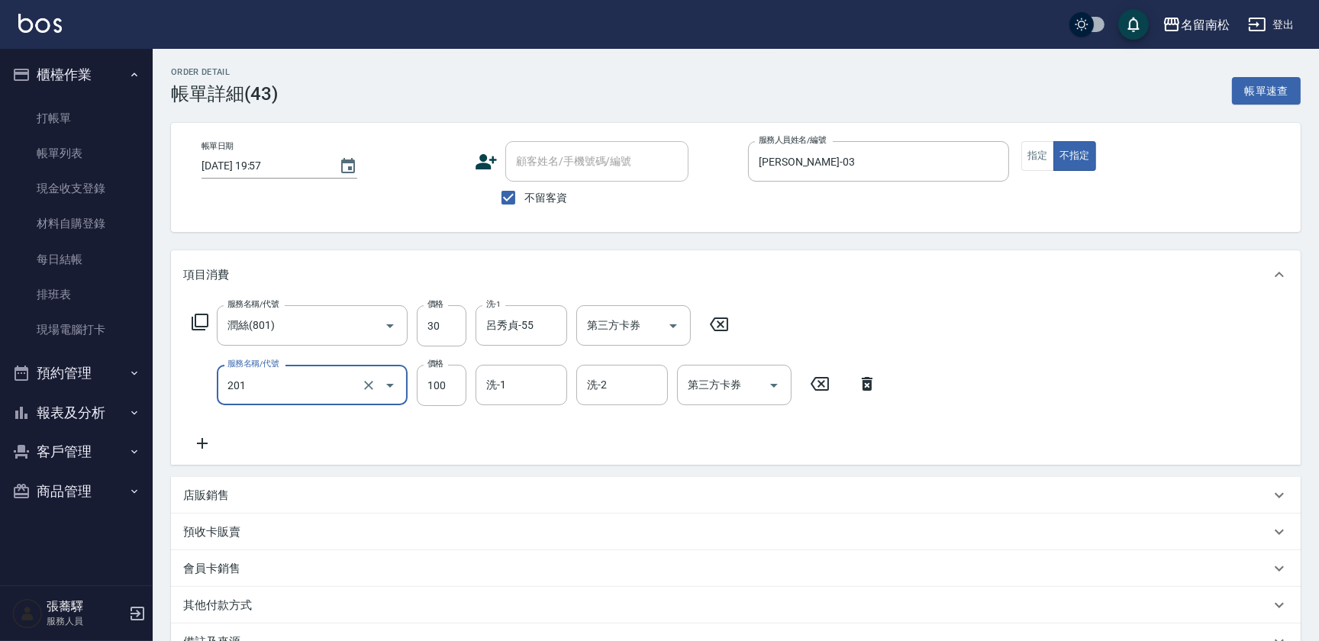
type input "洗髮[100](201)"
type input "280"
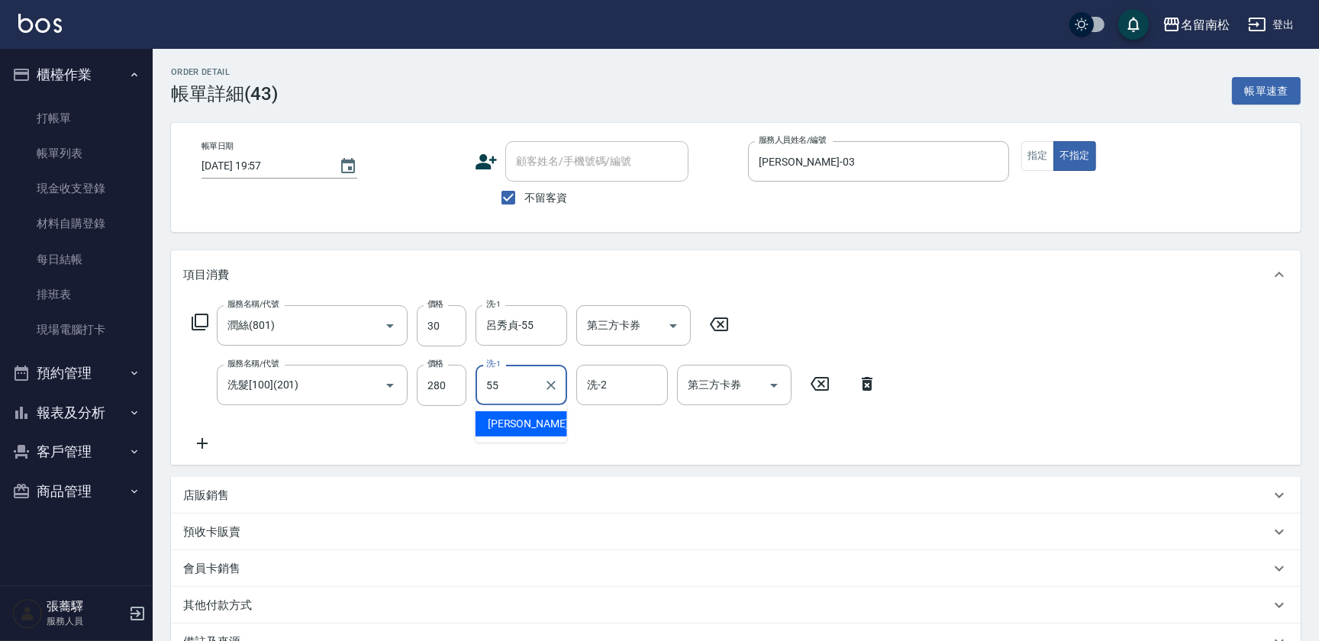
type input "呂秀貞-55"
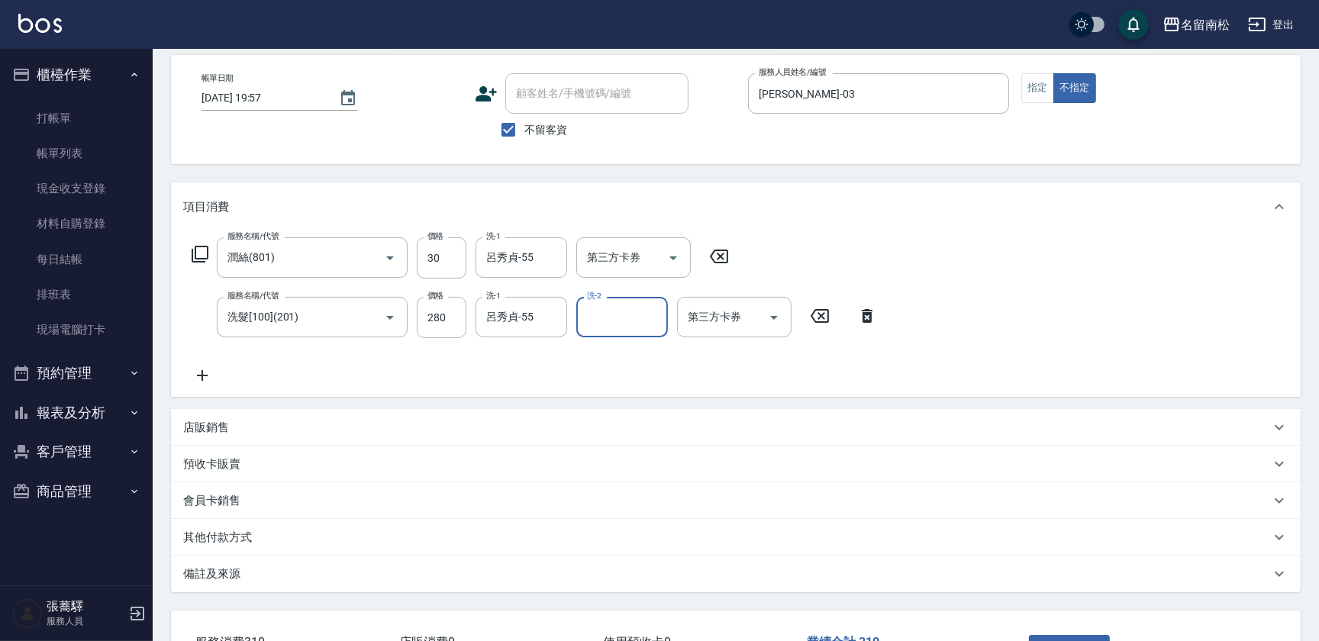
scroll to position [102, 0]
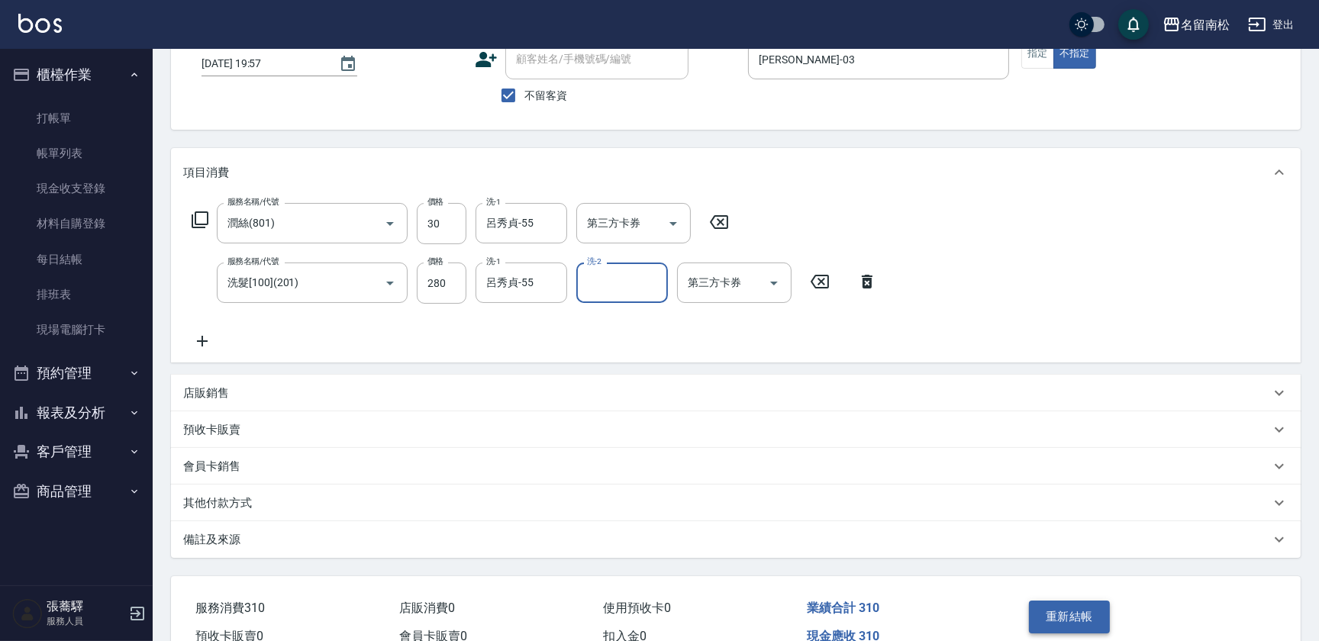
click at [1073, 614] on button "重新結帳" at bounding box center [1069, 617] width 81 height 32
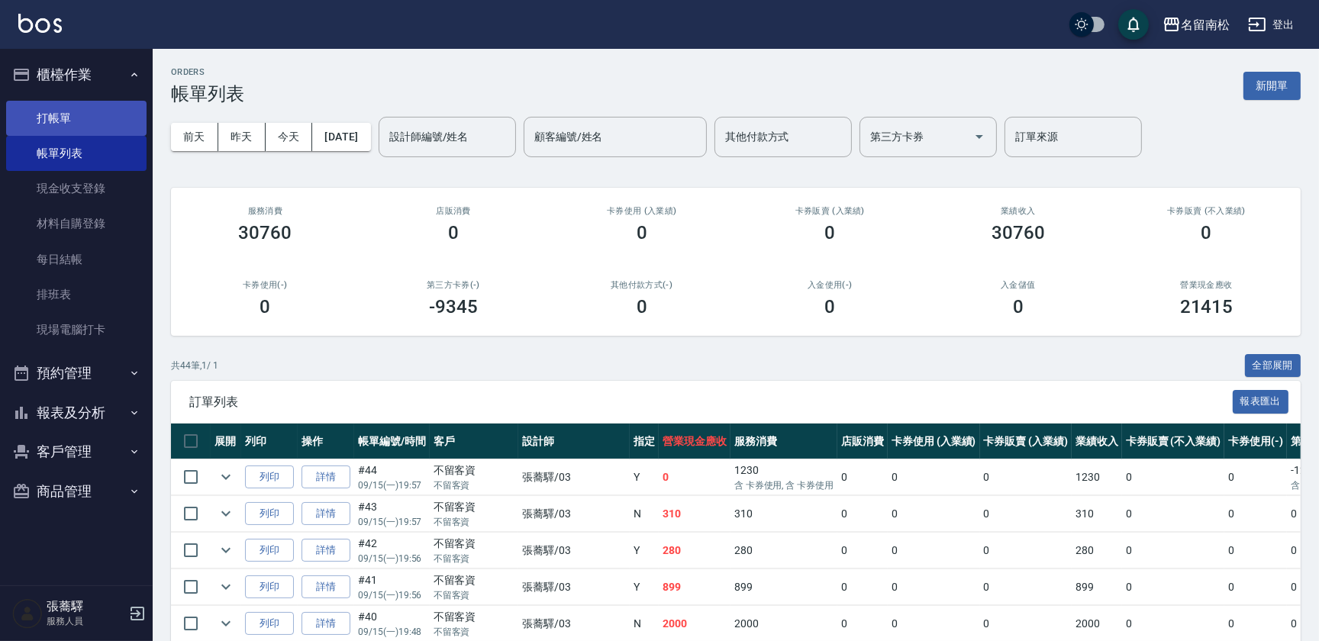
click at [82, 114] on link "打帳單" at bounding box center [76, 118] width 140 height 35
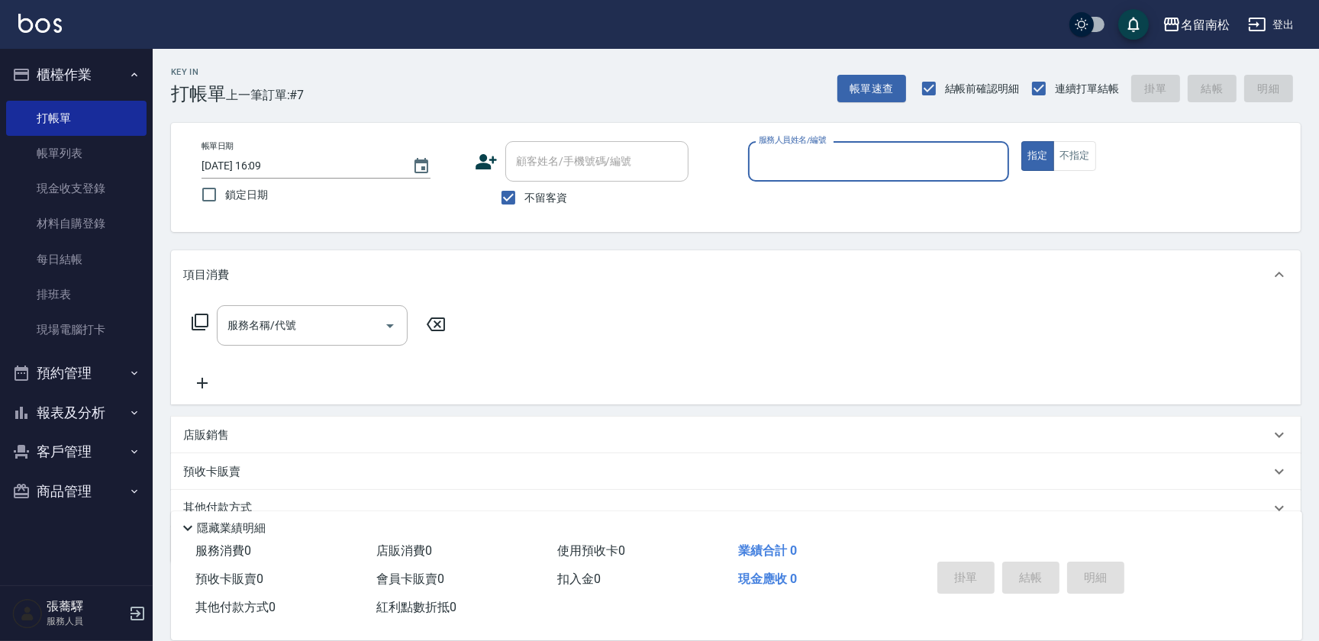
click at [928, 176] on div "服務人員姓名/編號" at bounding box center [878, 161] width 261 height 40
type input "[PERSON_NAME]-03"
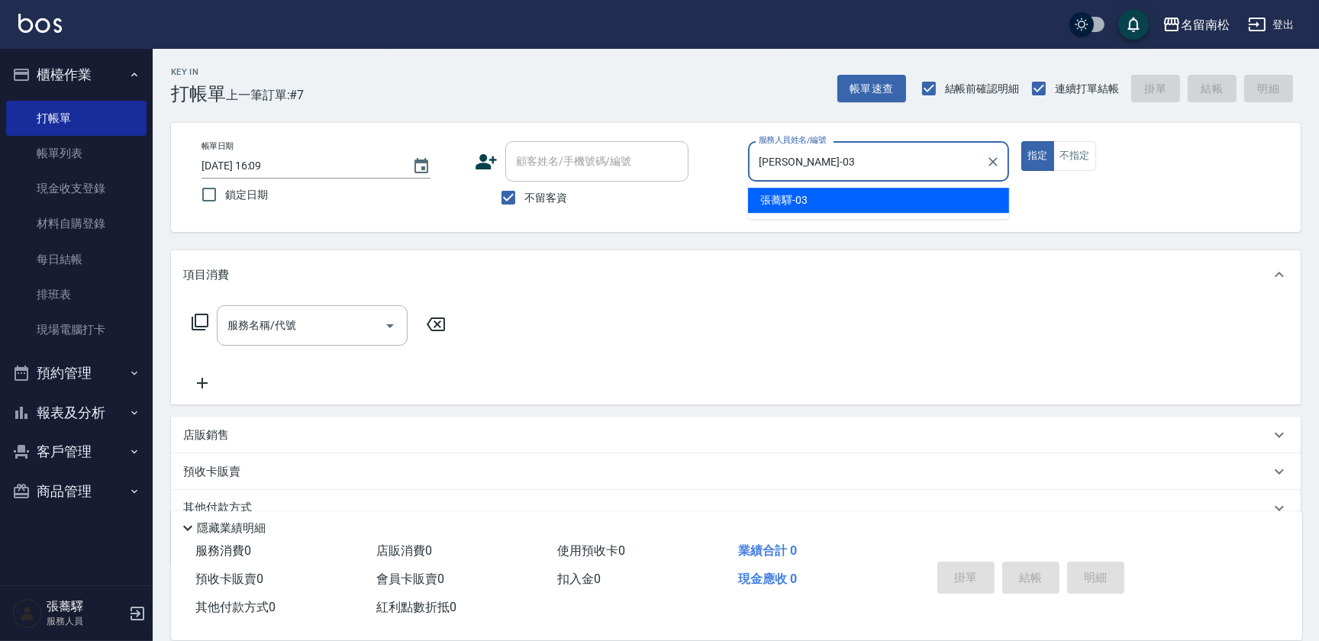
type button "true"
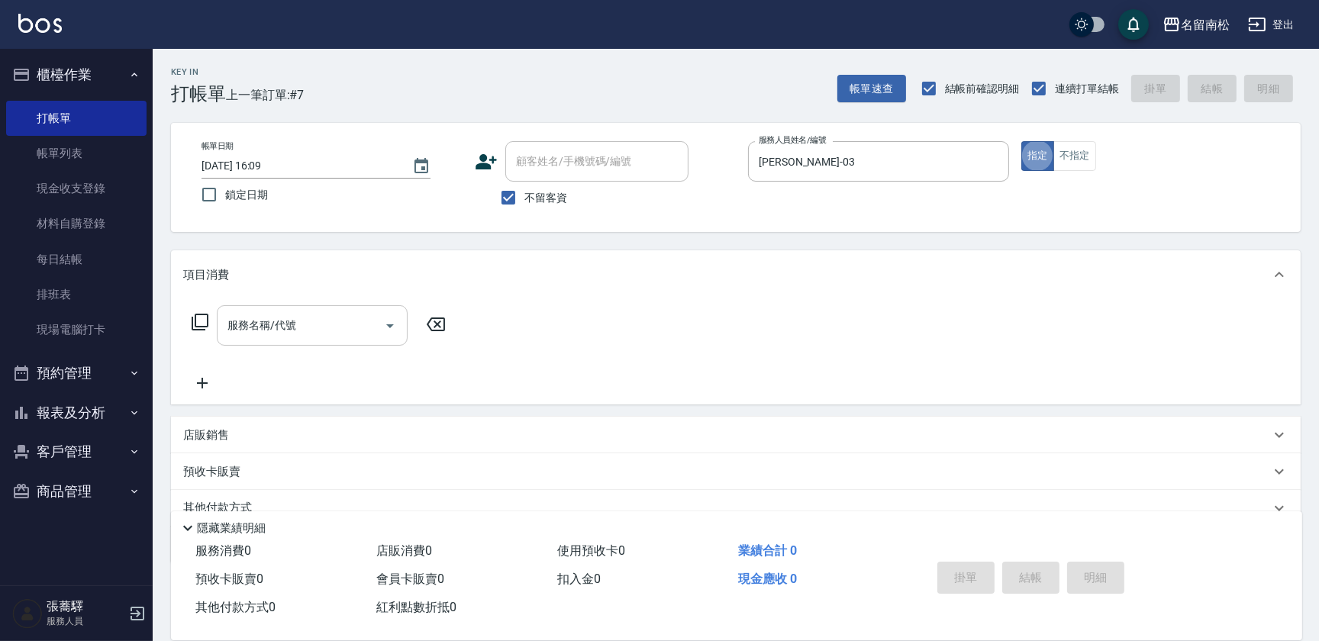
click at [303, 321] on input "服務名稱/代號" at bounding box center [301, 325] width 154 height 27
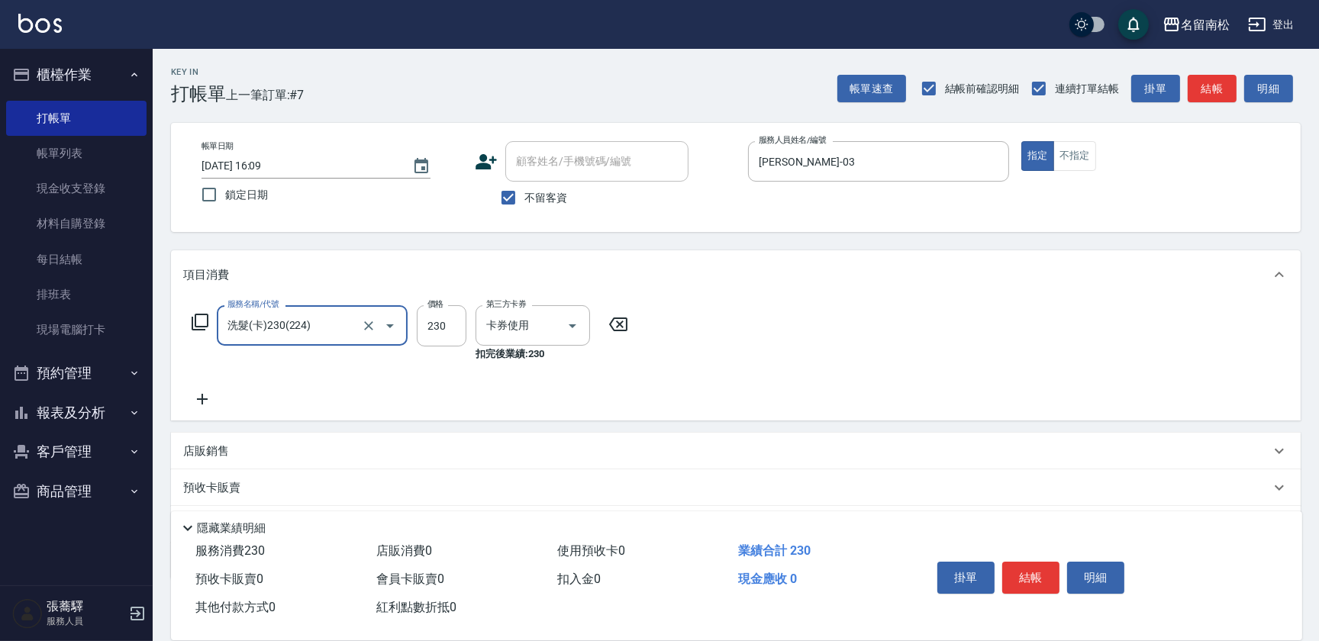
type input "洗髮(卡)230(224)"
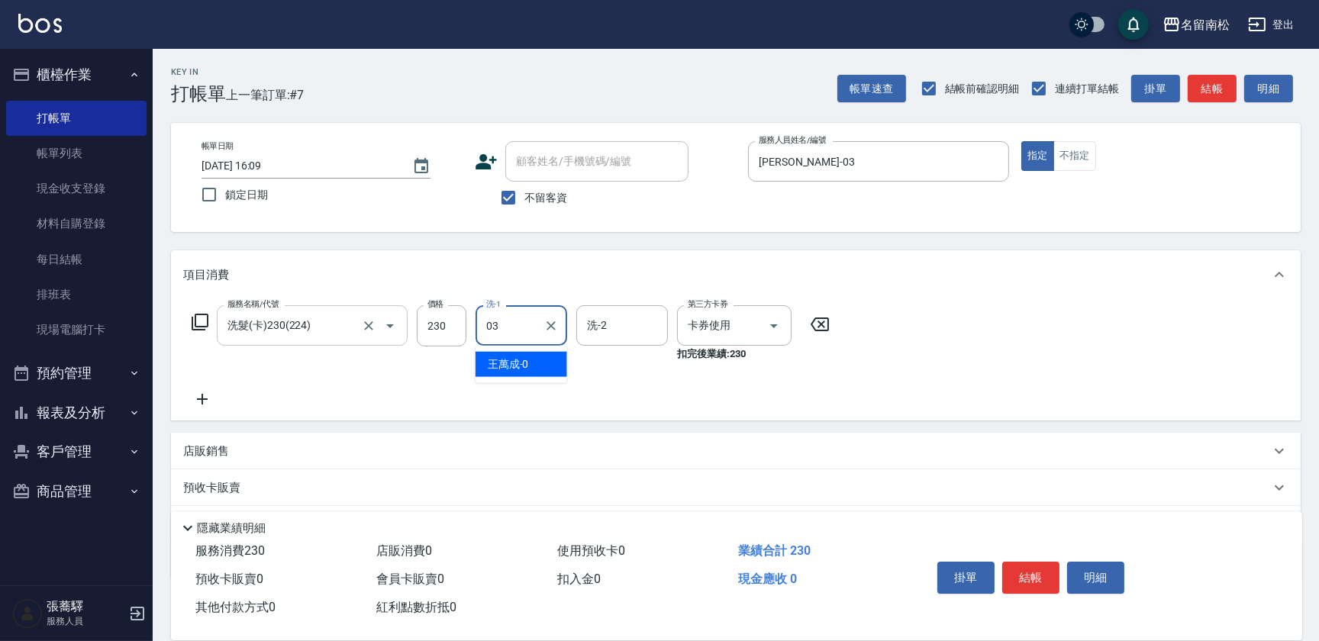
type input "[PERSON_NAME]-03"
click at [1041, 570] on button "結帳" at bounding box center [1030, 578] width 57 height 32
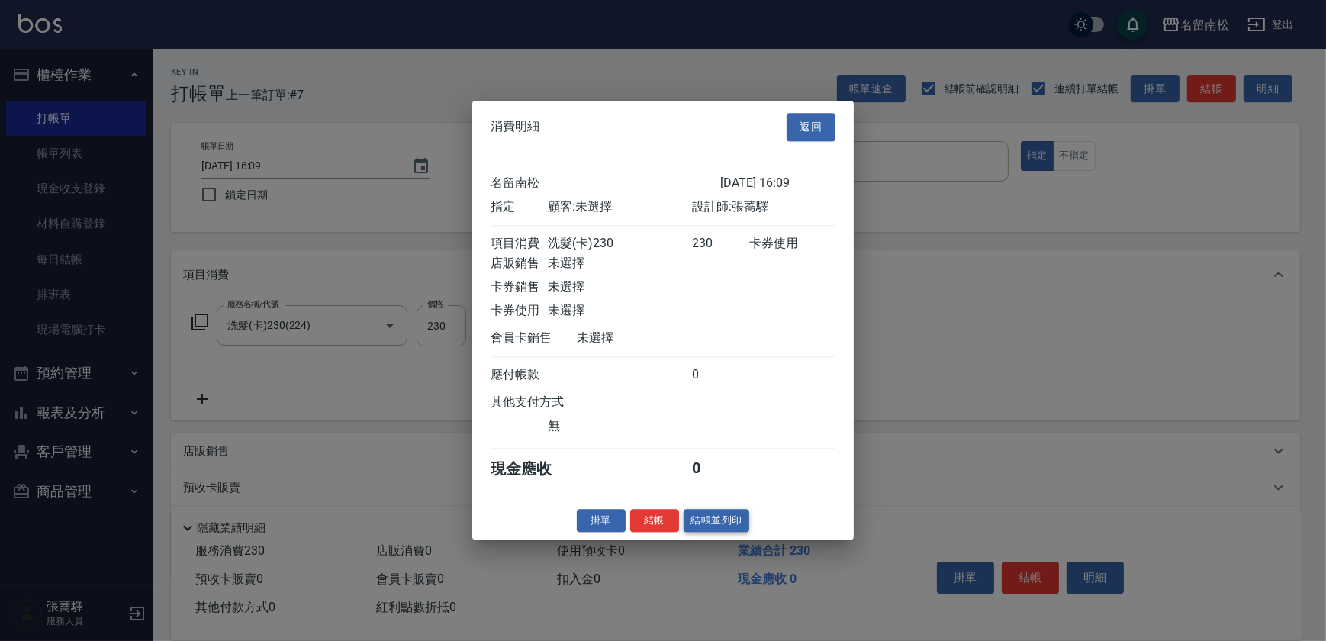
click at [743, 524] on button "結帳並列印" at bounding box center [717, 521] width 66 height 24
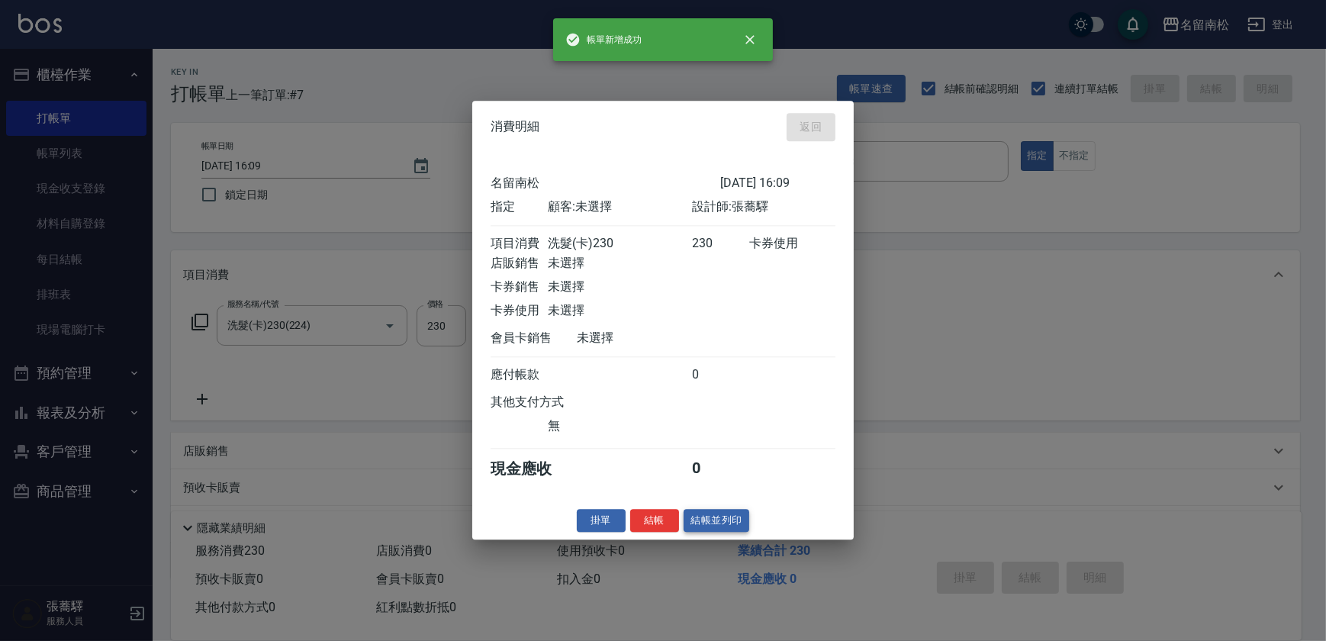
type input "2025/09/16 16:10"
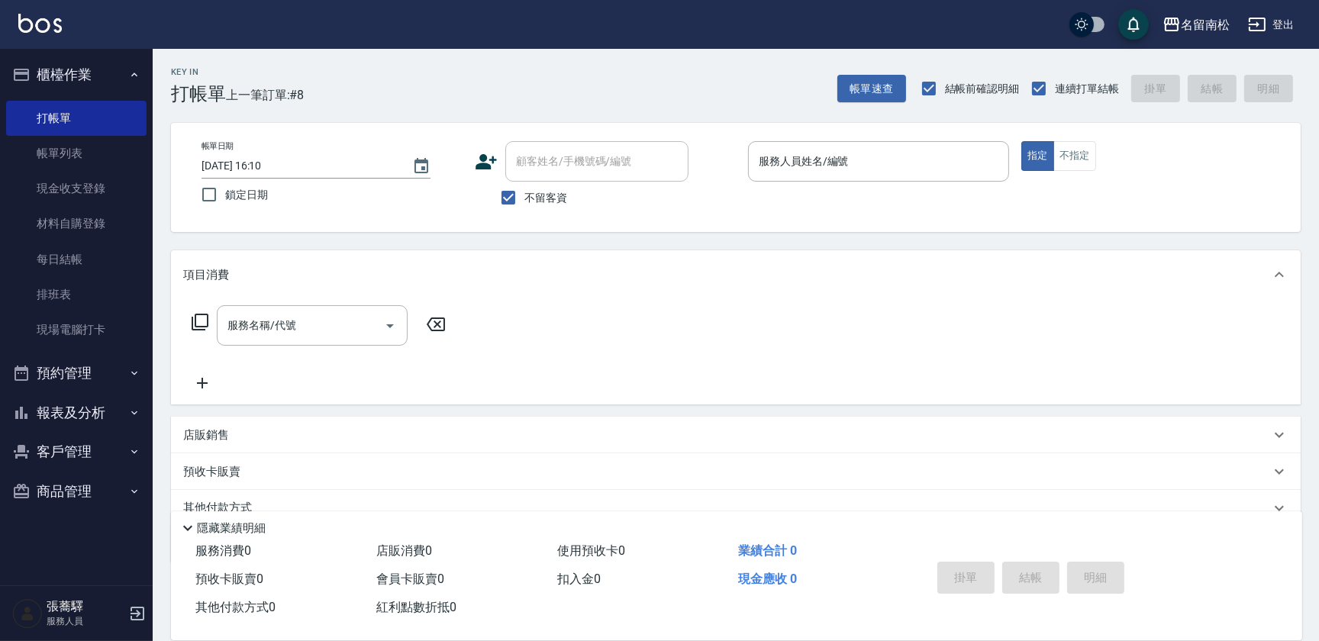
click at [124, 416] on button "報表及分析" at bounding box center [76, 413] width 140 height 40
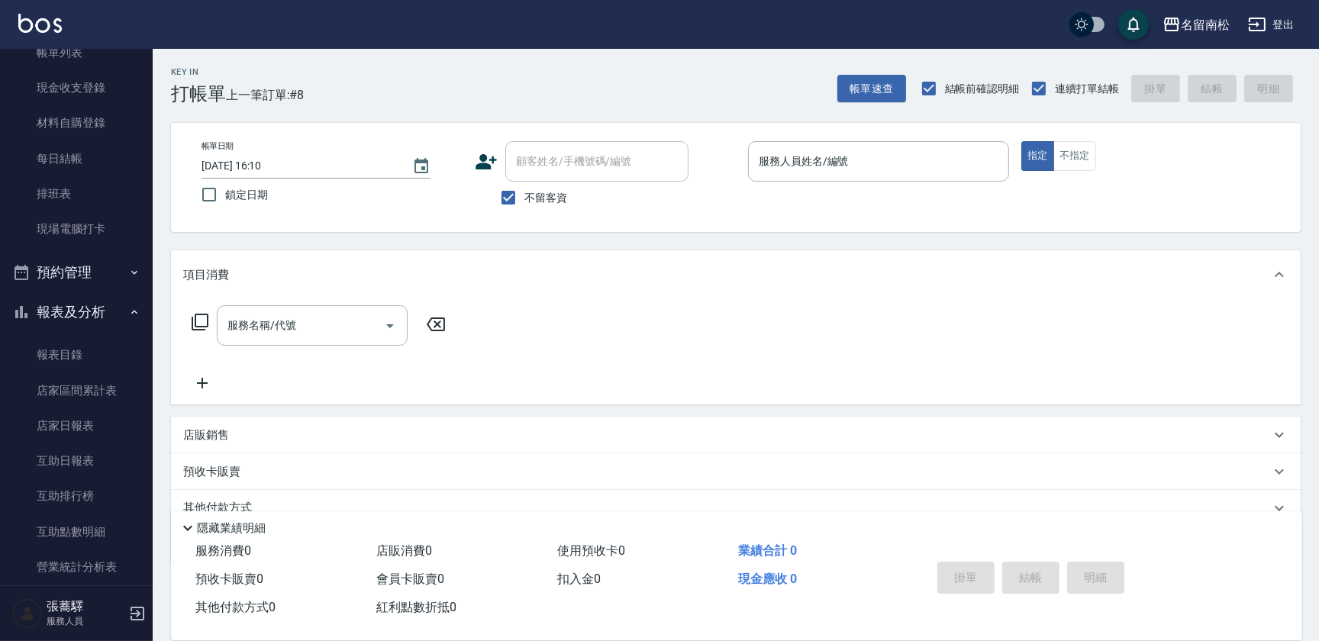
scroll to position [176, 0]
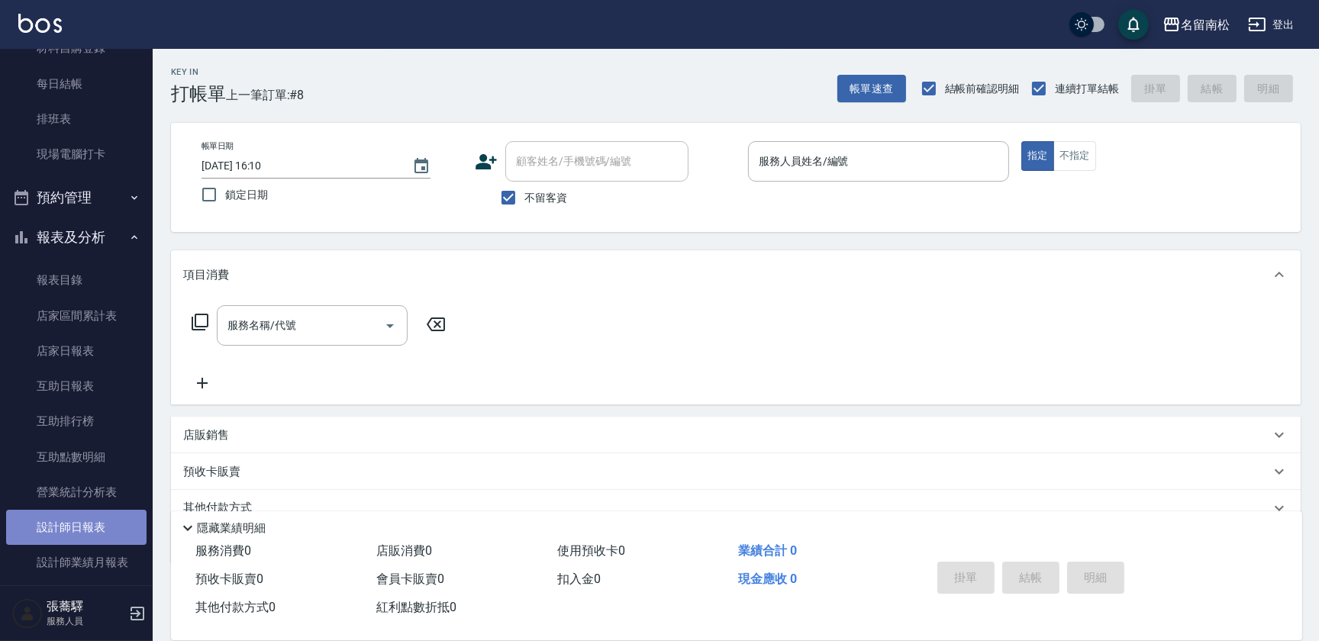
click at [102, 521] on link "設計師日報表" at bounding box center [76, 527] width 140 height 35
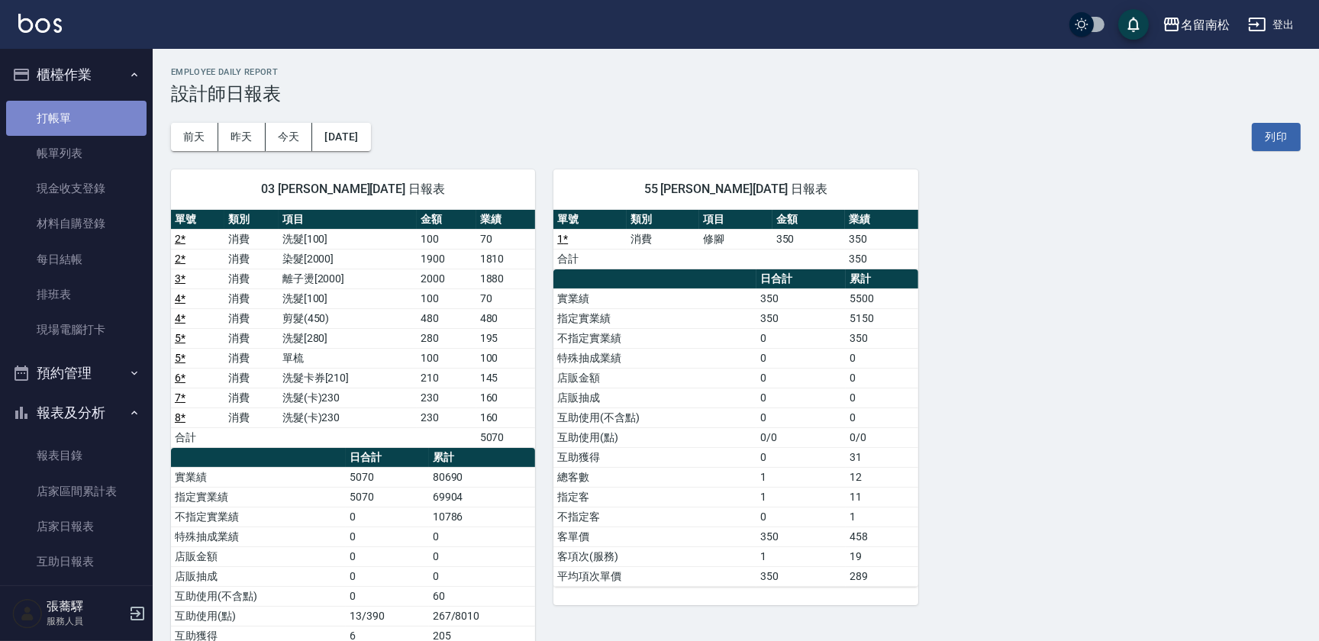
click at [91, 114] on link "打帳單" at bounding box center [76, 118] width 140 height 35
